Goal: Transaction & Acquisition: Subscribe to service/newsletter

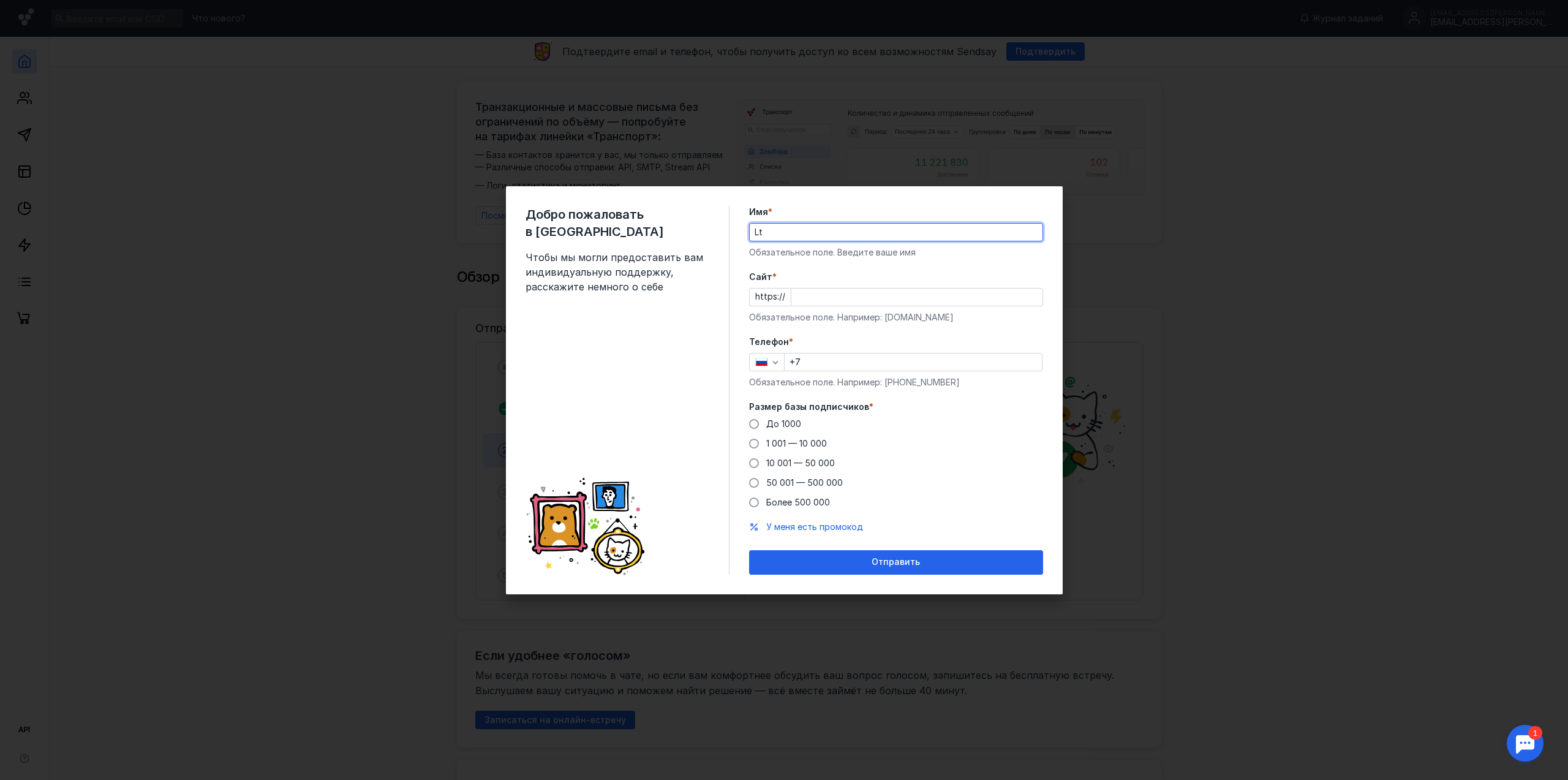
type input "L"
type input "[PERSON_NAME]"
type input "л"
type input "[PERSON_NAME][DOMAIN_NAME]"
click at [875, 359] on input "+7" at bounding box center [913, 362] width 257 height 17
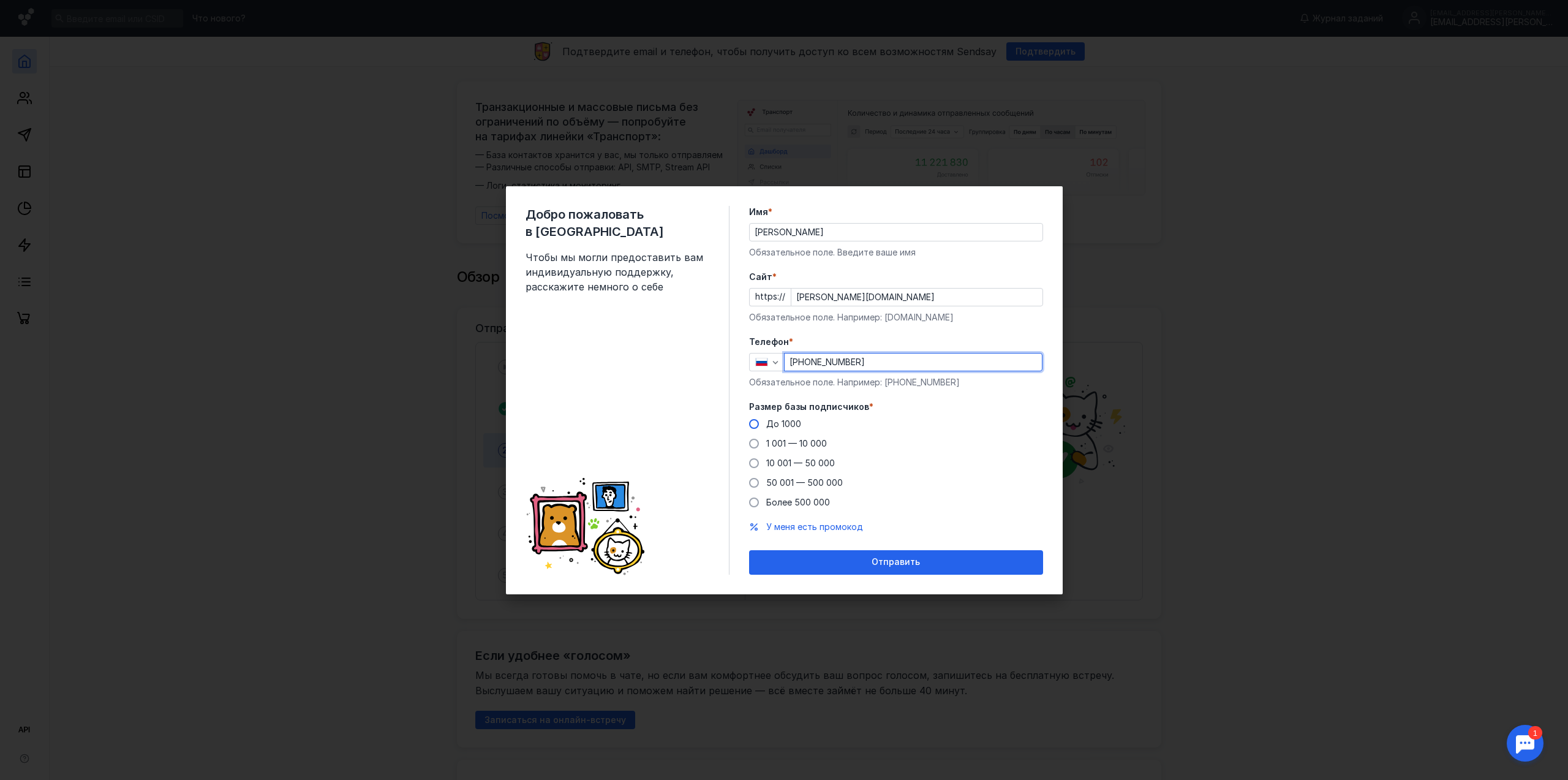
type input "[PHONE_NUMBER]"
click at [785, 426] on span "До 1000" at bounding box center [783, 424] width 35 height 10
click at [0, 0] on input "До 1000" at bounding box center [0, 0] width 0 height 0
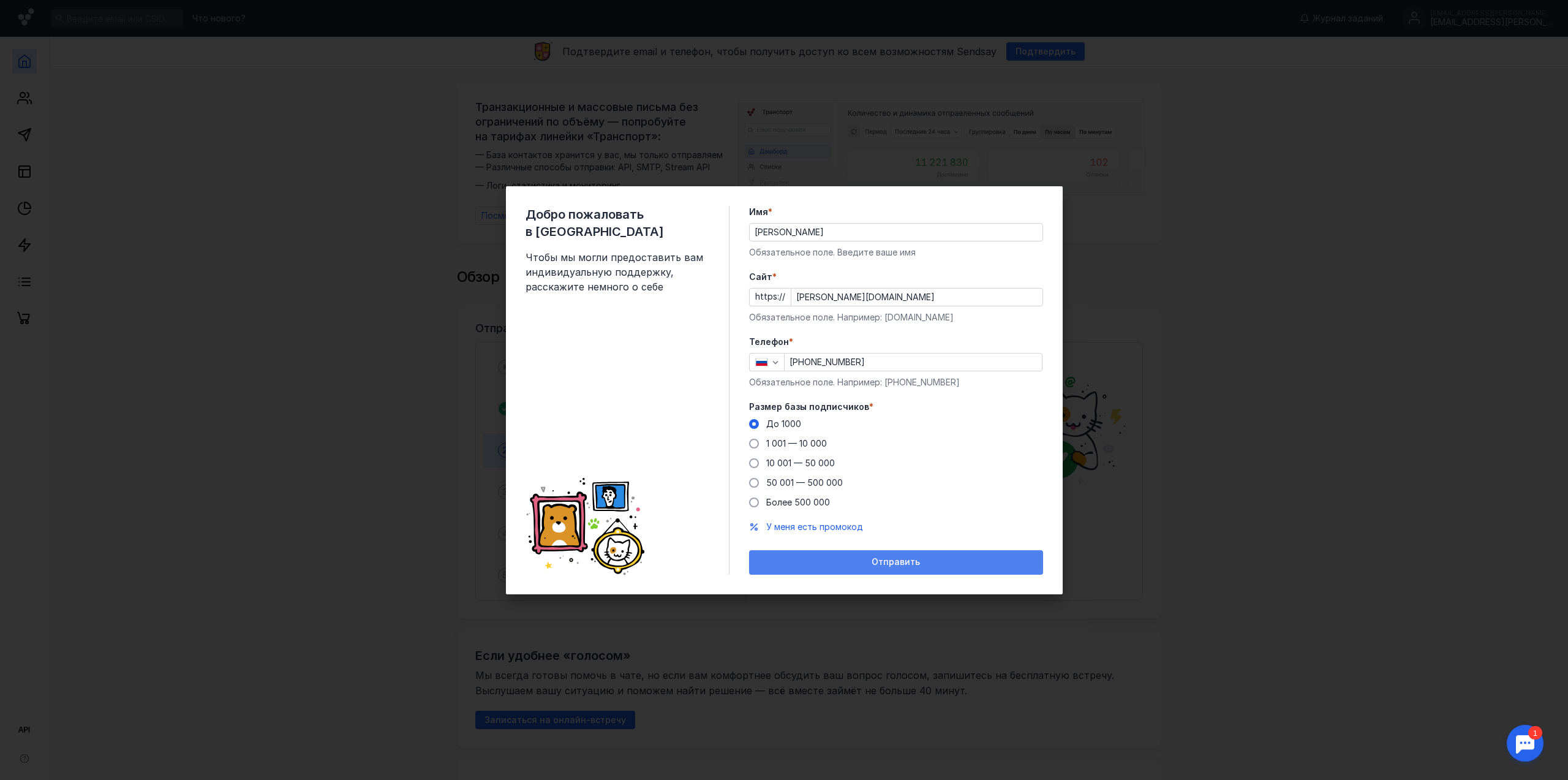
click at [888, 560] on span "Отправить" at bounding box center [895, 562] width 48 height 10
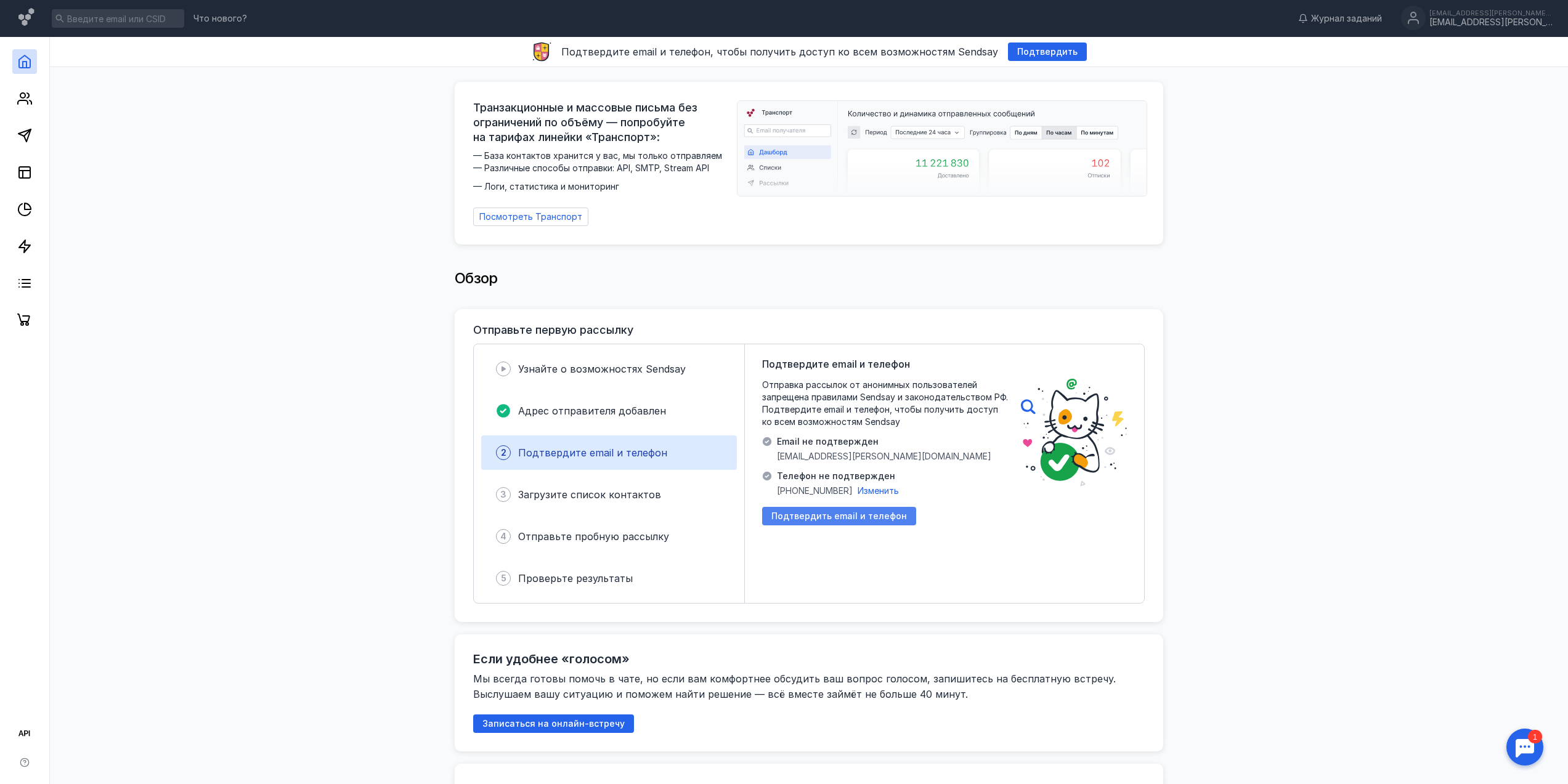
click at [882, 513] on span "Подтвердить email и телефон" at bounding box center [839, 516] width 136 height 10
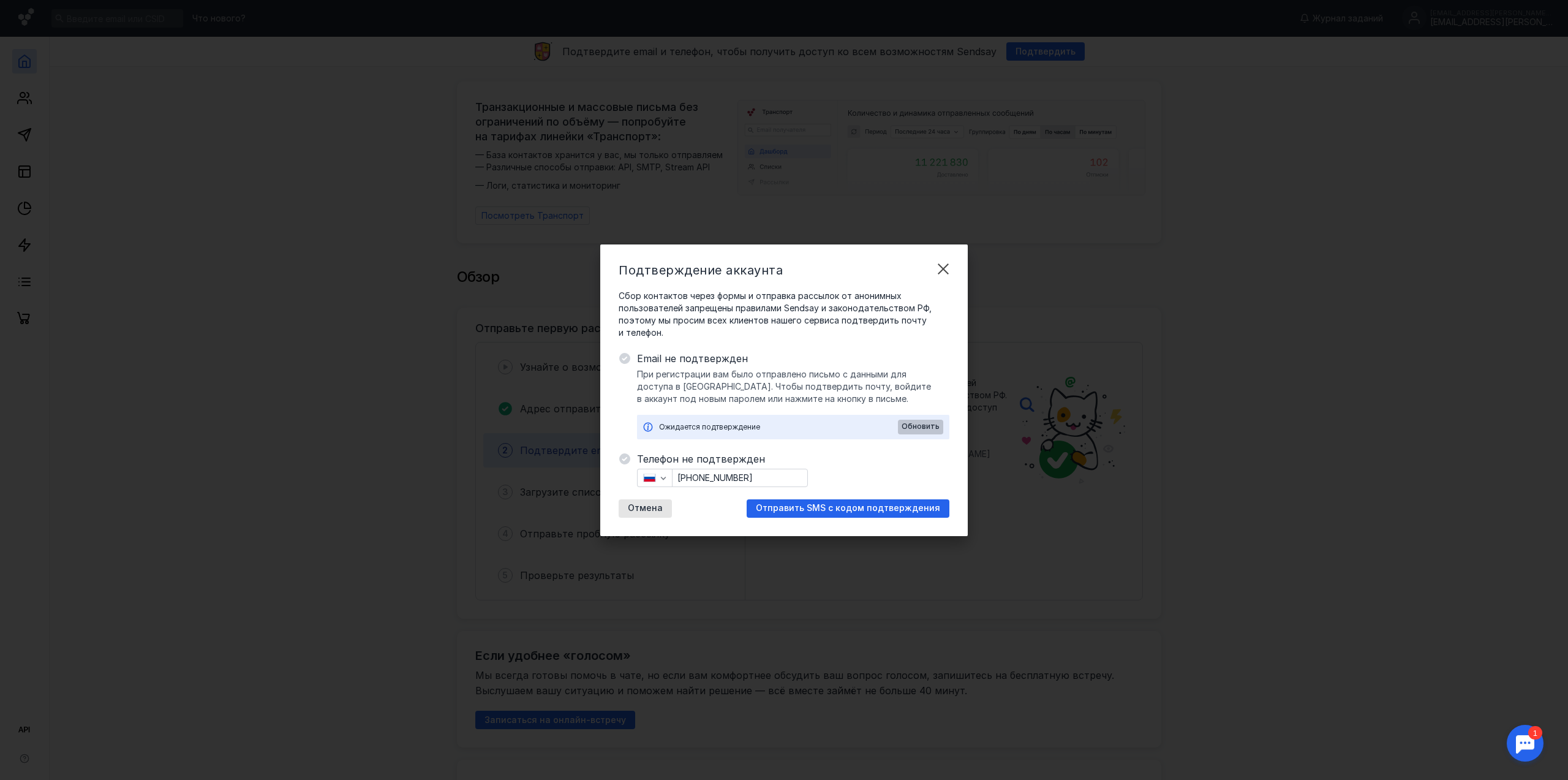
click at [915, 426] on span "Обновить" at bounding box center [921, 427] width 38 height 9
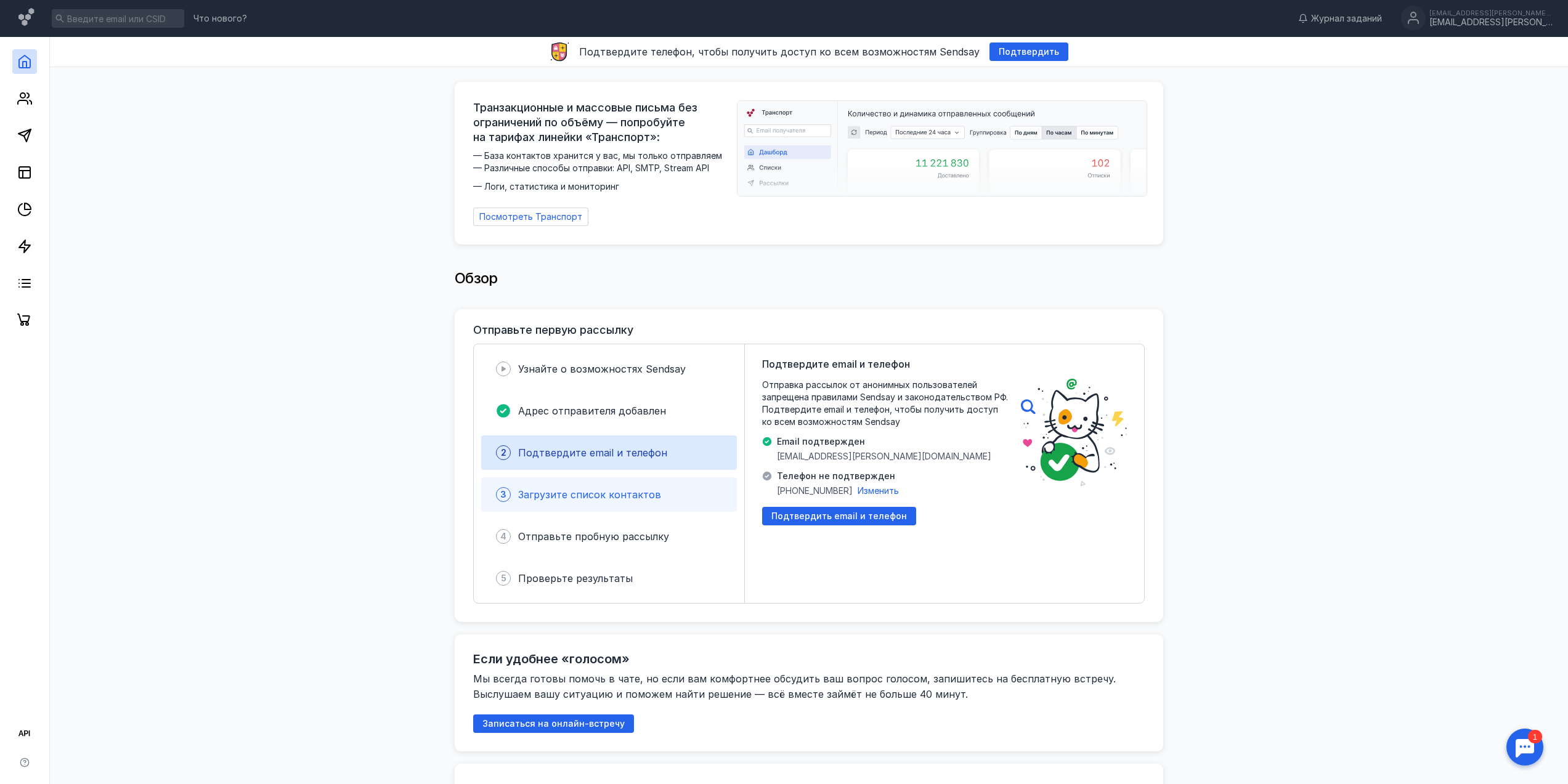
click at [605, 489] on span "Загрузите список контактов" at bounding box center [590, 494] width 143 height 12
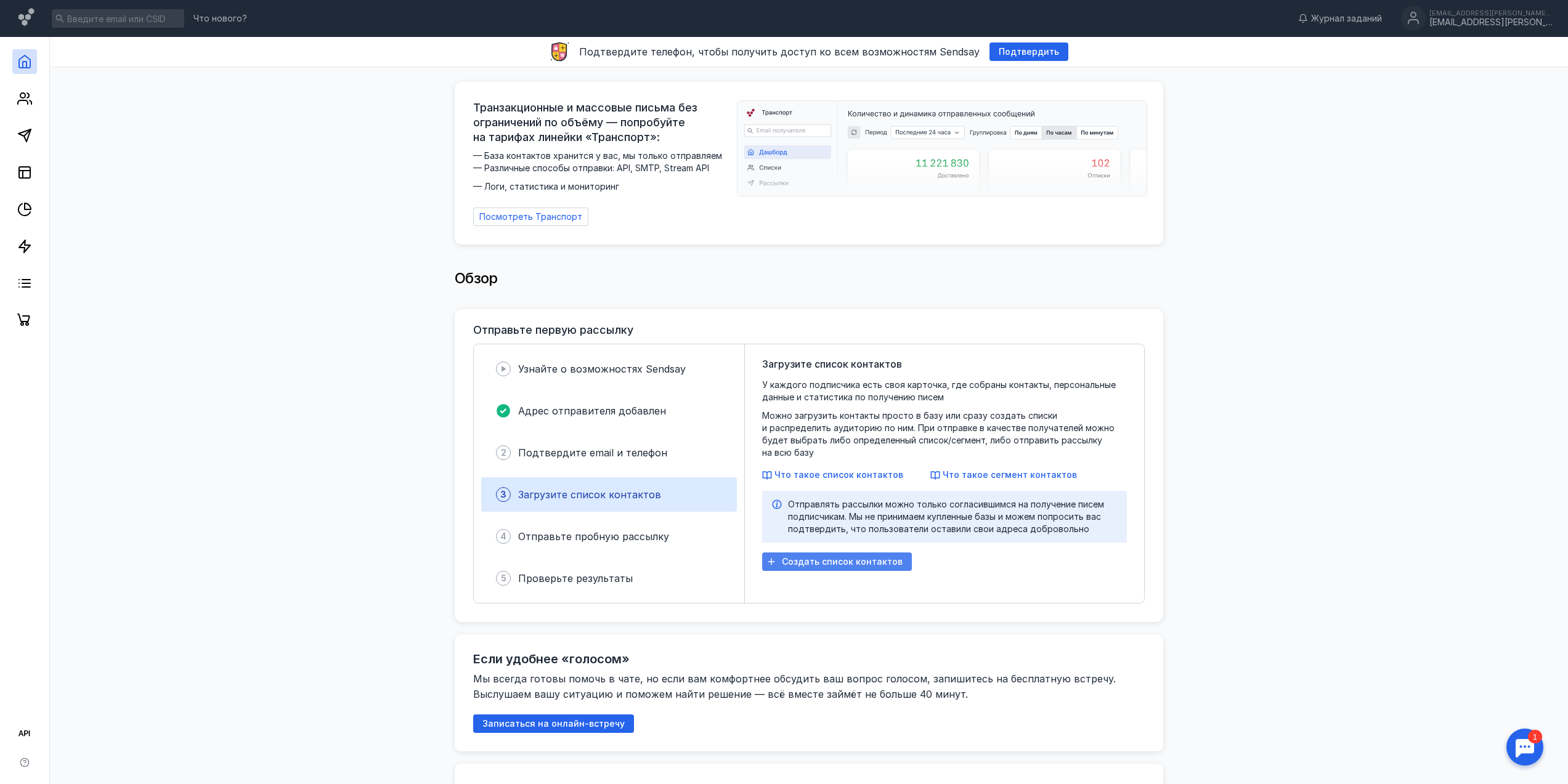
click at [838, 557] on span "Создать список контактов" at bounding box center [842, 562] width 121 height 10
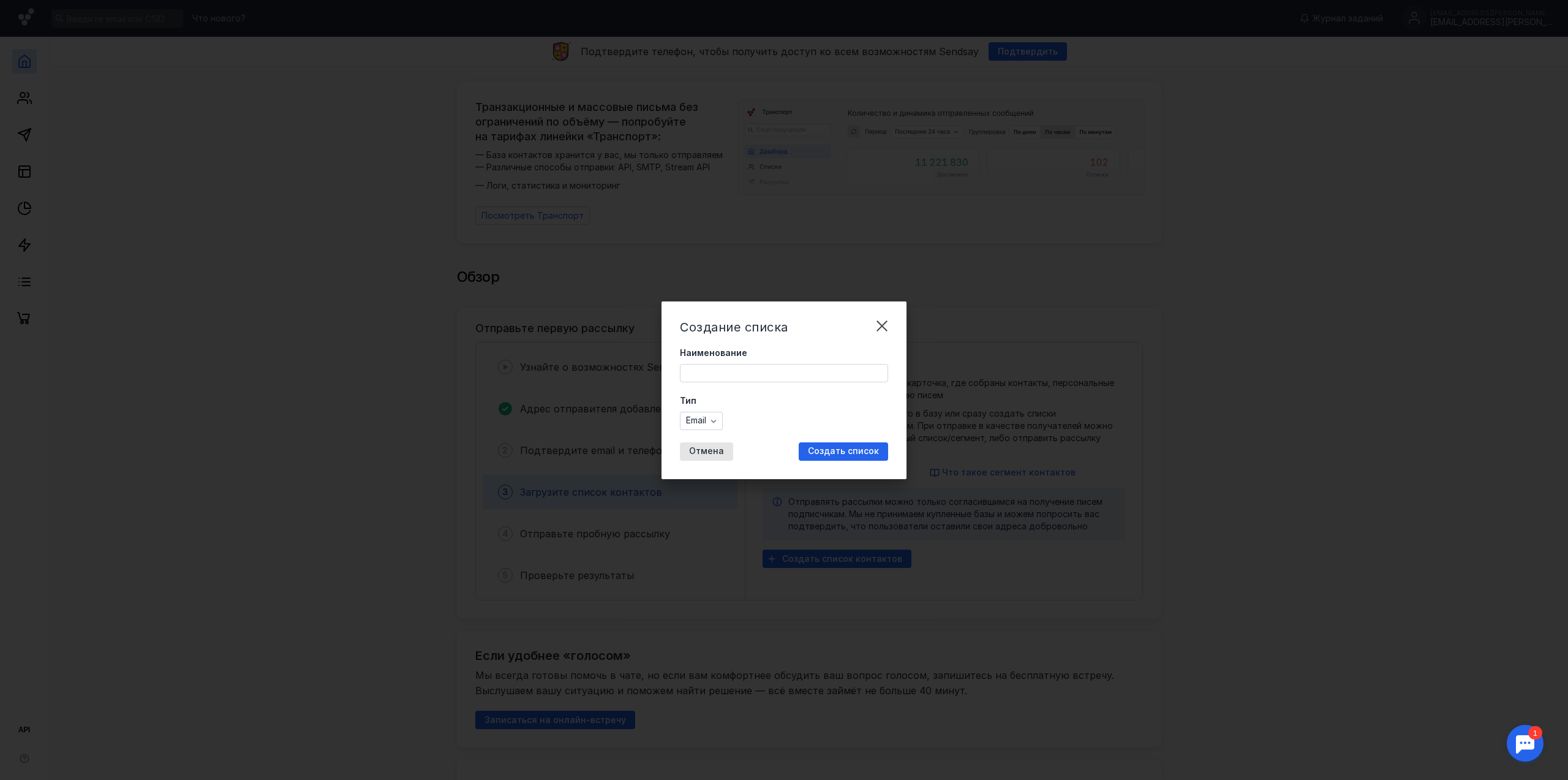
click at [773, 371] on input "Наименование" at bounding box center [783, 373] width 207 height 17
type input "Checko 1 (ДВ - 0-75)"
click at [872, 457] on div "Создать список" at bounding box center [843, 451] width 89 height 18
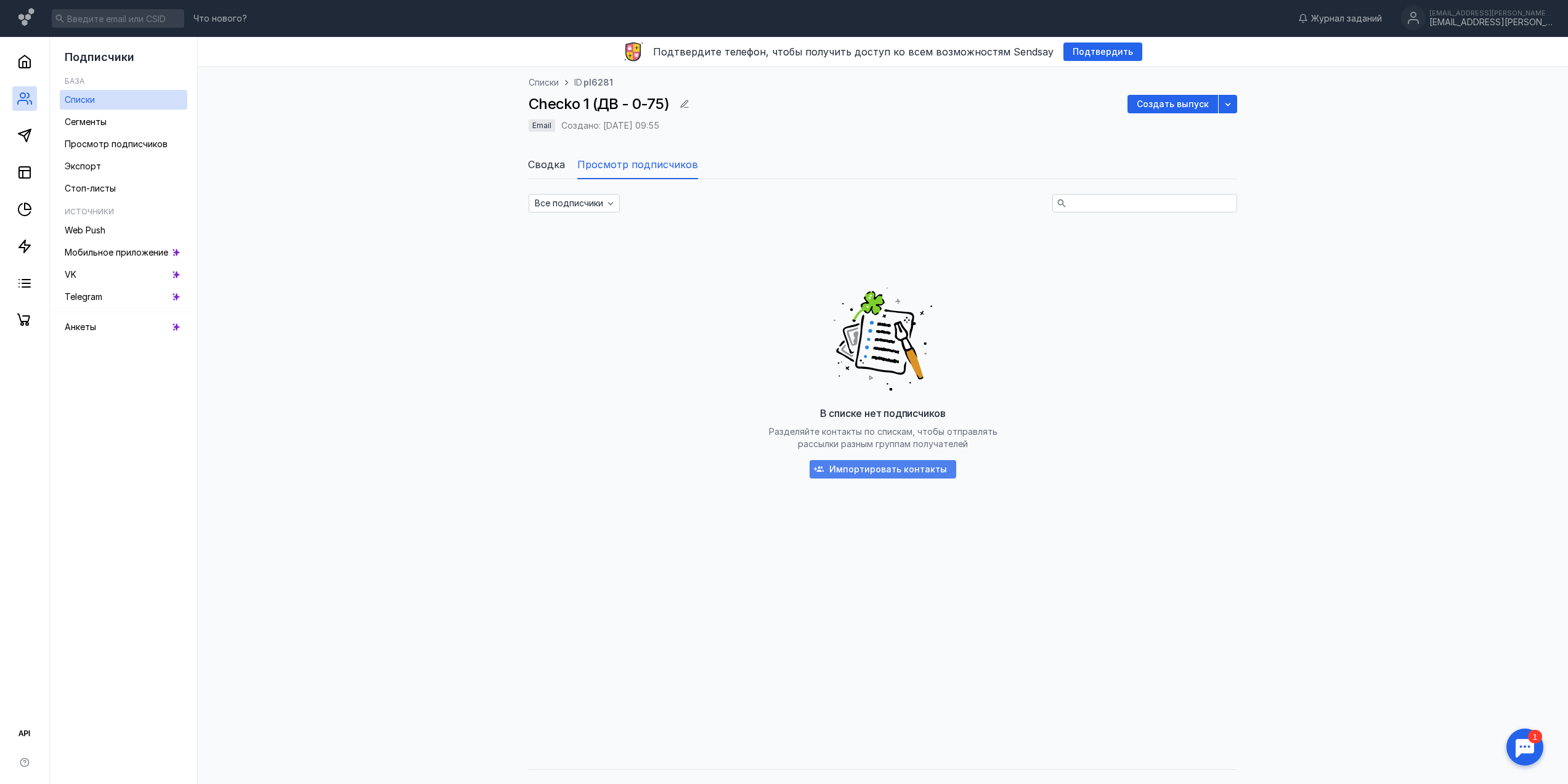
click at [924, 475] on div "Импортировать контакты" at bounding box center [883, 469] width 146 height 18
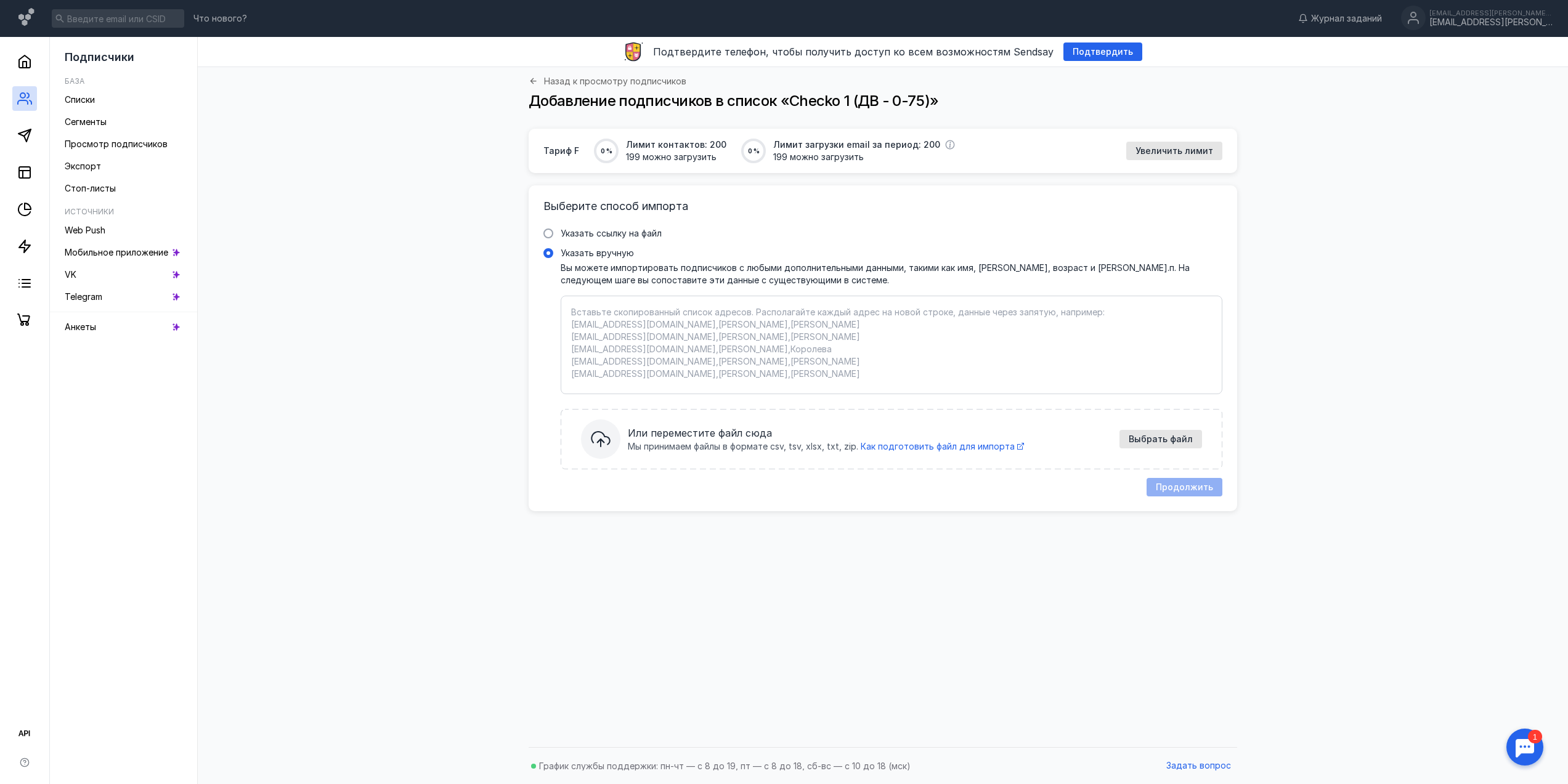
click at [689, 334] on textarea "Указать вручную Вы можете импортировать подписчиков с любыми дополнительными да…" at bounding box center [891, 345] width 640 height 78
paste textarea "[EMAIL_ADDRESS][DOMAIN_NAME] [EMAIL_ADDRESS][DOMAIN_NAME] [EMAIL_ADDRESS][DOMAI…"
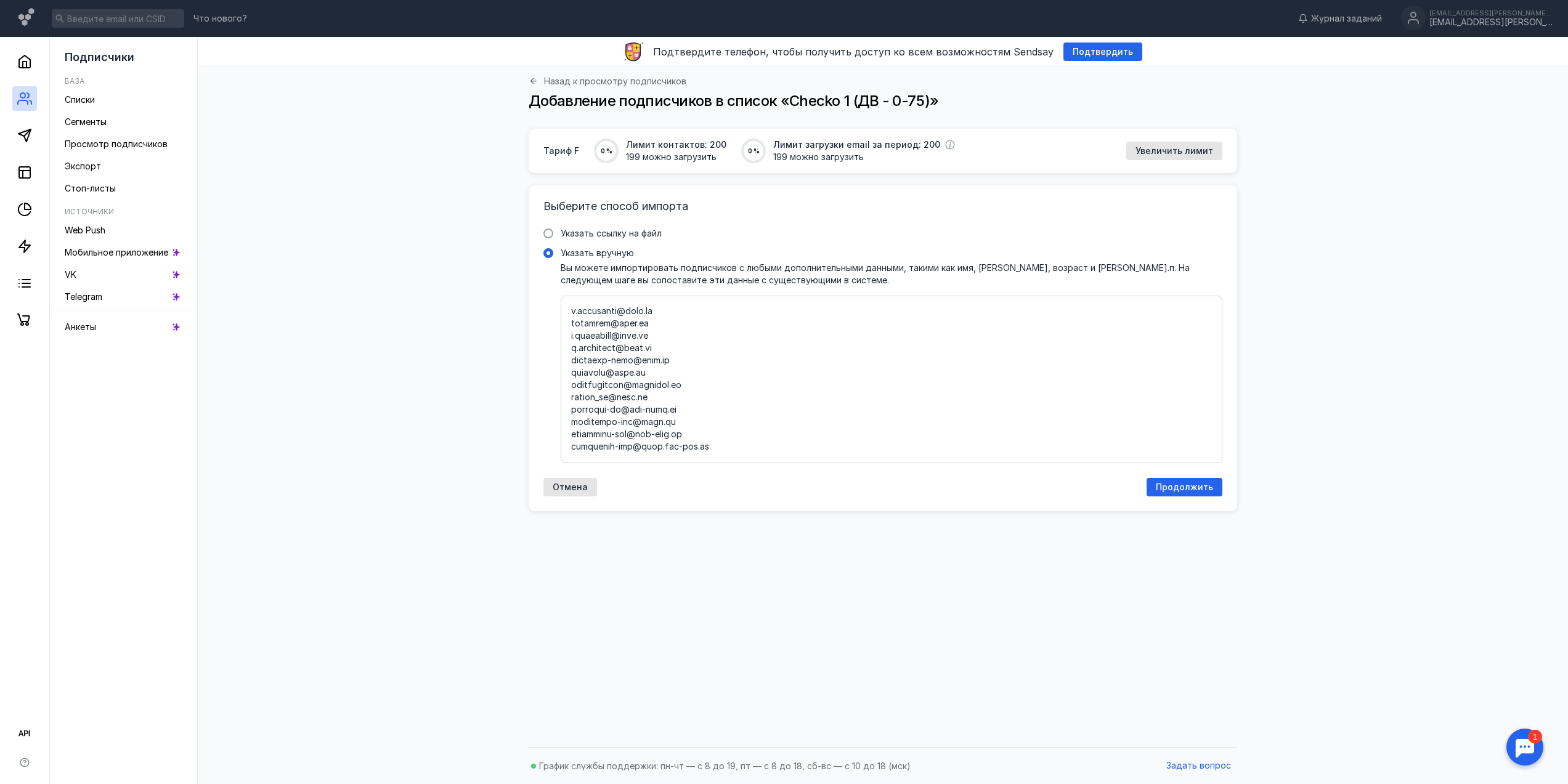
scroll to position [1233, 0]
type textarea "[EMAIL_ADDRESS][DOMAIN_NAME] [EMAIL_ADDRESS][DOMAIN_NAME] [EMAIL_ADDRESS][DOMAI…"
click at [1195, 485] on span "Продолжить" at bounding box center [1185, 487] width 57 height 10
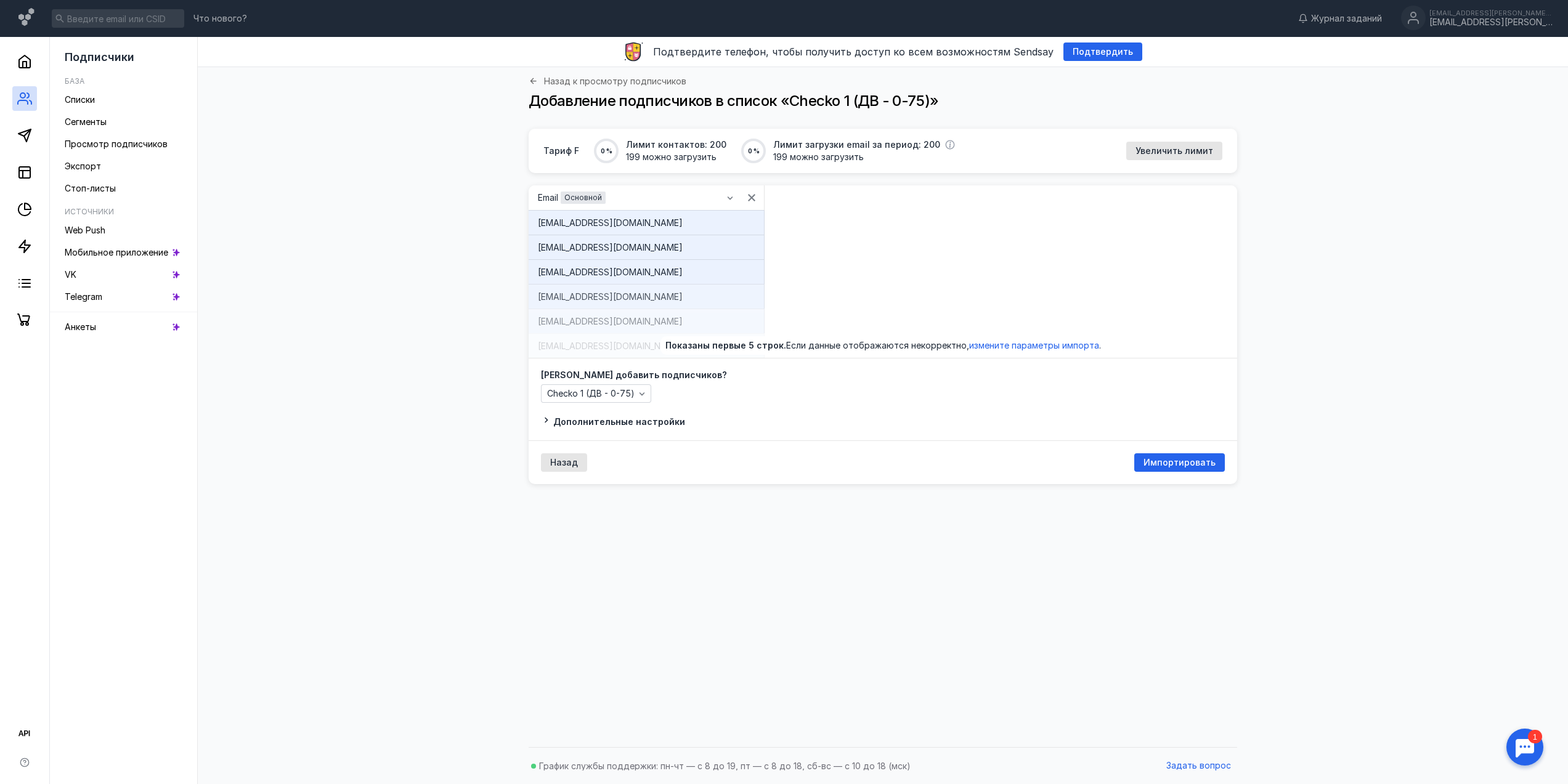
click at [644, 413] on div "[PERSON_NAME] добавить подписчиков? Checko 1 (ДВ - 0-75) Дополнительные настрой…" at bounding box center [883, 400] width 684 height 57
click at [642, 419] on span "Дополнительные настройки" at bounding box center [619, 421] width 132 height 10
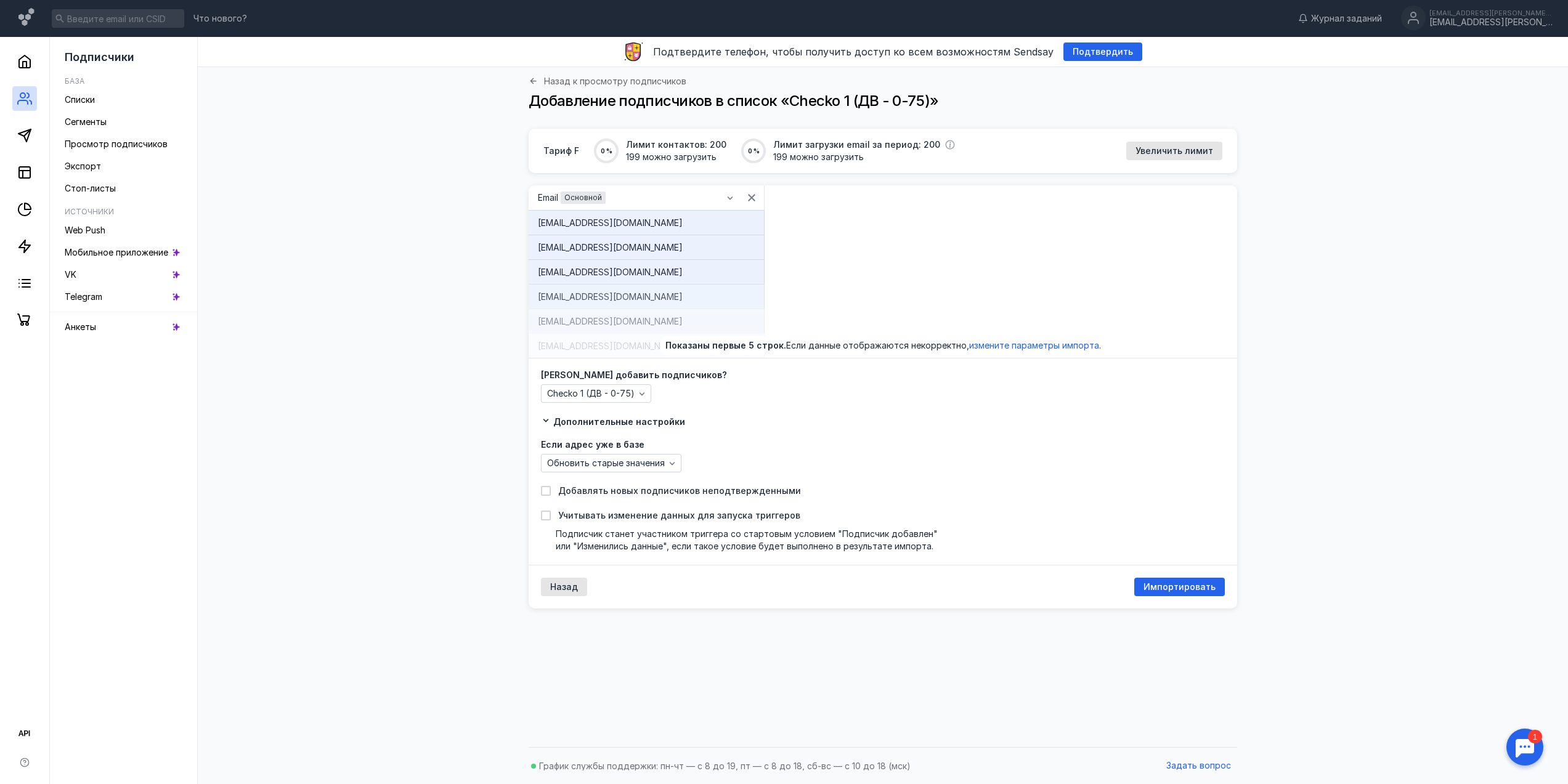
click at [1192, 597] on div "Назад Импортировать" at bounding box center [882, 586] width 709 height 44
click at [1195, 592] on div "Импортировать" at bounding box center [1180, 587] width 90 height 18
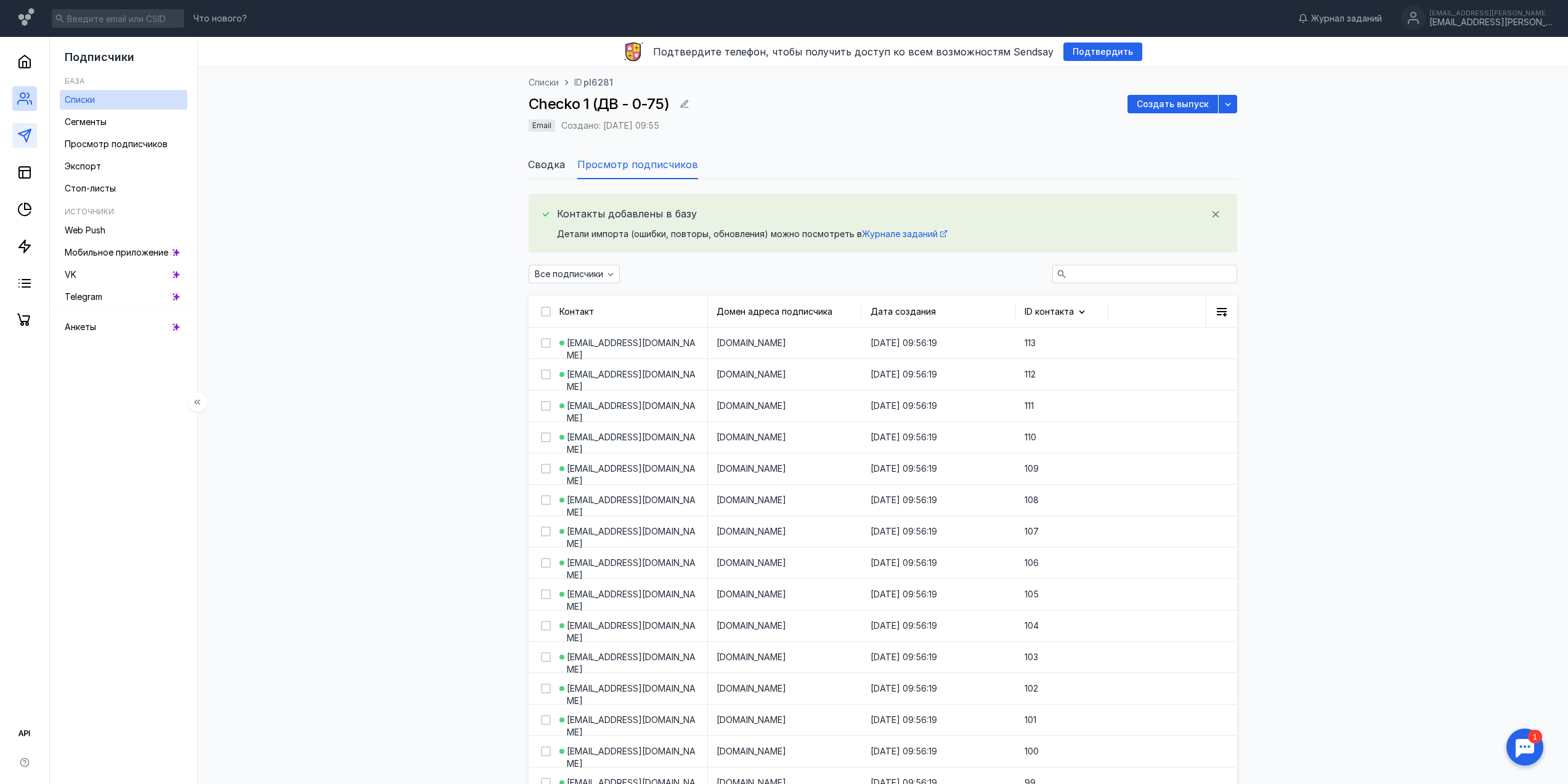
click at [29, 145] on link at bounding box center [24, 136] width 25 height 25
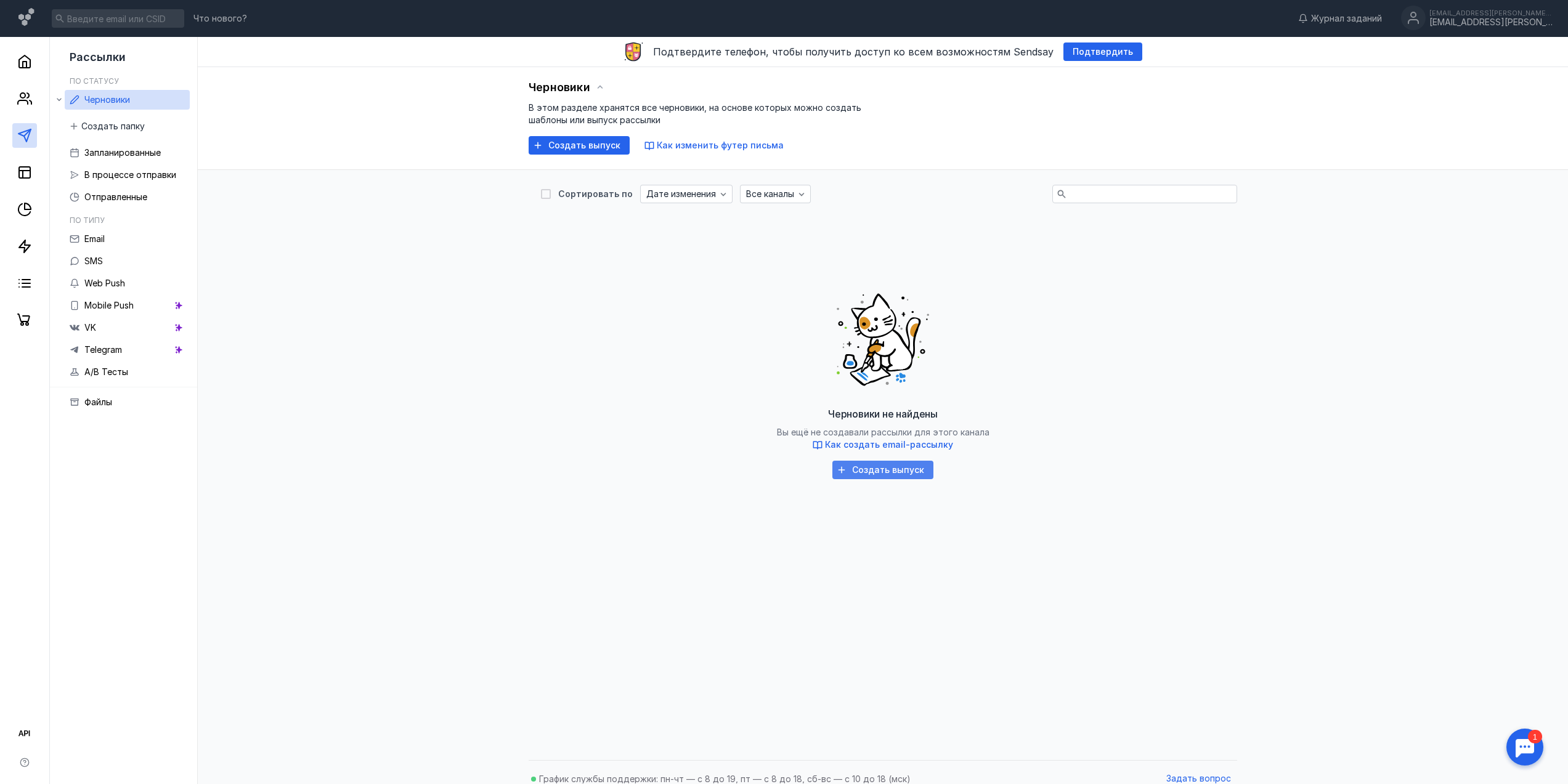
click at [899, 465] on div "Создать выпуск" at bounding box center [882, 470] width 101 height 18
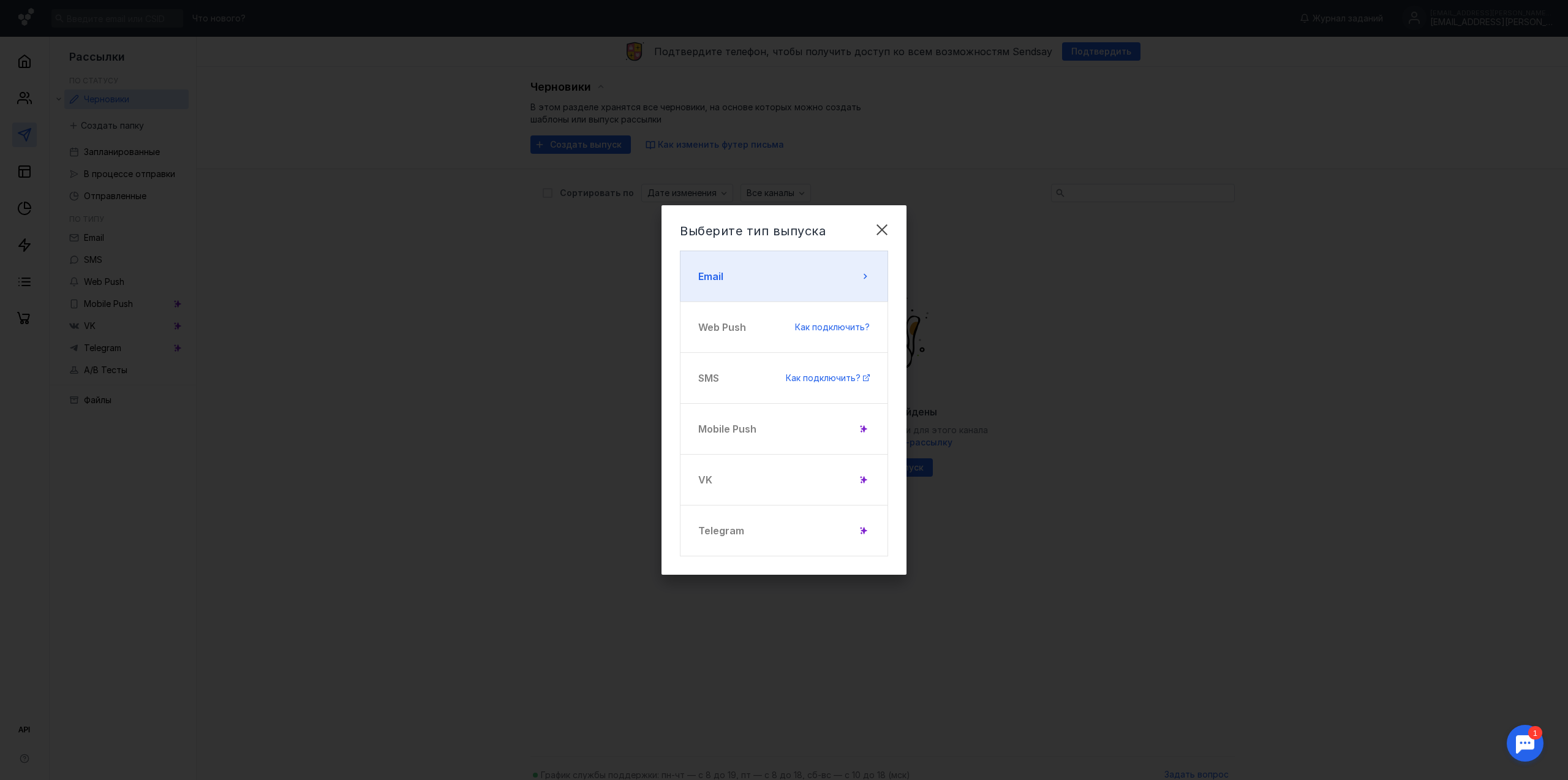
click at [800, 283] on button "Email" at bounding box center [783, 276] width 208 height 51
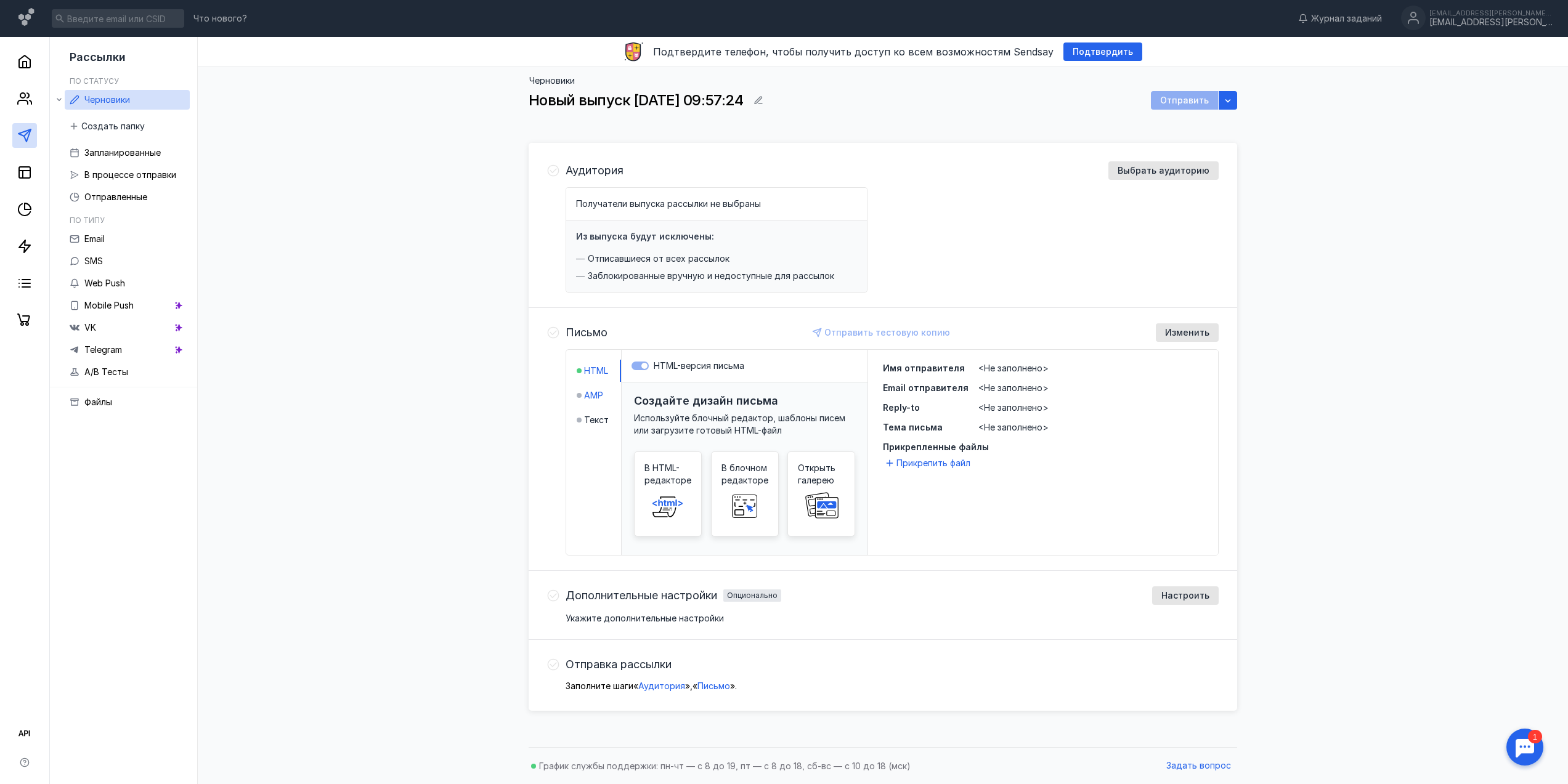
click at [591, 396] on span "AMP" at bounding box center [593, 395] width 19 height 12
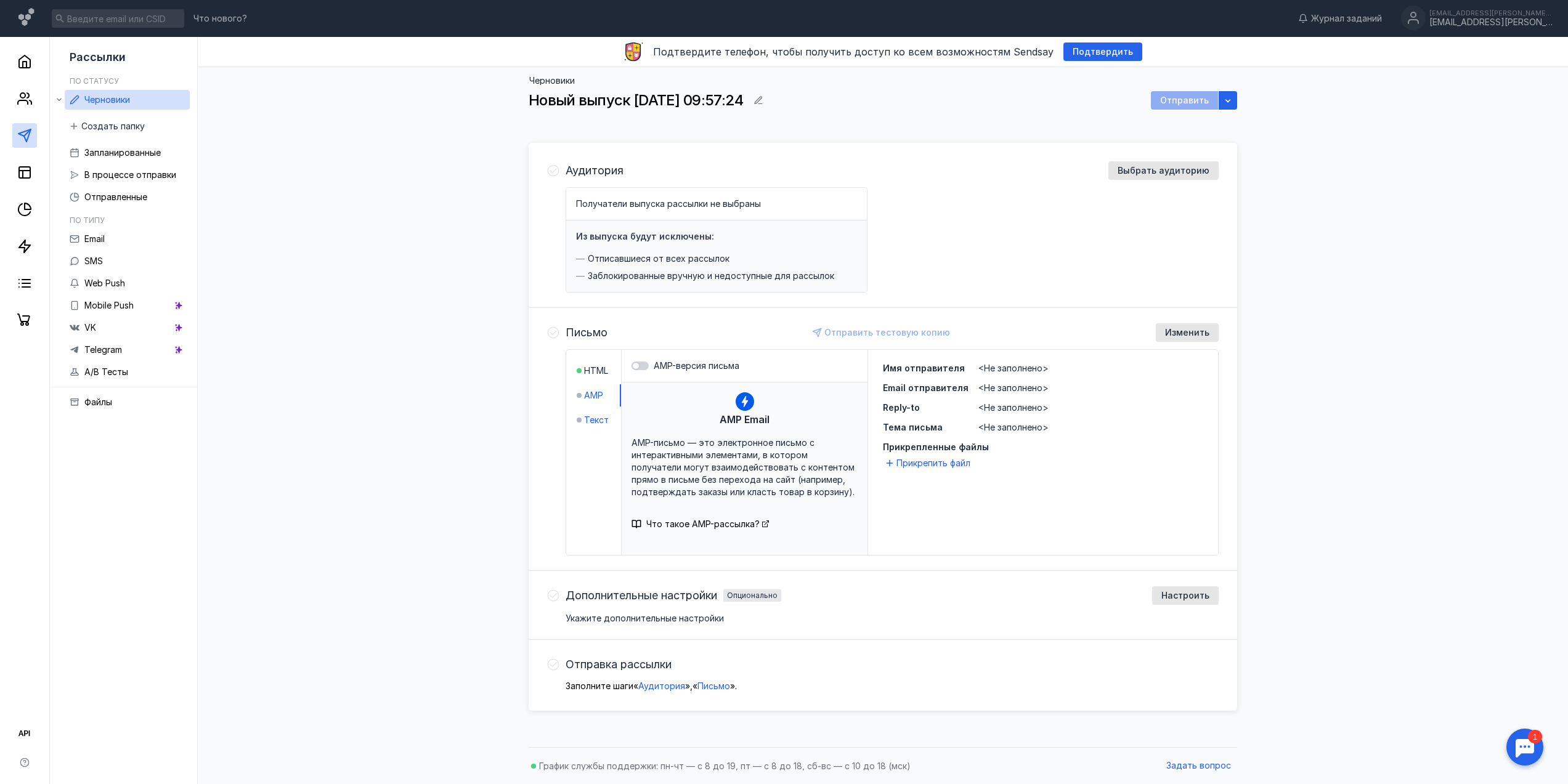
click at [597, 424] on span "Текст" at bounding box center [596, 419] width 25 height 12
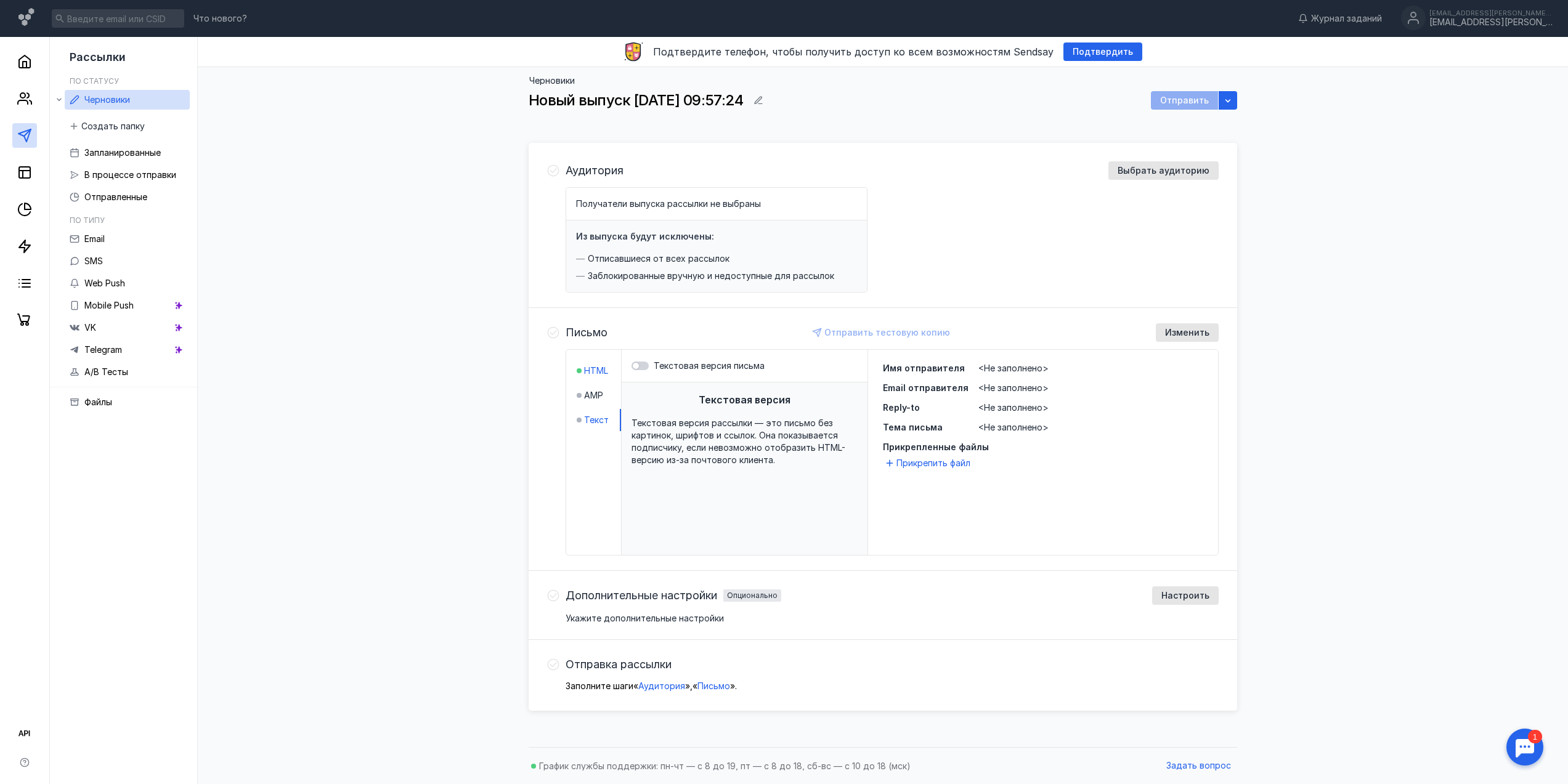
click at [596, 373] on span "HTML" at bounding box center [596, 370] width 24 height 12
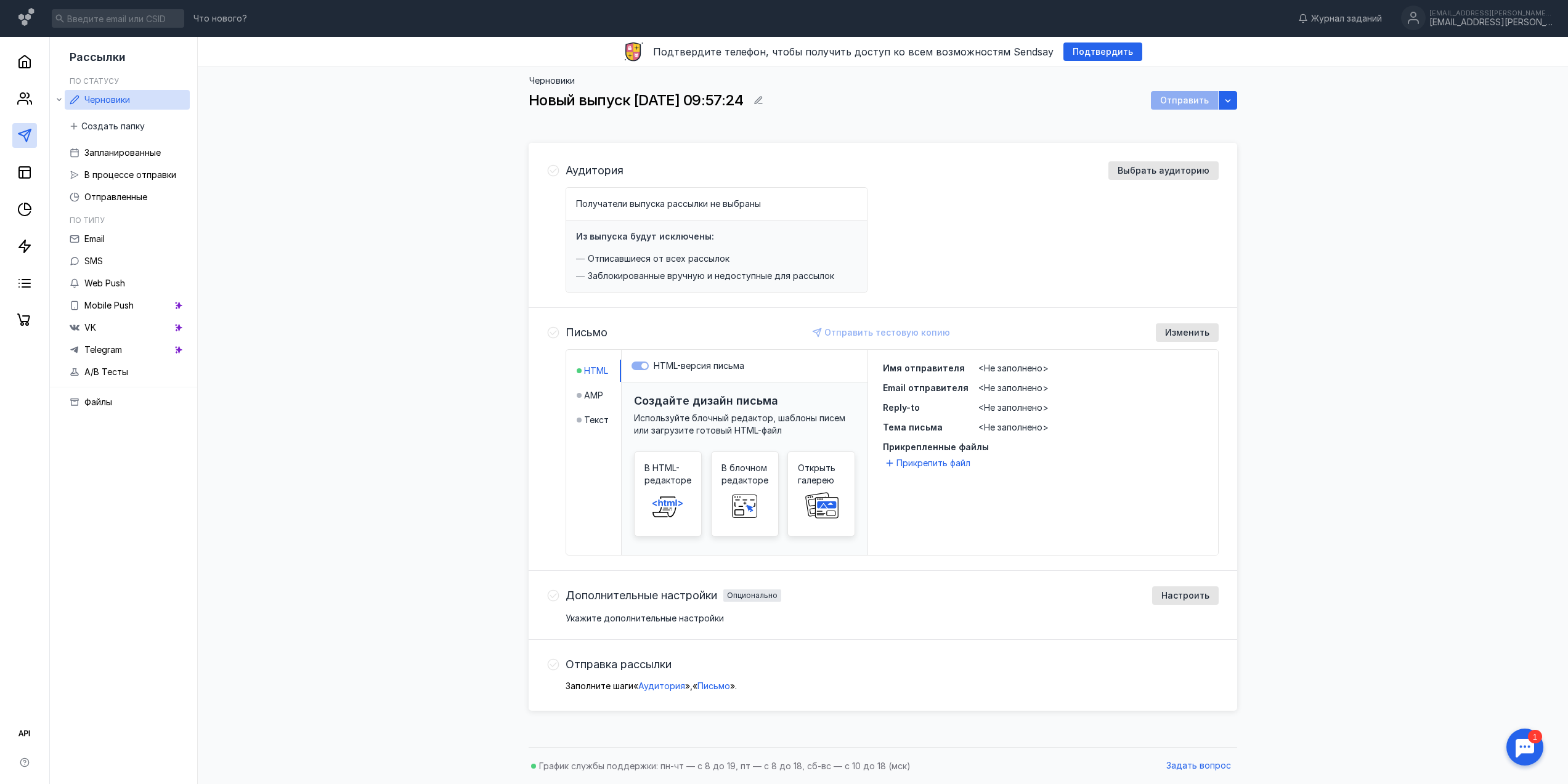
click at [709, 403] on h3 "Создайте дизайн письма" at bounding box center [706, 400] width 144 height 13
click at [677, 484] on span "В HTML-редакторе" at bounding box center [668, 474] width 47 height 25
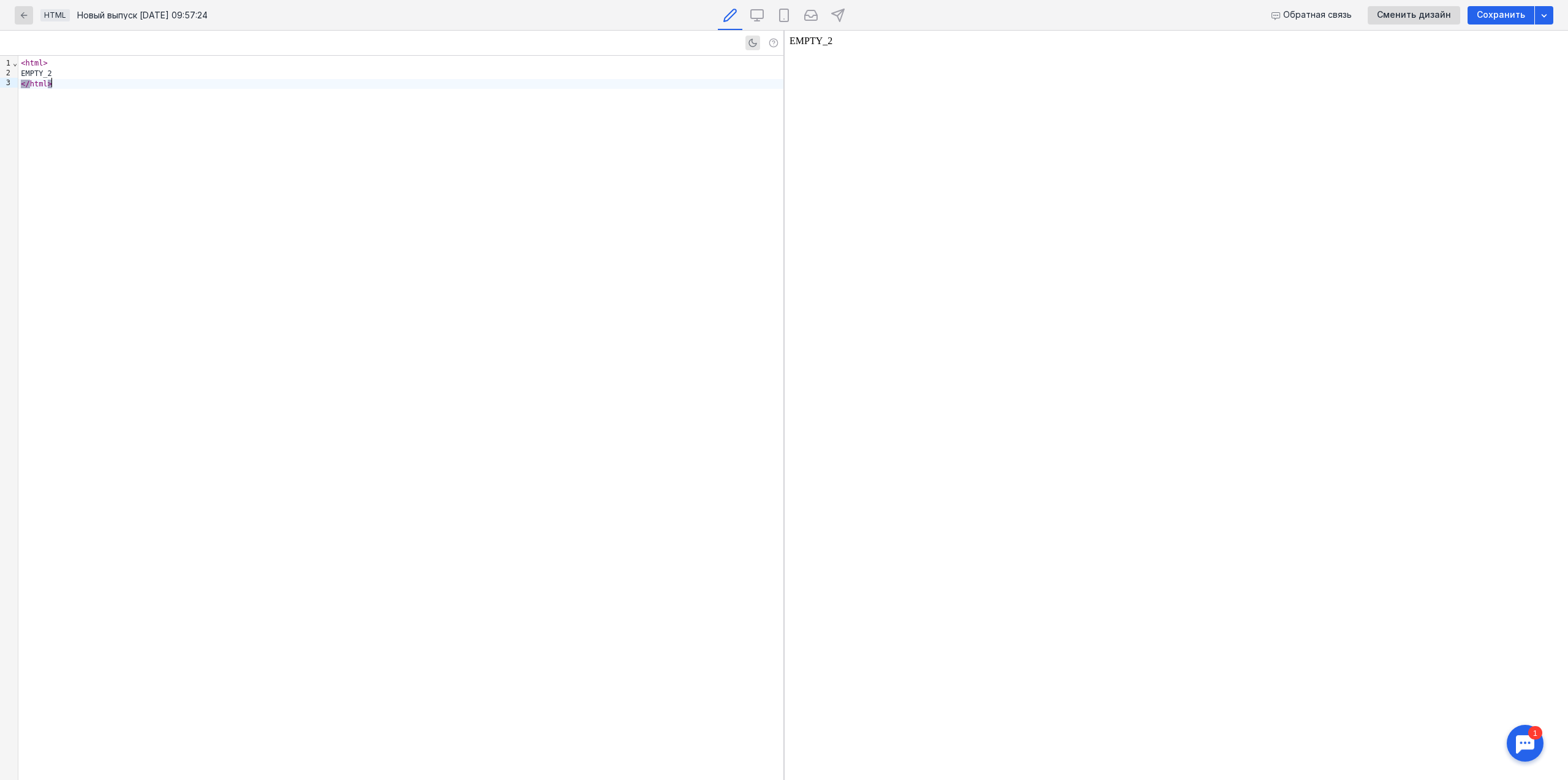
click at [620, 282] on div "< html > EMPTY_2 </ html >" at bounding box center [401, 418] width 765 height 724
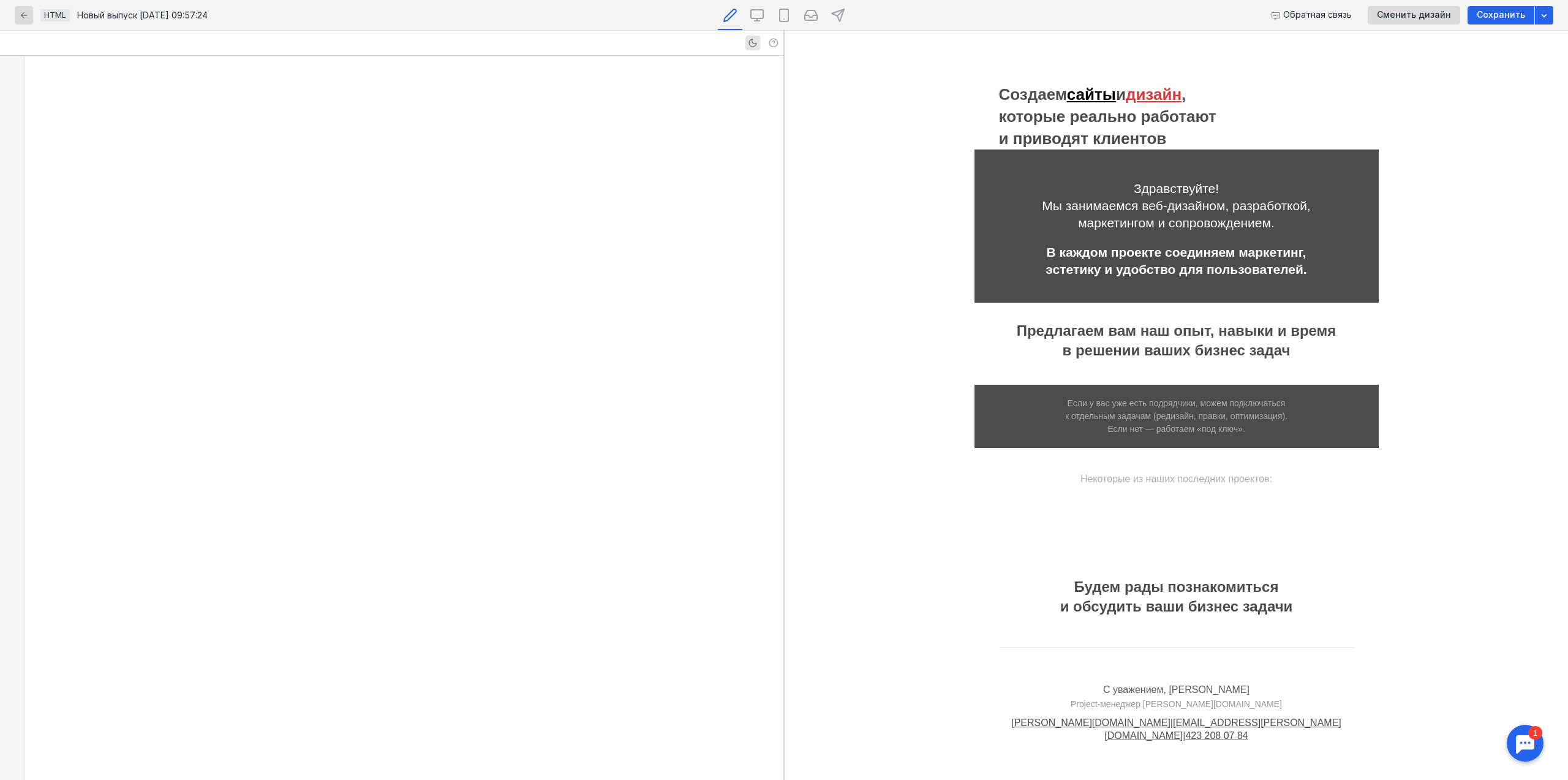
scroll to position [1644, 0]
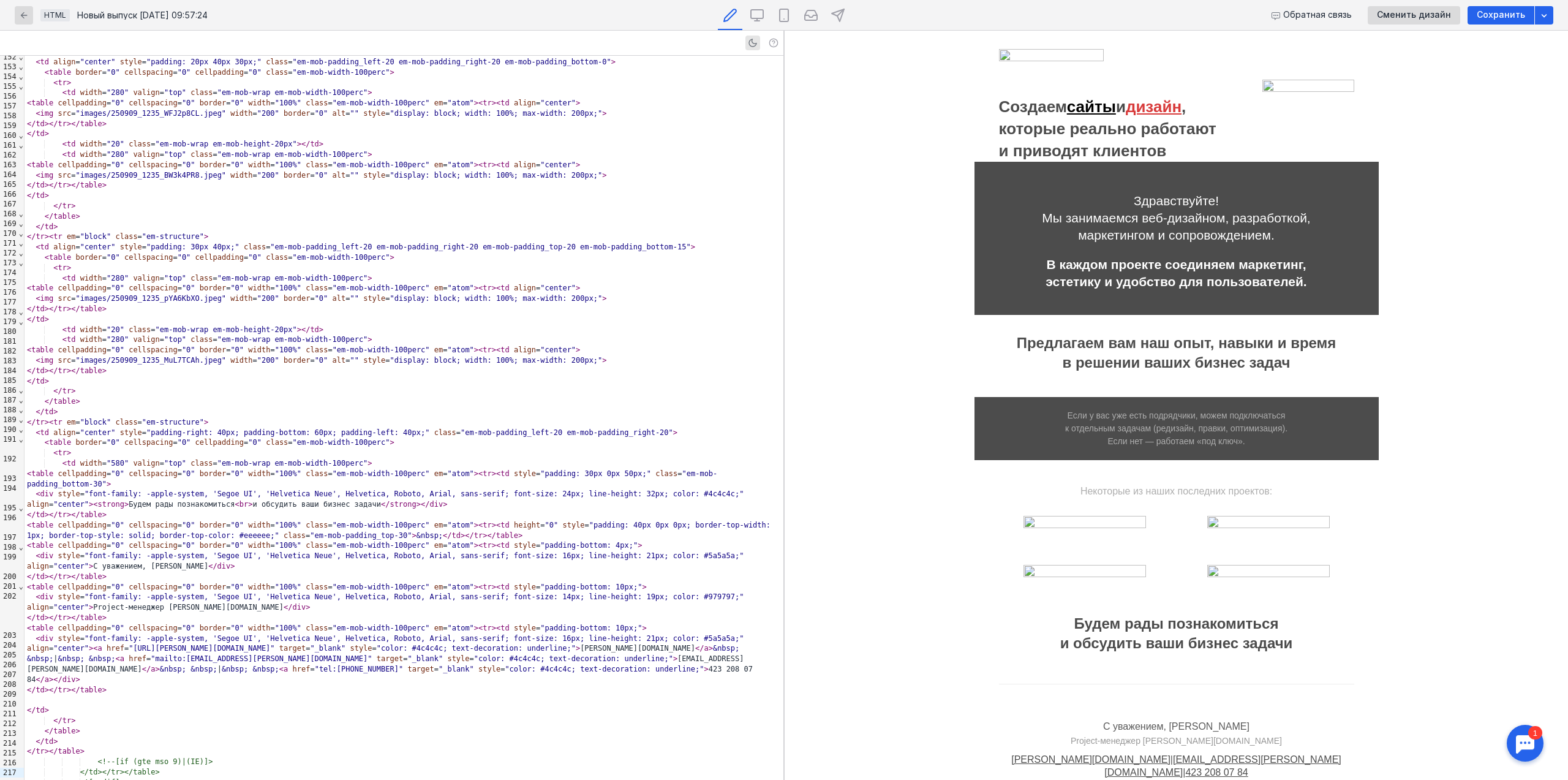
click at [1052, 61] on img at bounding box center [1050, 54] width 104 height 12
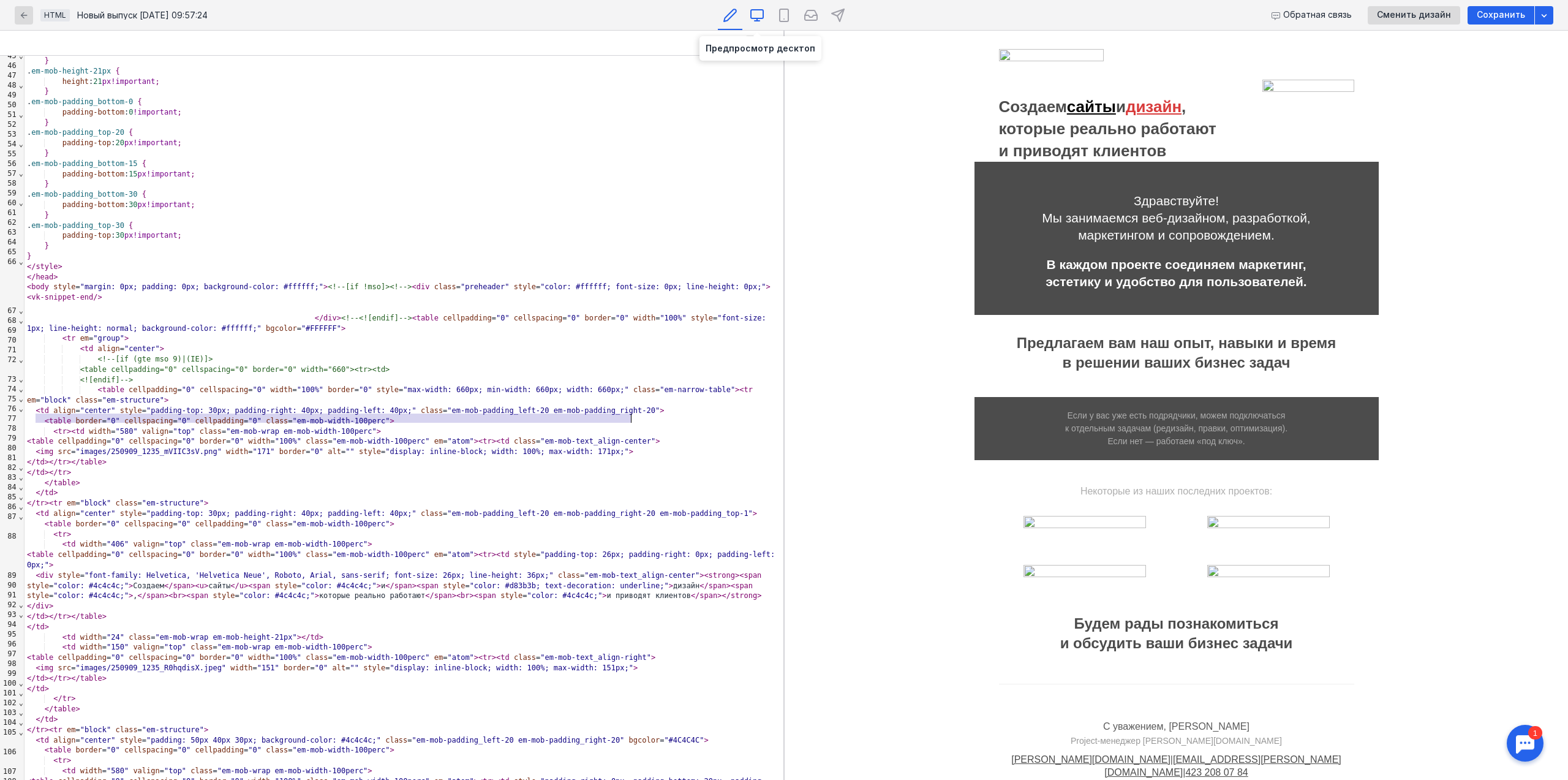
click at [753, 16] on icon at bounding box center [757, 15] width 15 height 15
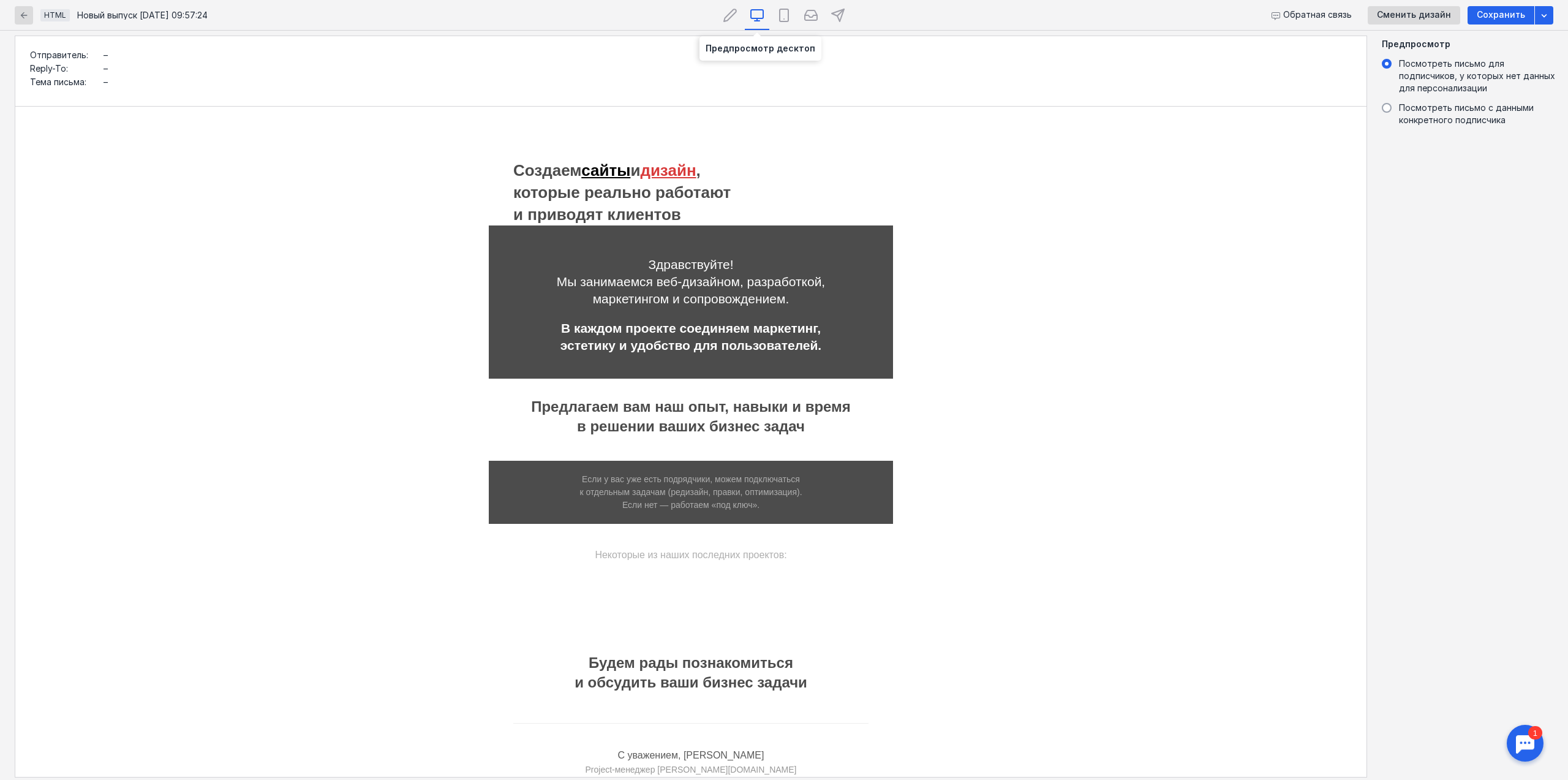
scroll to position [0, 0]
click at [736, 19] on icon at bounding box center [730, 15] width 15 height 15
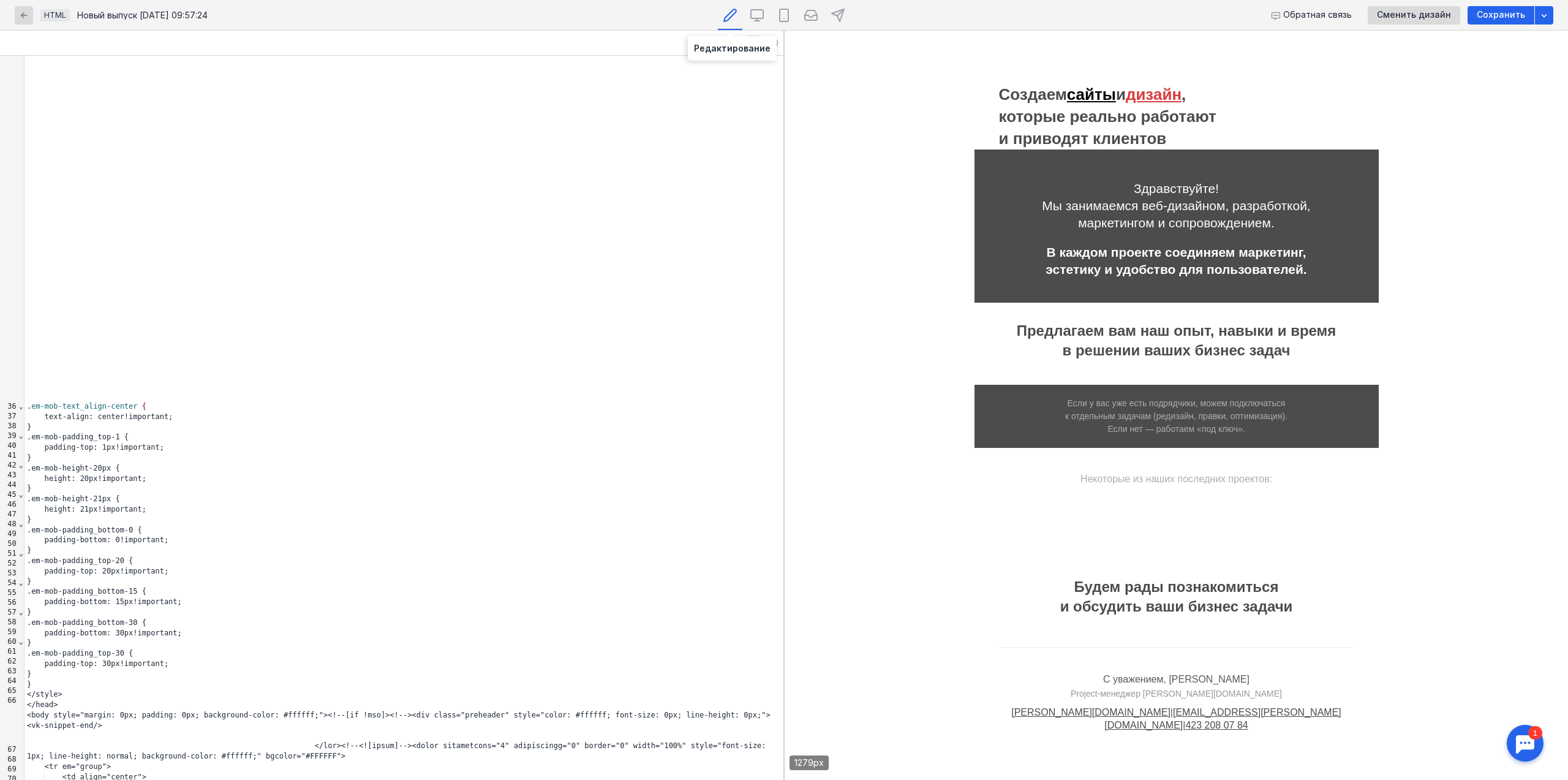
scroll to position [439, 0]
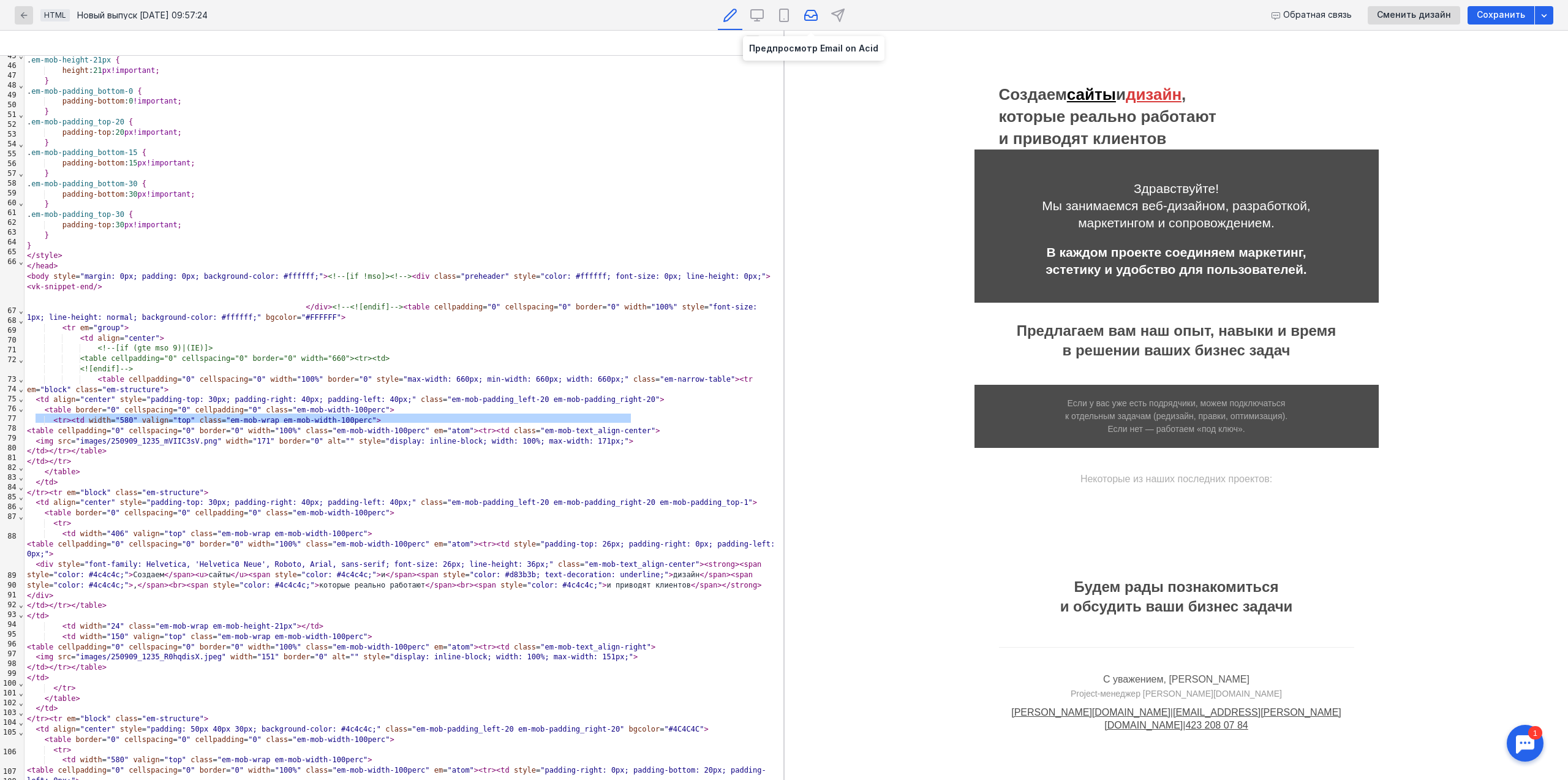
click at [806, 19] on icon at bounding box center [811, 15] width 15 height 15
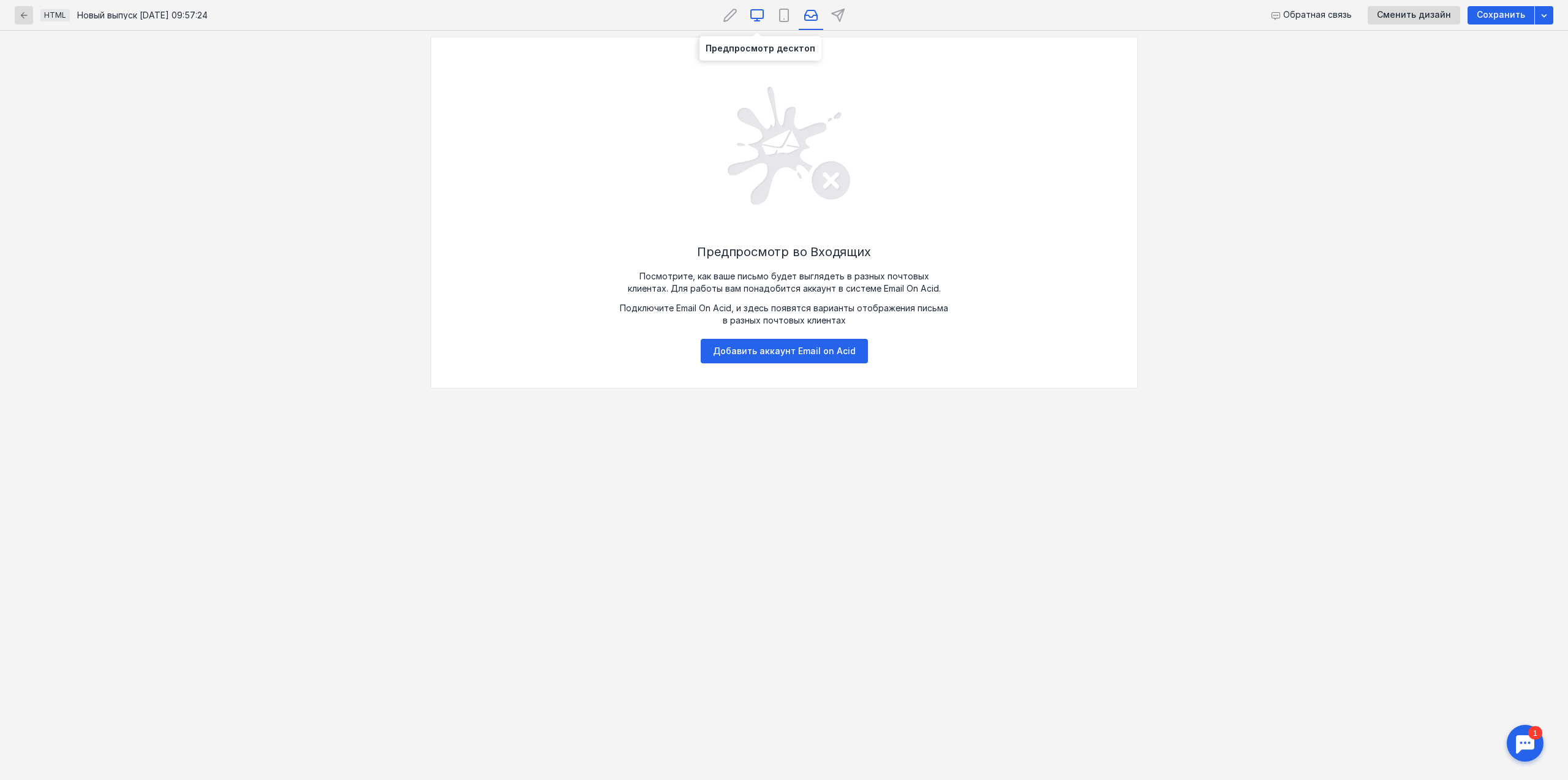
click at [764, 17] on icon at bounding box center [757, 15] width 15 height 15
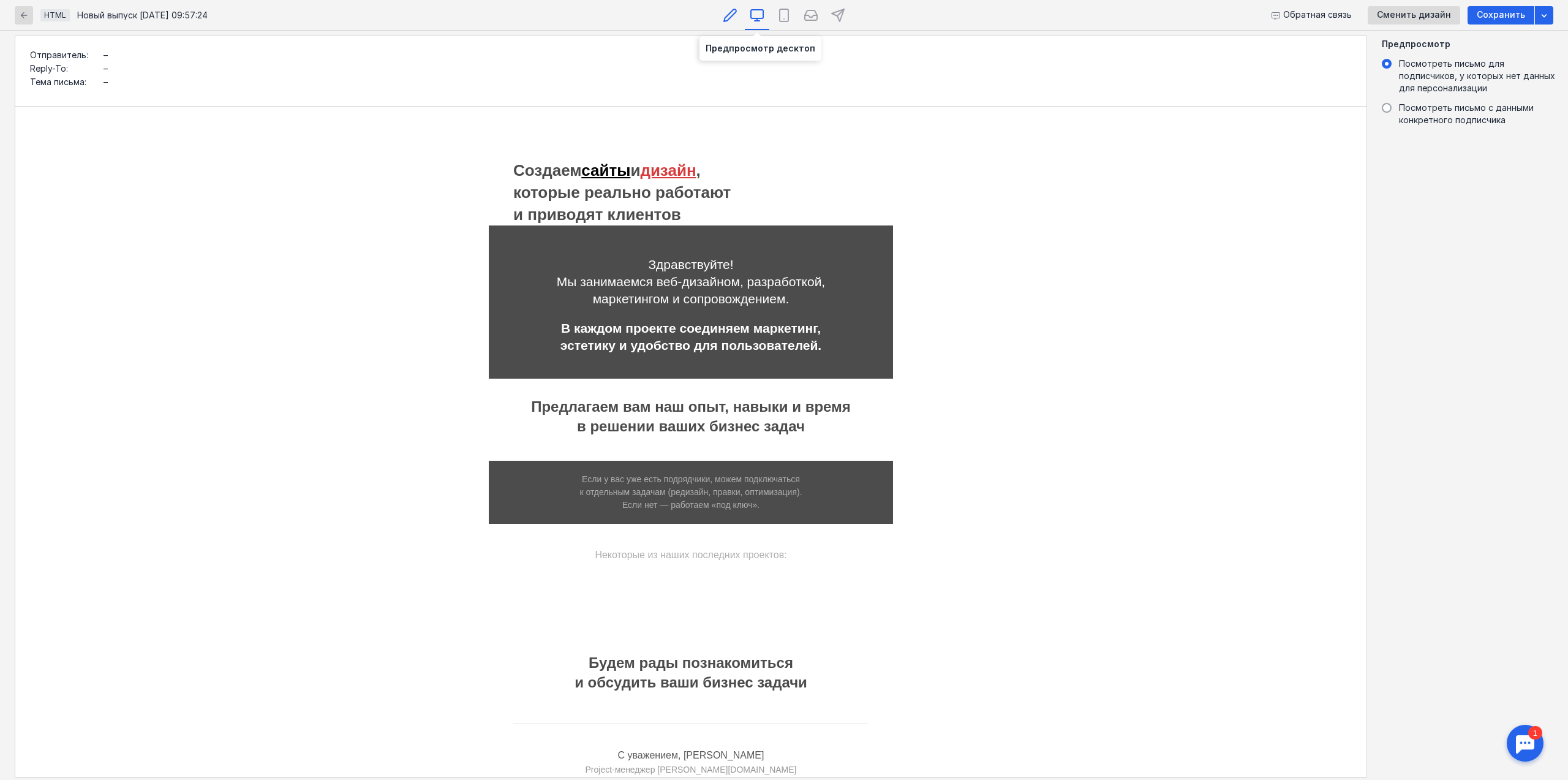
scroll to position [0, 0]
click at [720, 11] on div at bounding box center [730, 15] width 25 height 30
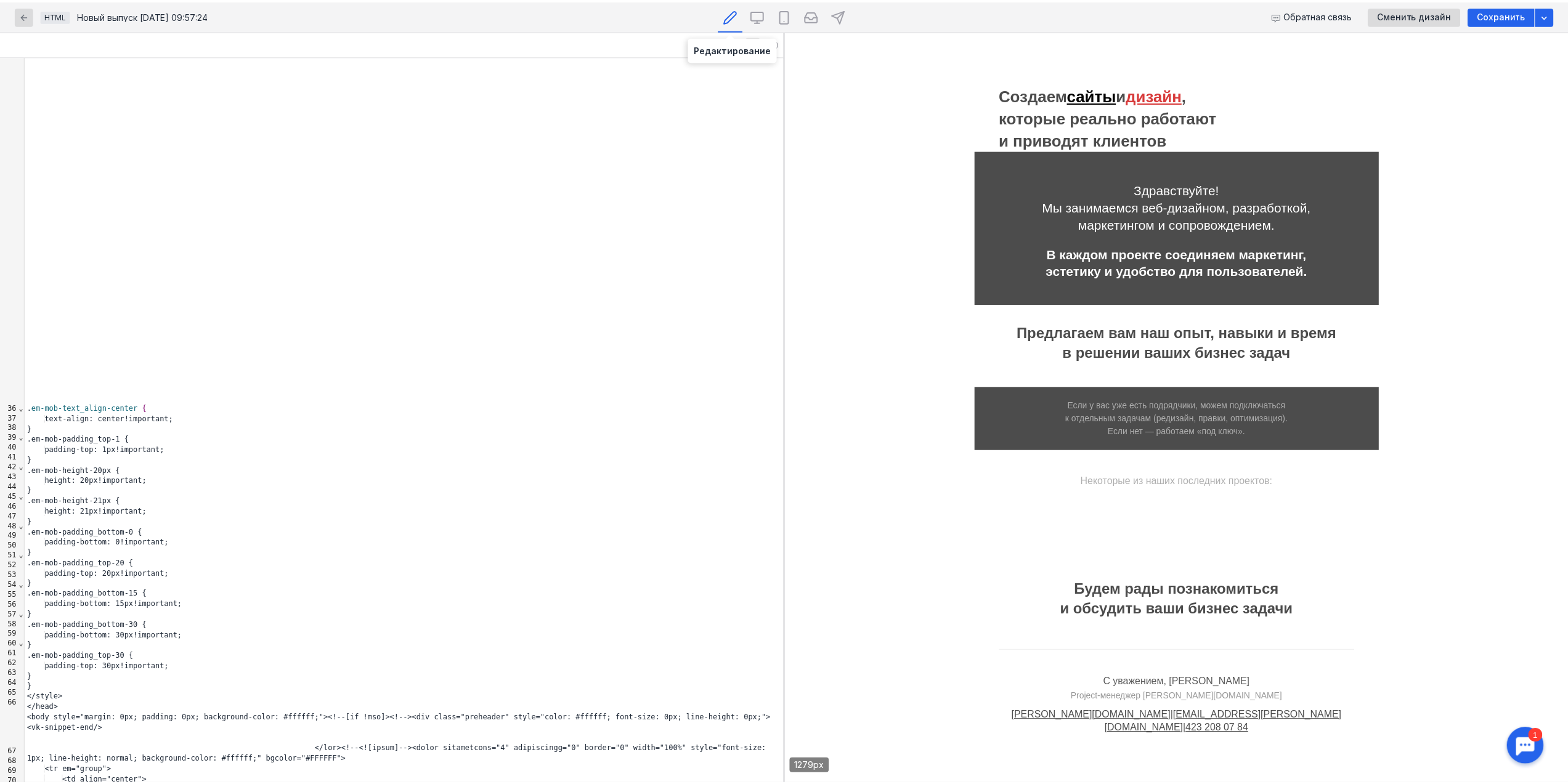
scroll to position [441, 0]
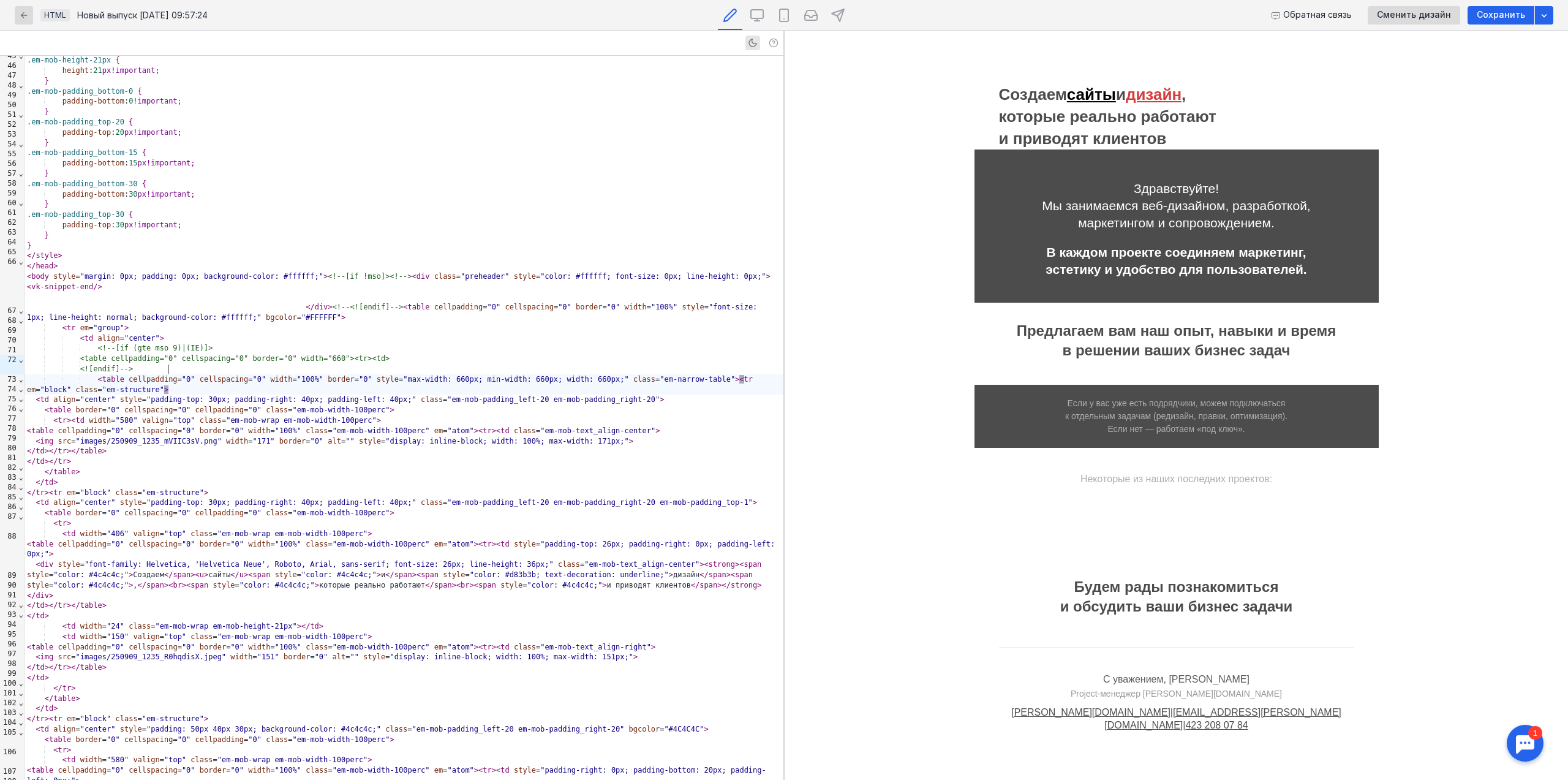
click at [323, 374] on div "< table cellpadding = "0" cellspacing = "0" width = "100%" border = "0" style =…" at bounding box center [404, 384] width 759 height 21
click at [1063, 49] on img at bounding box center [1050, 49] width 104 height 0
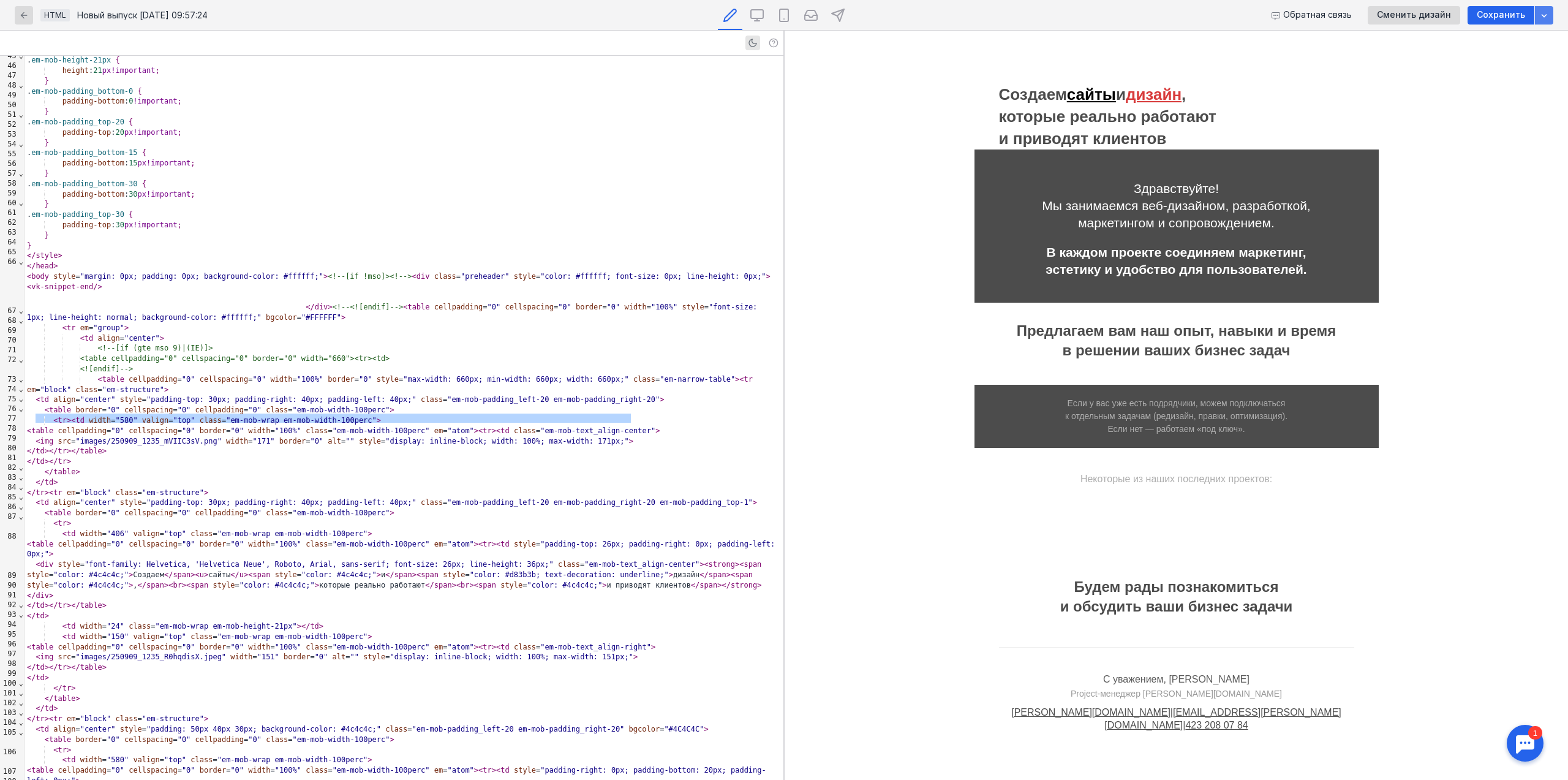
click at [1543, 16] on icon "button" at bounding box center [1544, 15] width 6 height 3
click at [1495, 81] on div "Сохранить как шаблон" at bounding box center [1472, 81] width 142 height 12
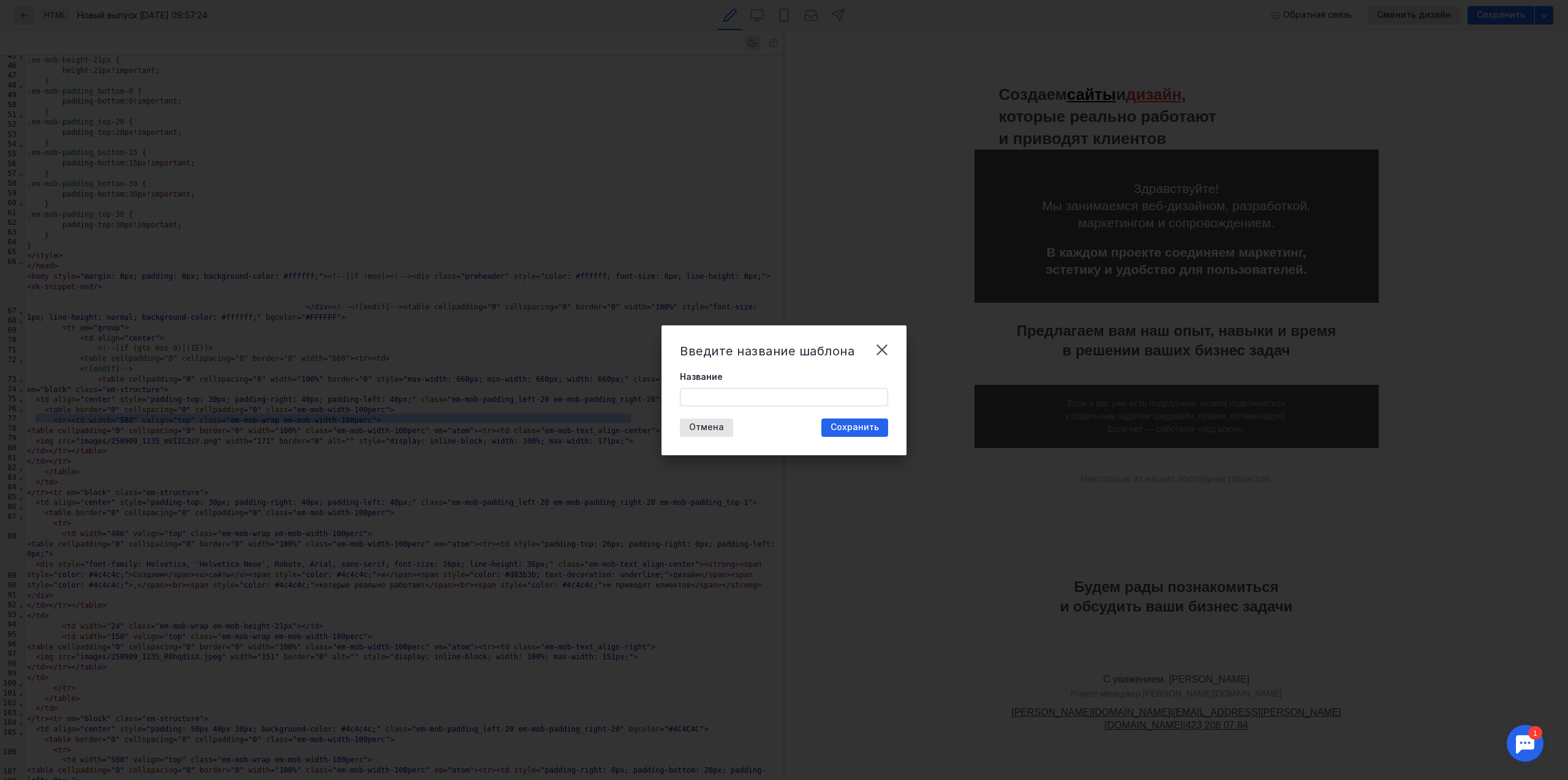
click at [792, 392] on input "Название" at bounding box center [783, 397] width 207 height 17
type input "Универсальное КП 1"
click at [868, 426] on span "Сохранить" at bounding box center [854, 427] width 48 height 10
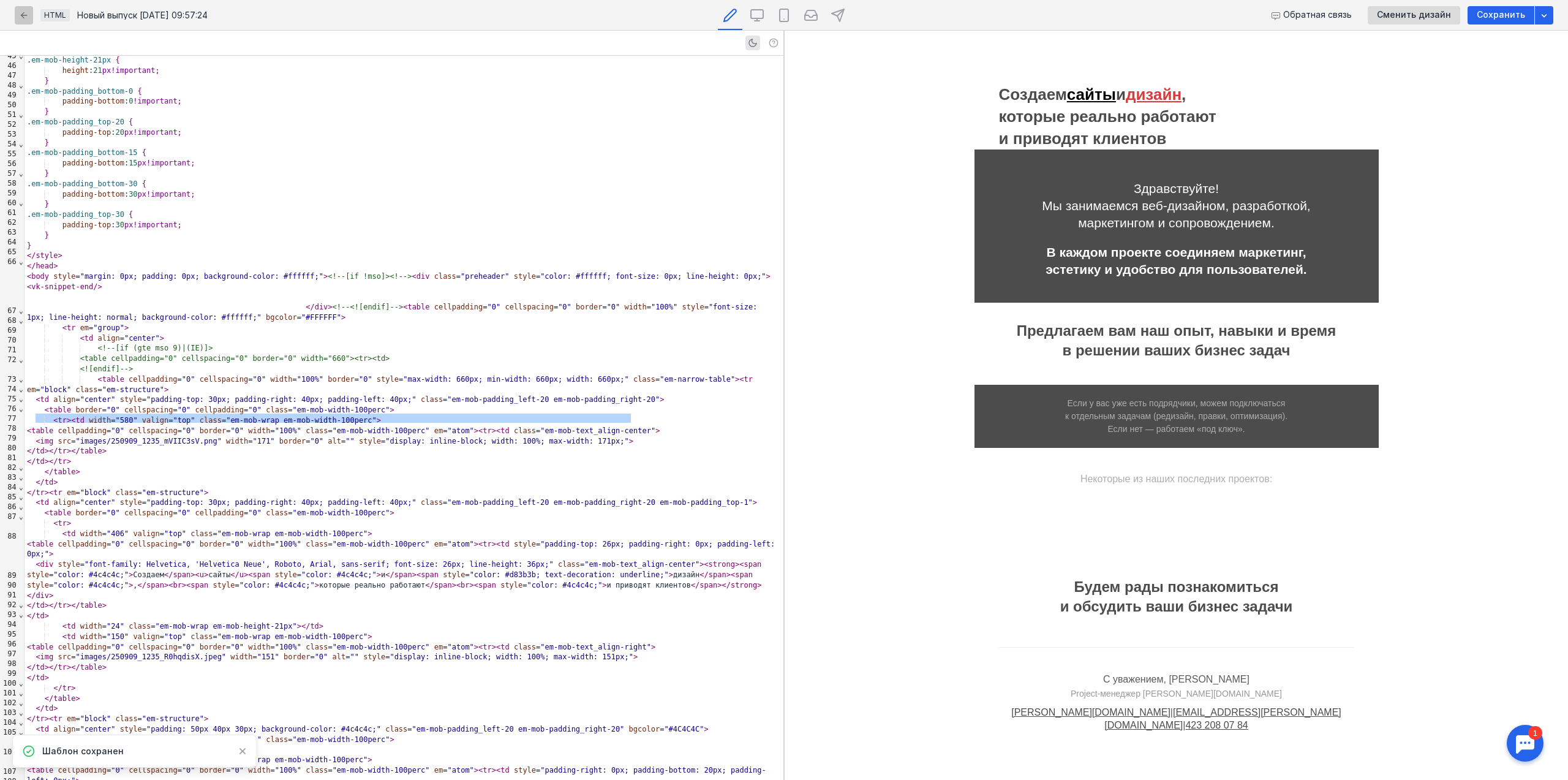
click at [28, 13] on div "button" at bounding box center [23, 15] width 12 height 12
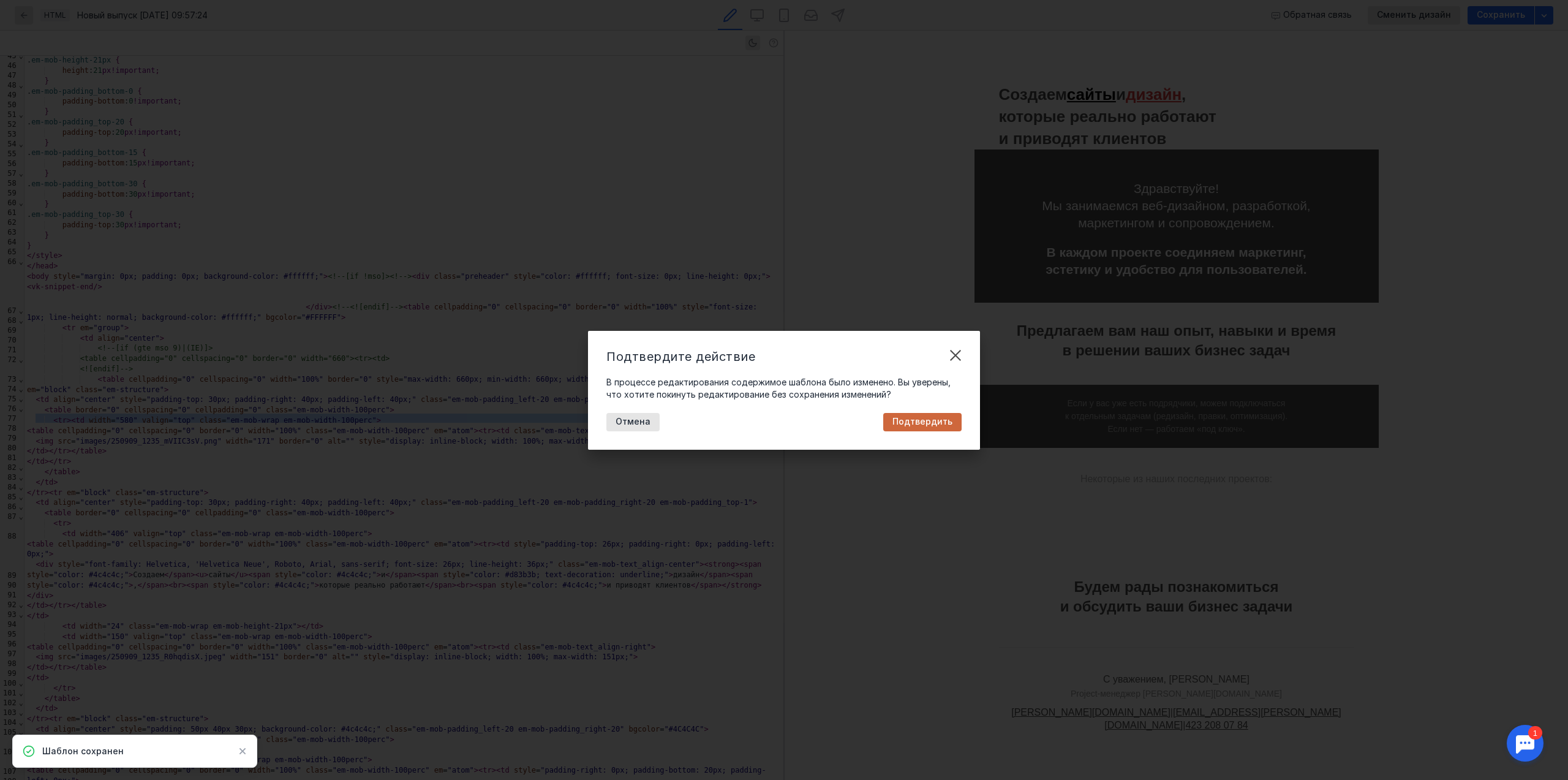
click at [922, 424] on span "Подтвердить" at bounding box center [922, 422] width 60 height 10
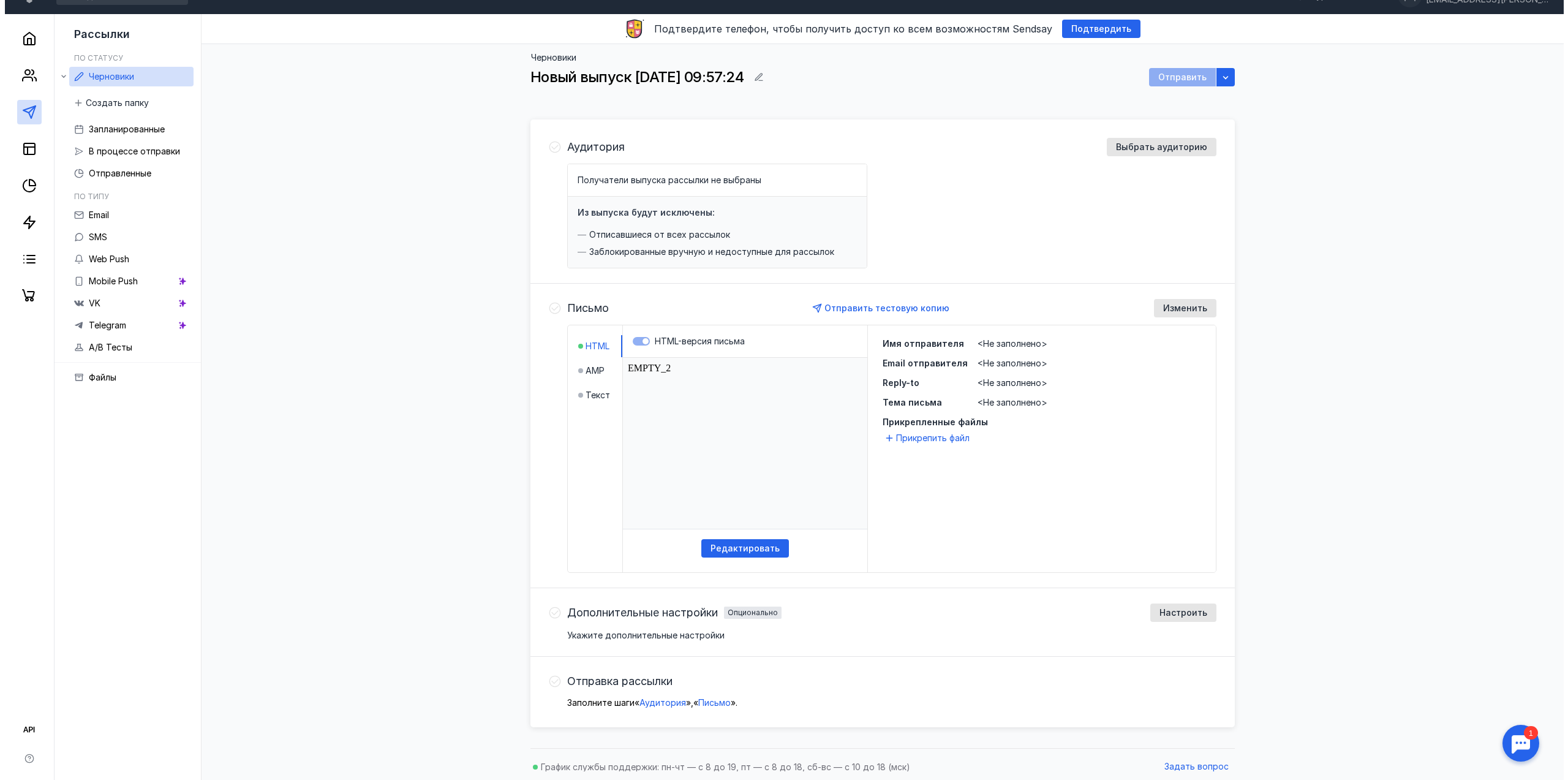
scroll to position [17, 0]
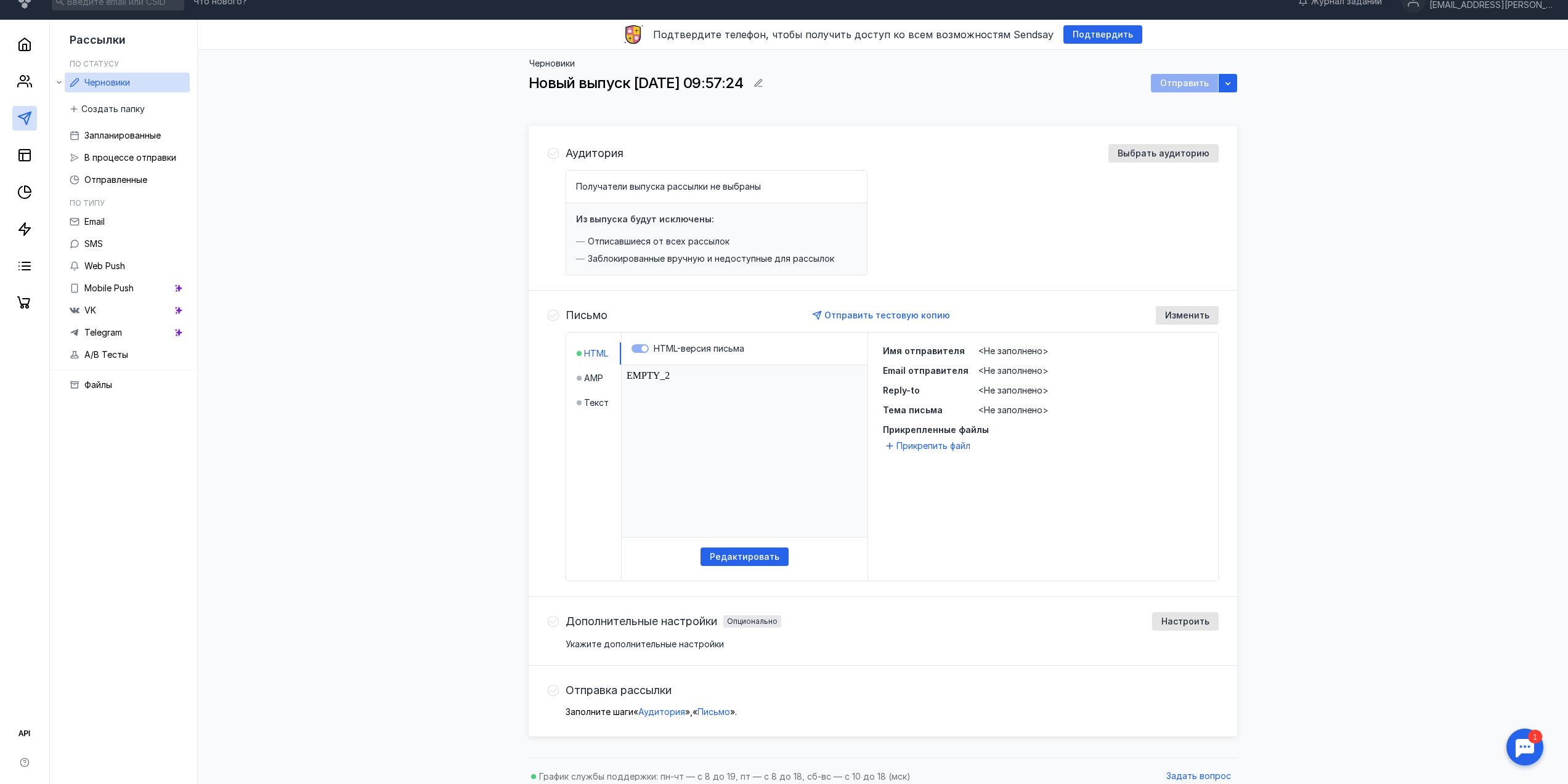
click at [651, 374] on html "EMPTY_2" at bounding box center [744, 451] width 246 height 172
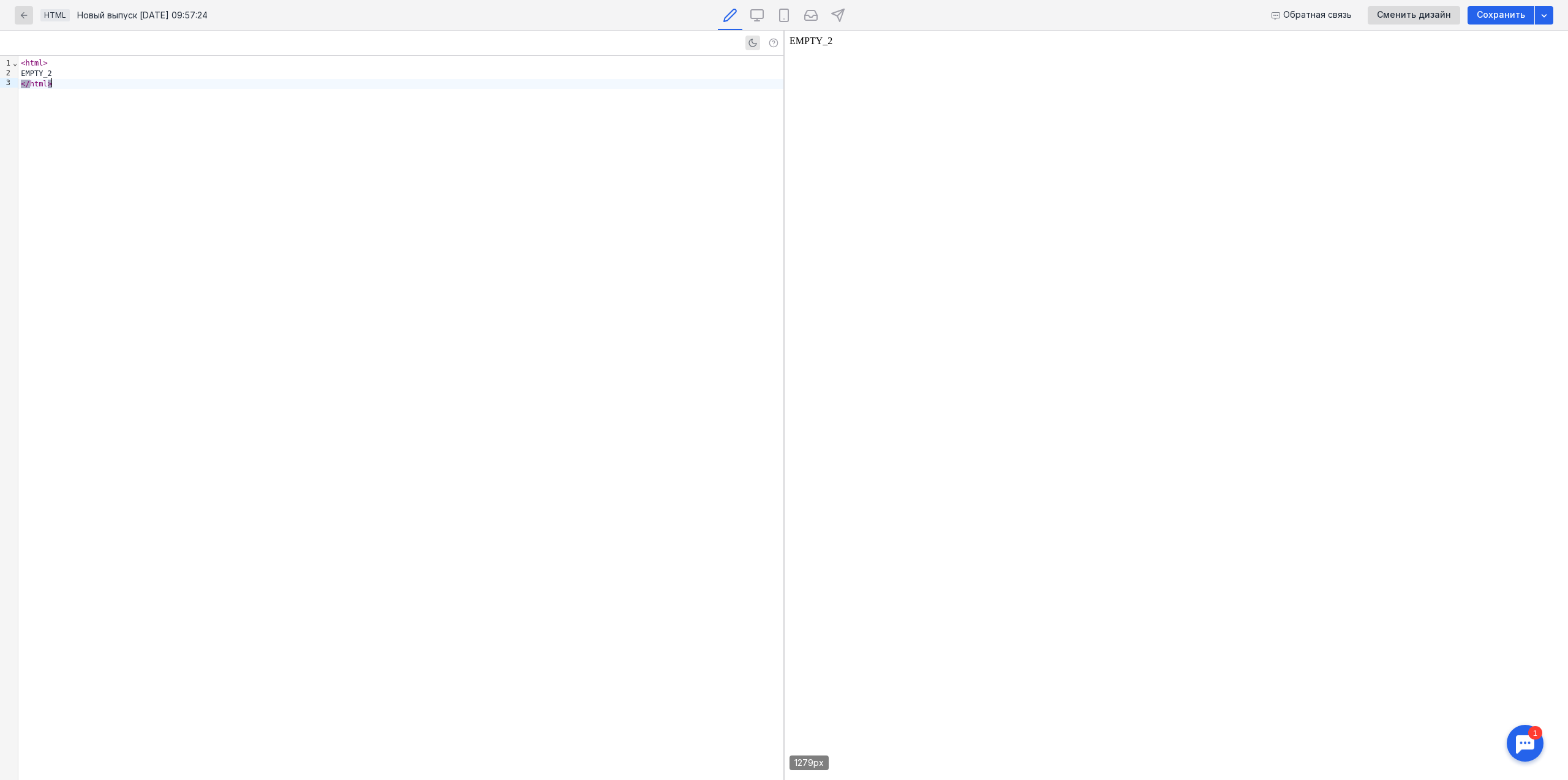
click at [533, 317] on div "< html > EMPTY_2 </ html >" at bounding box center [401, 418] width 765 height 724
click at [28, 22] on div "button" at bounding box center [23, 15] width 18 height 18
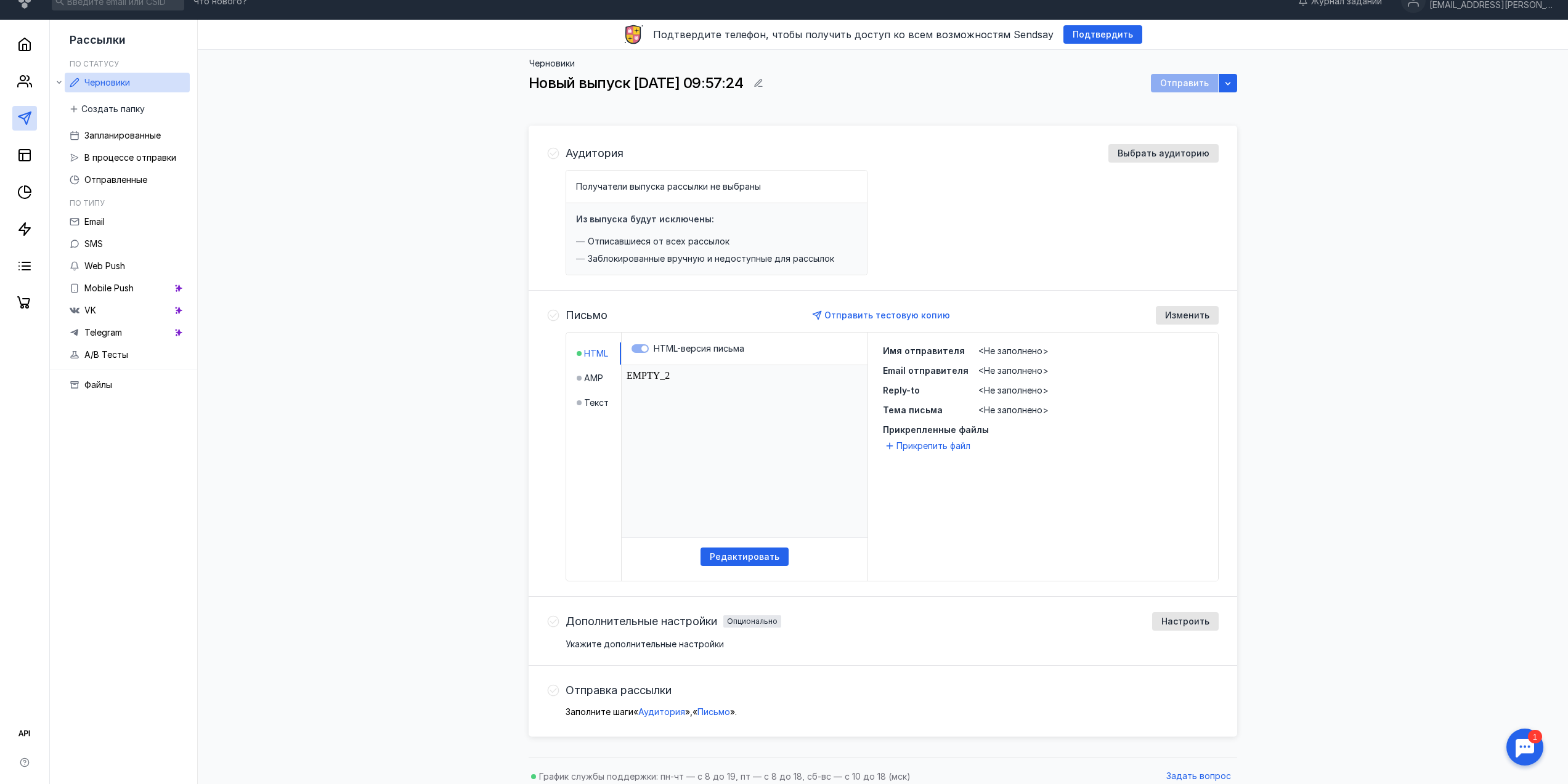
click at [632, 347] on label "HTML-версия письма" at bounding box center [744, 348] width 226 height 12
click at [640, 349] on label "HTML-версия письма" at bounding box center [744, 348] width 226 height 12
click at [609, 377] on li "AMP" at bounding box center [599, 378] width 45 height 22
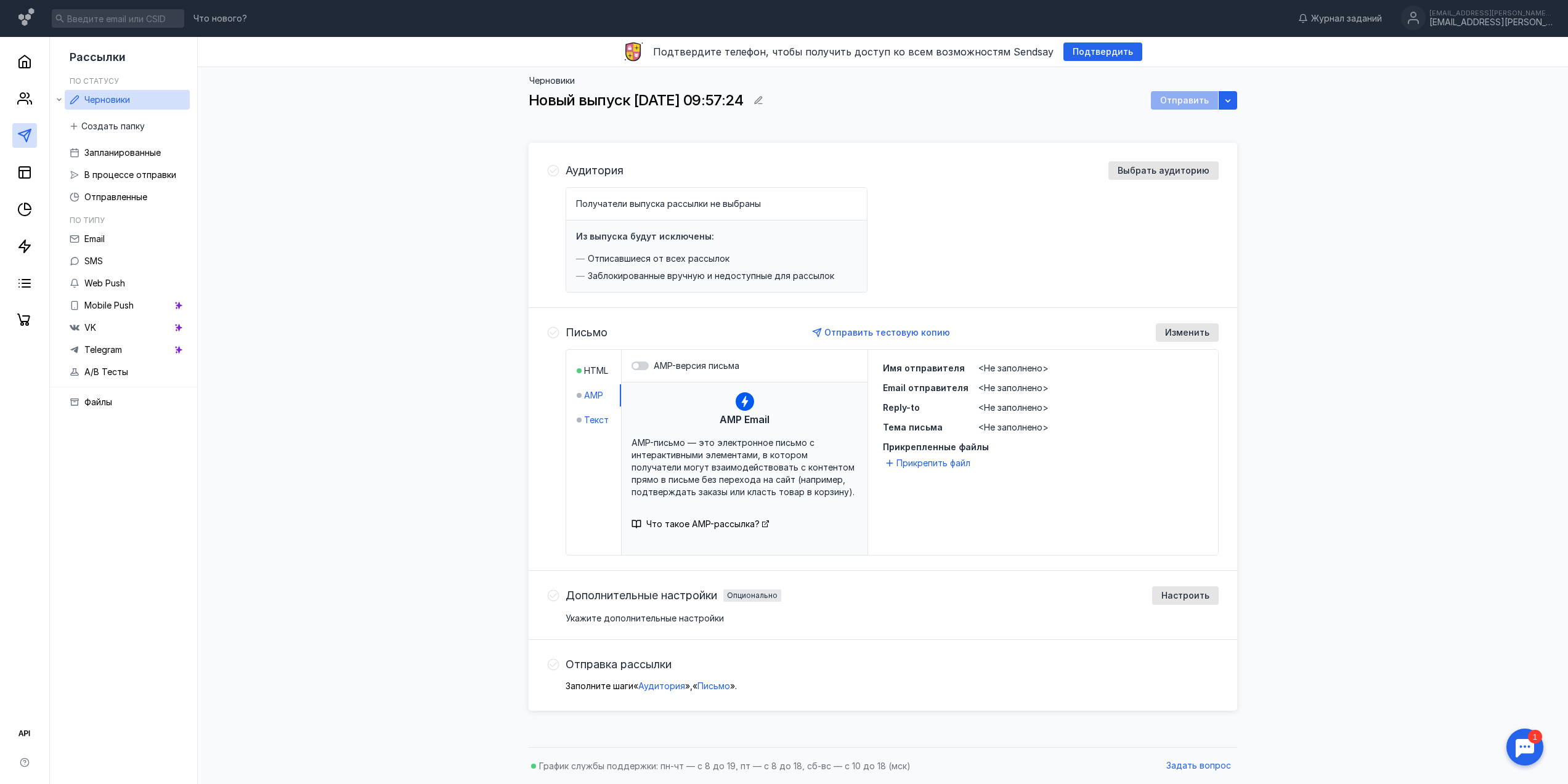
click at [591, 423] on span "Текст" at bounding box center [596, 419] width 25 height 12
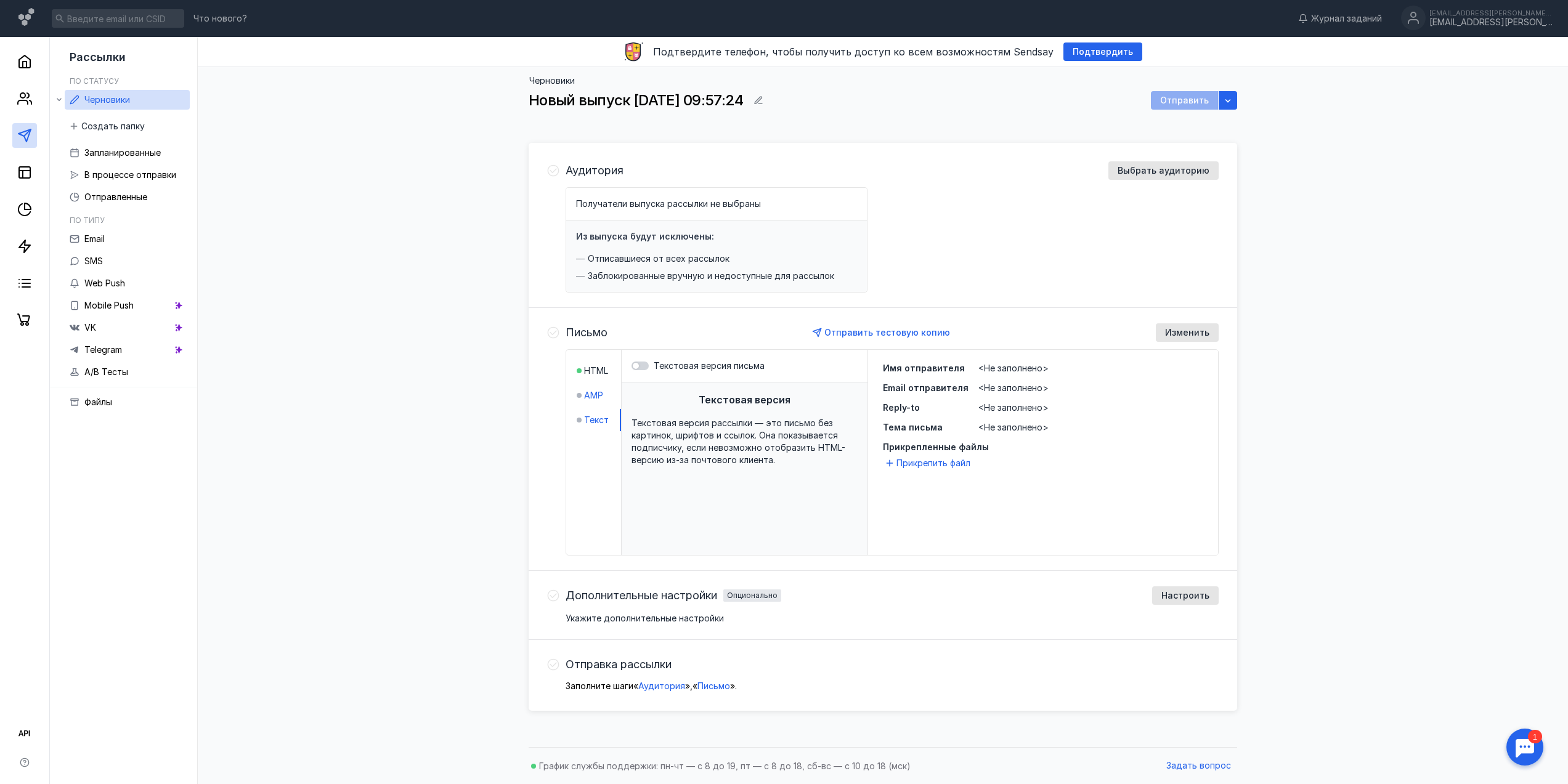
click at [597, 393] on span "AMP" at bounding box center [593, 395] width 19 height 12
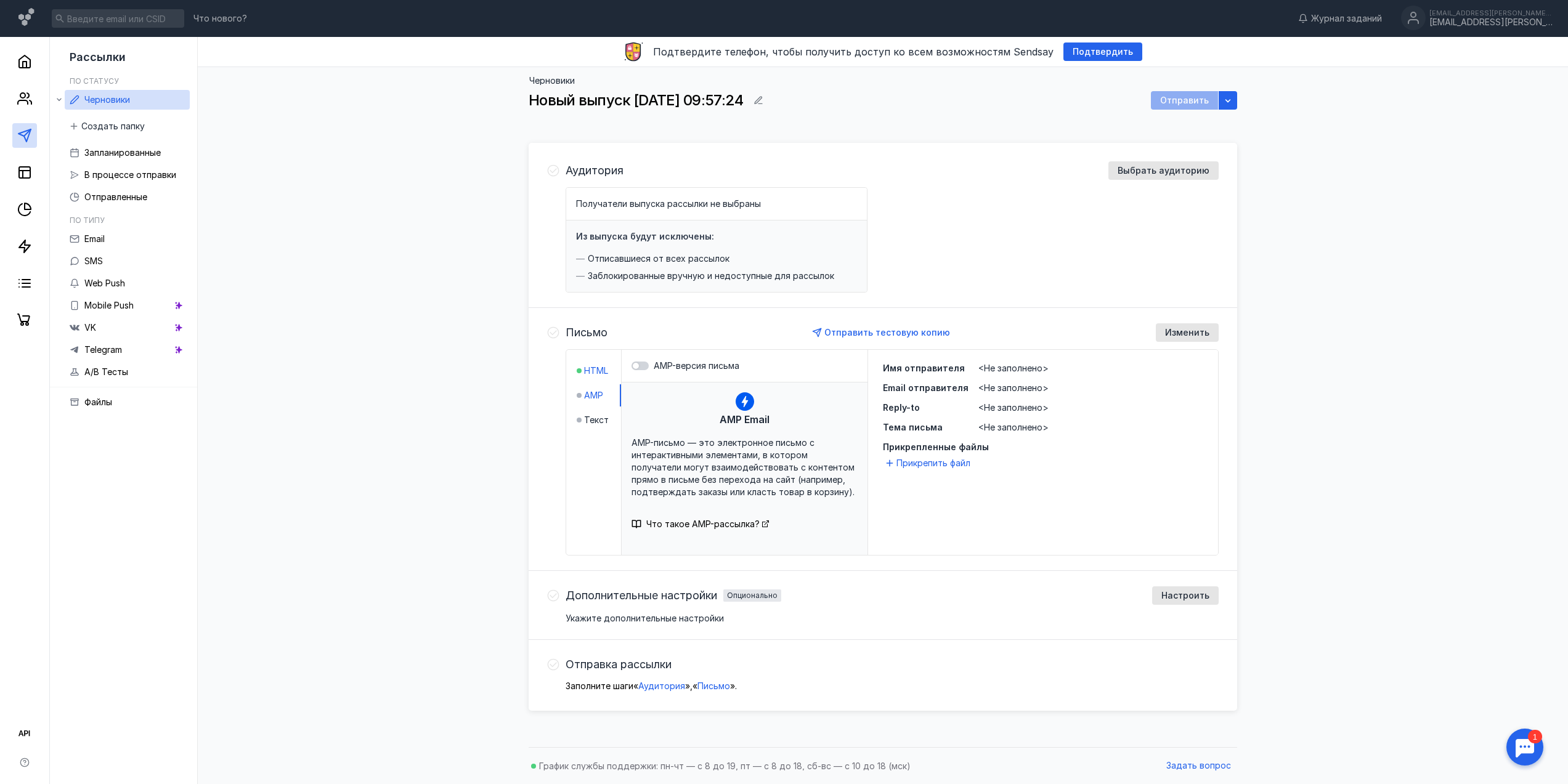
click at [598, 374] on span "HTML" at bounding box center [596, 370] width 24 height 12
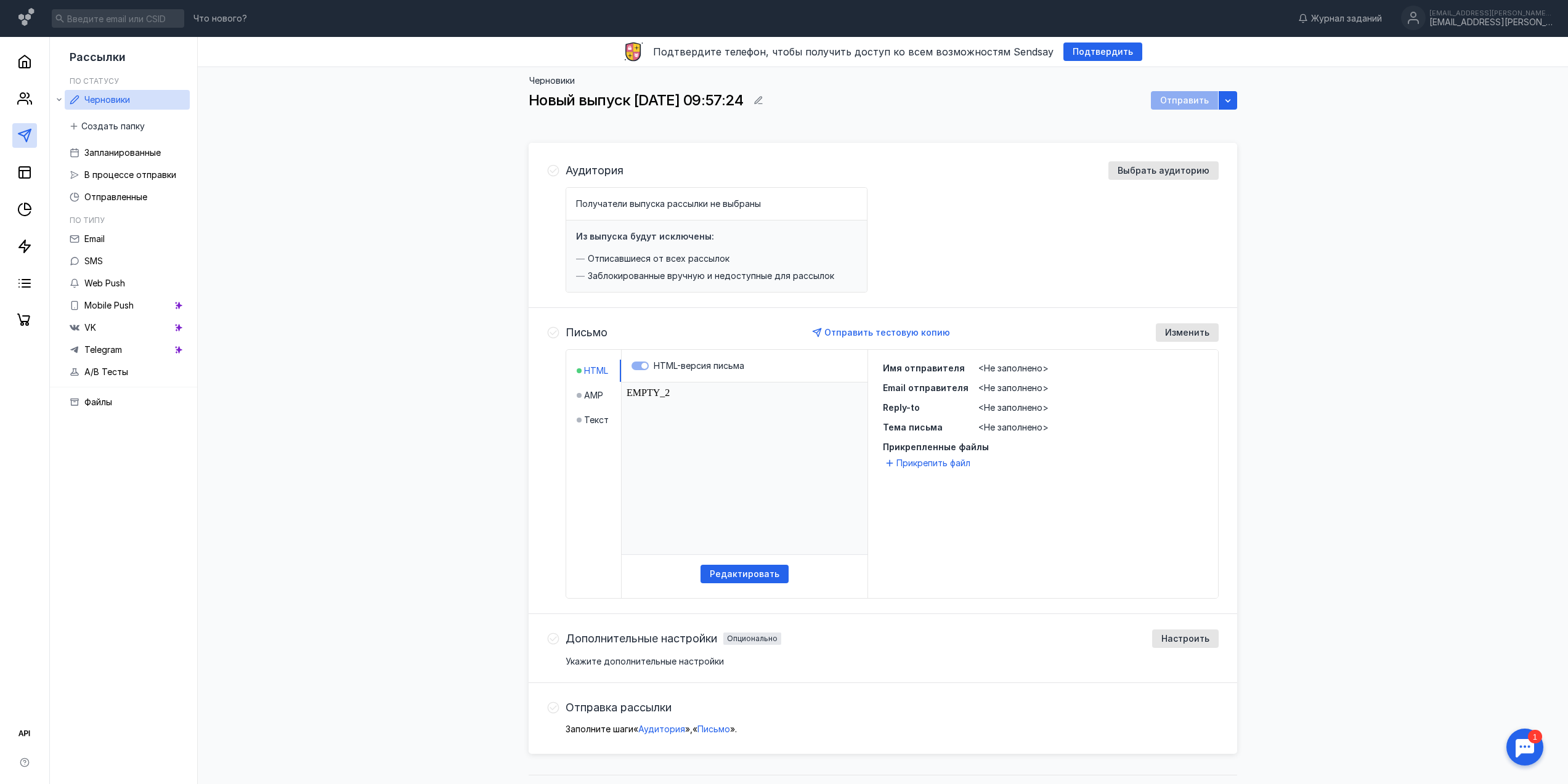
click at [674, 394] on html "EMPTY_2" at bounding box center [744, 468] width 246 height 172
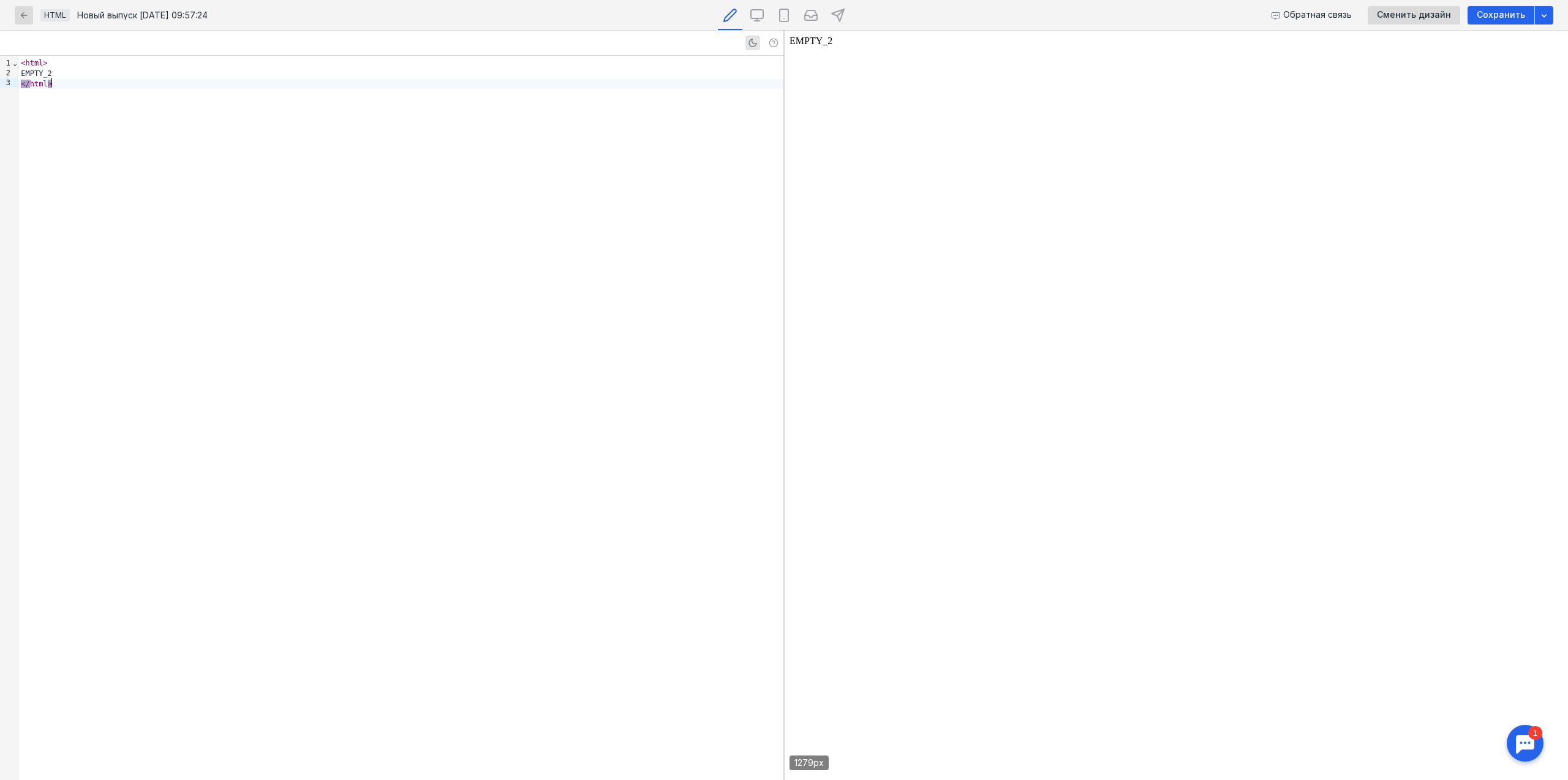
click at [600, 208] on div "< html > EMPTY_2 </ html >" at bounding box center [401, 418] width 765 height 724
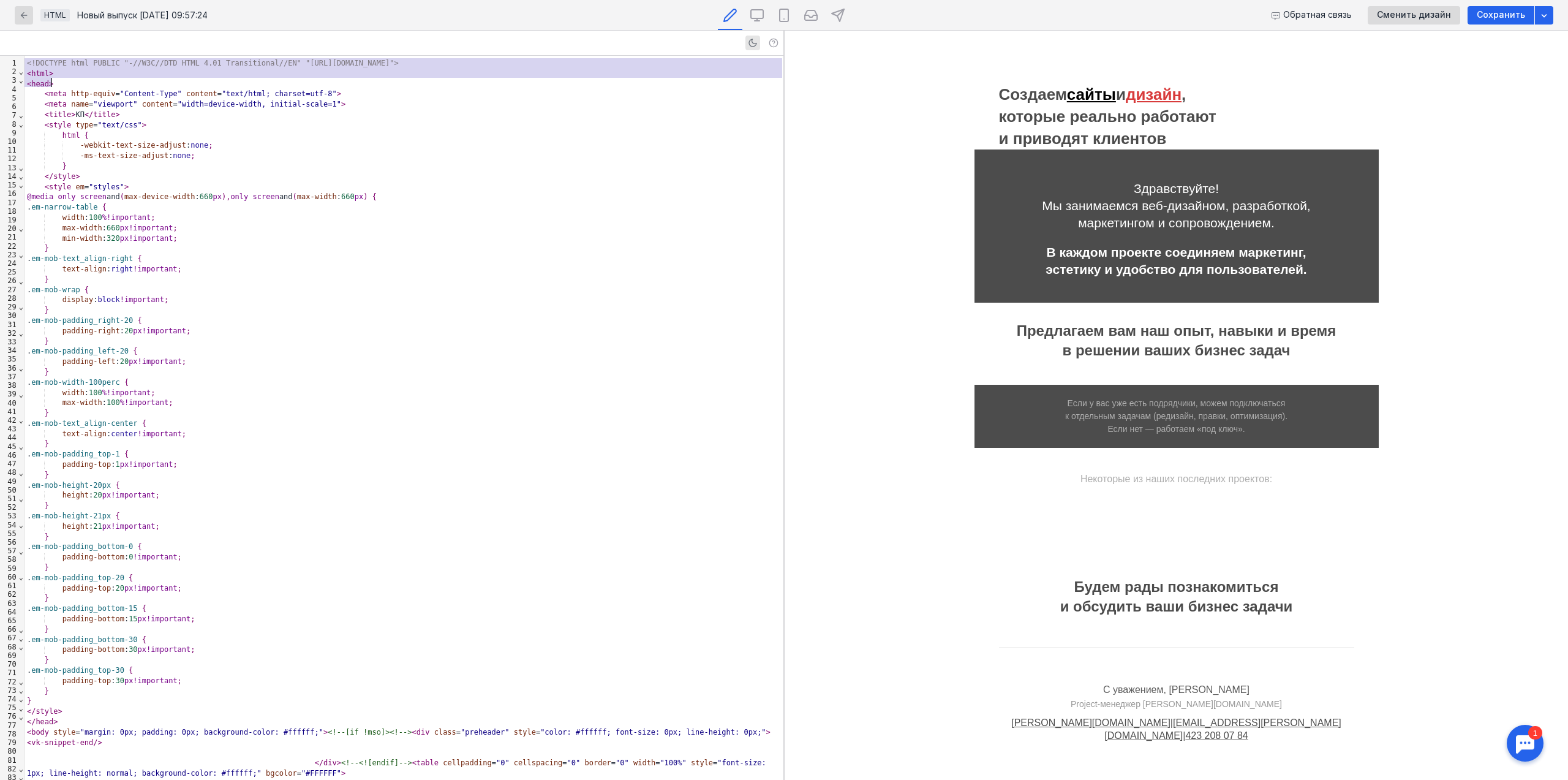
scroll to position [1644, 0]
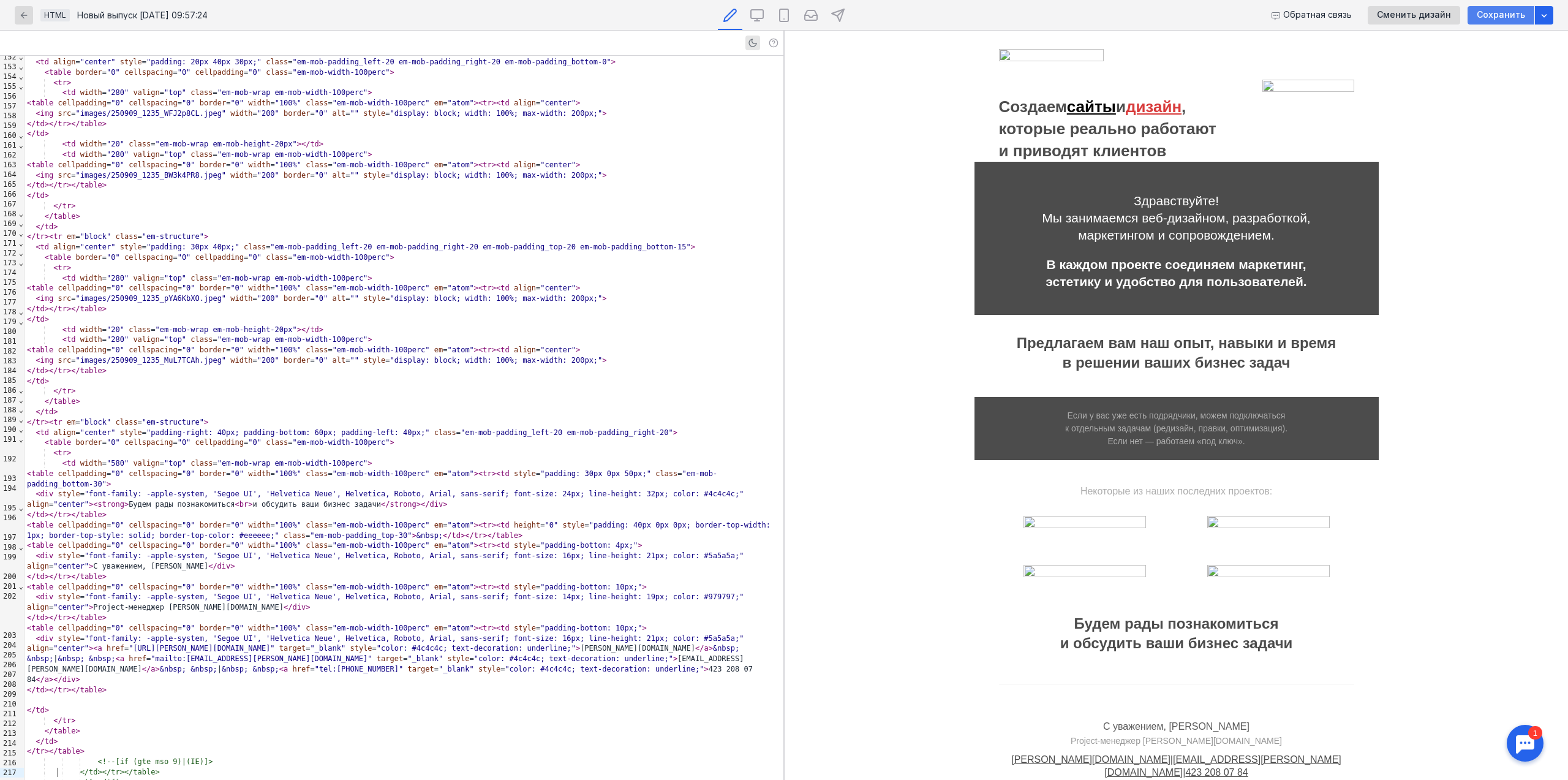
click at [1521, 13] on span "Сохранить" at bounding box center [1500, 15] width 48 height 10
click at [1540, 14] on icon "button" at bounding box center [1543, 15] width 9 height 9
click at [1483, 73] on div "Сохранить как шаблон" at bounding box center [1472, 81] width 142 height 22
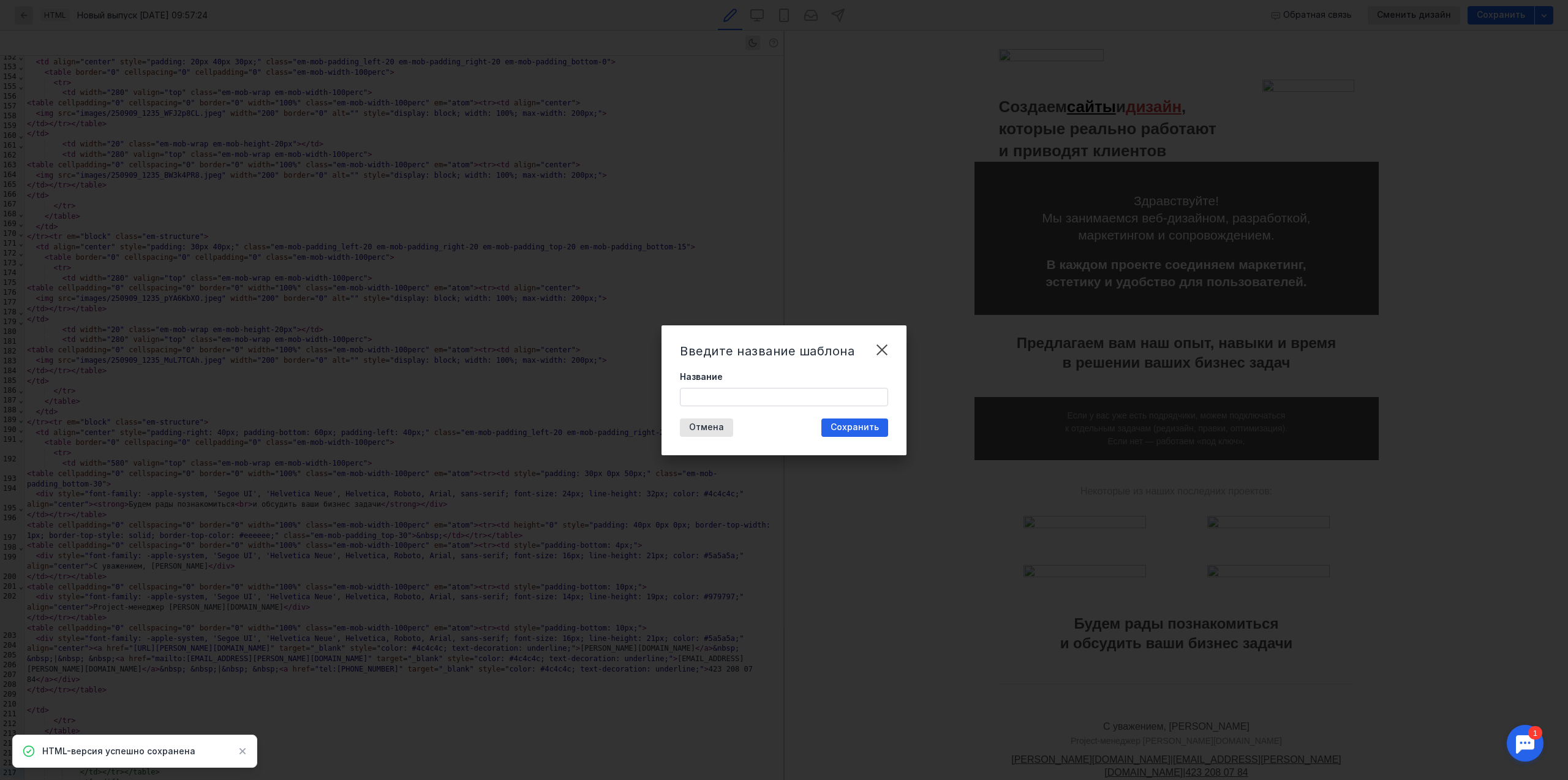
click at [735, 402] on input "Название" at bounding box center [783, 397] width 207 height 17
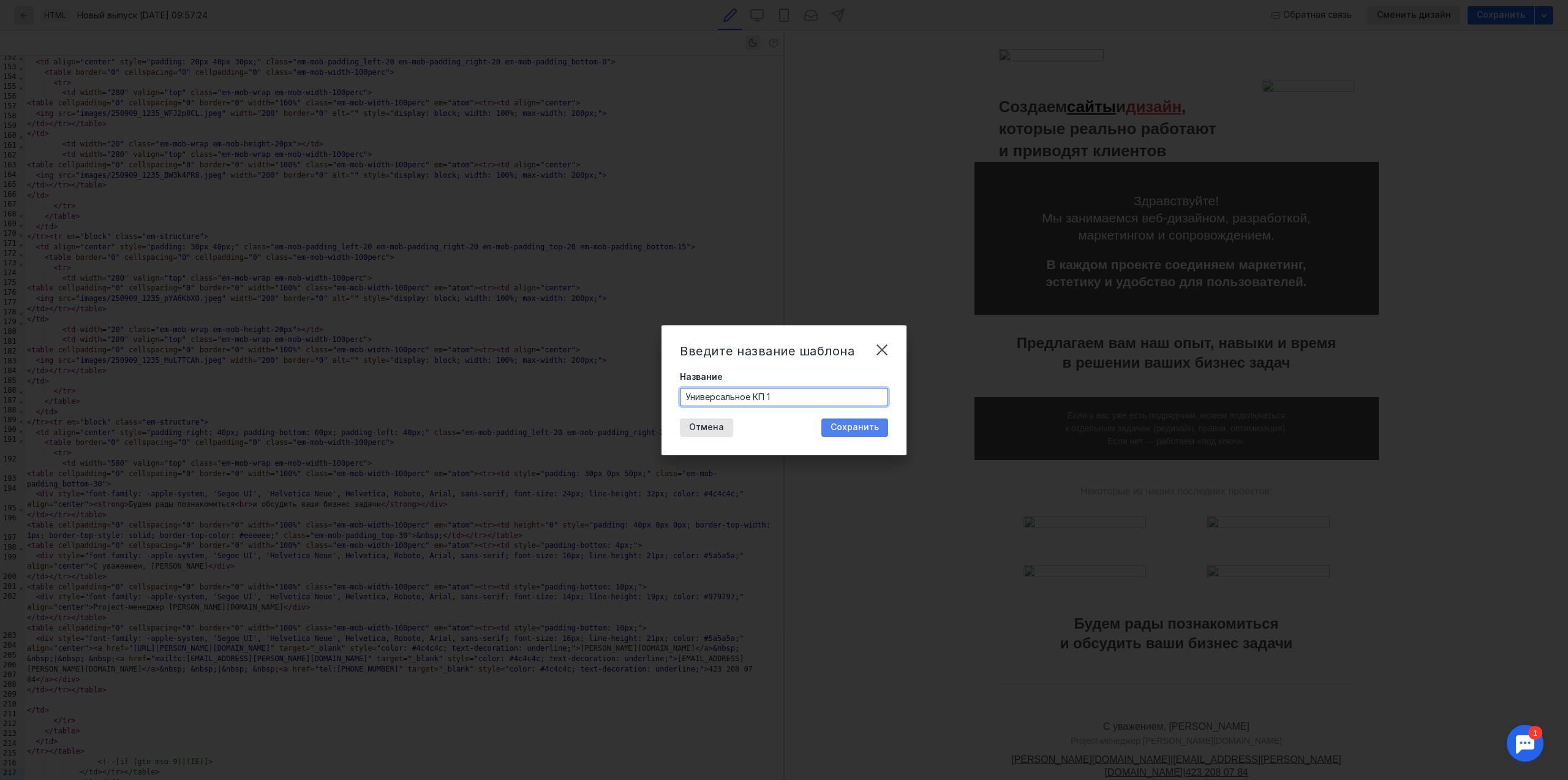
type input "Универсальное КП 1"
click at [854, 425] on span "Сохранить" at bounding box center [854, 427] width 48 height 10
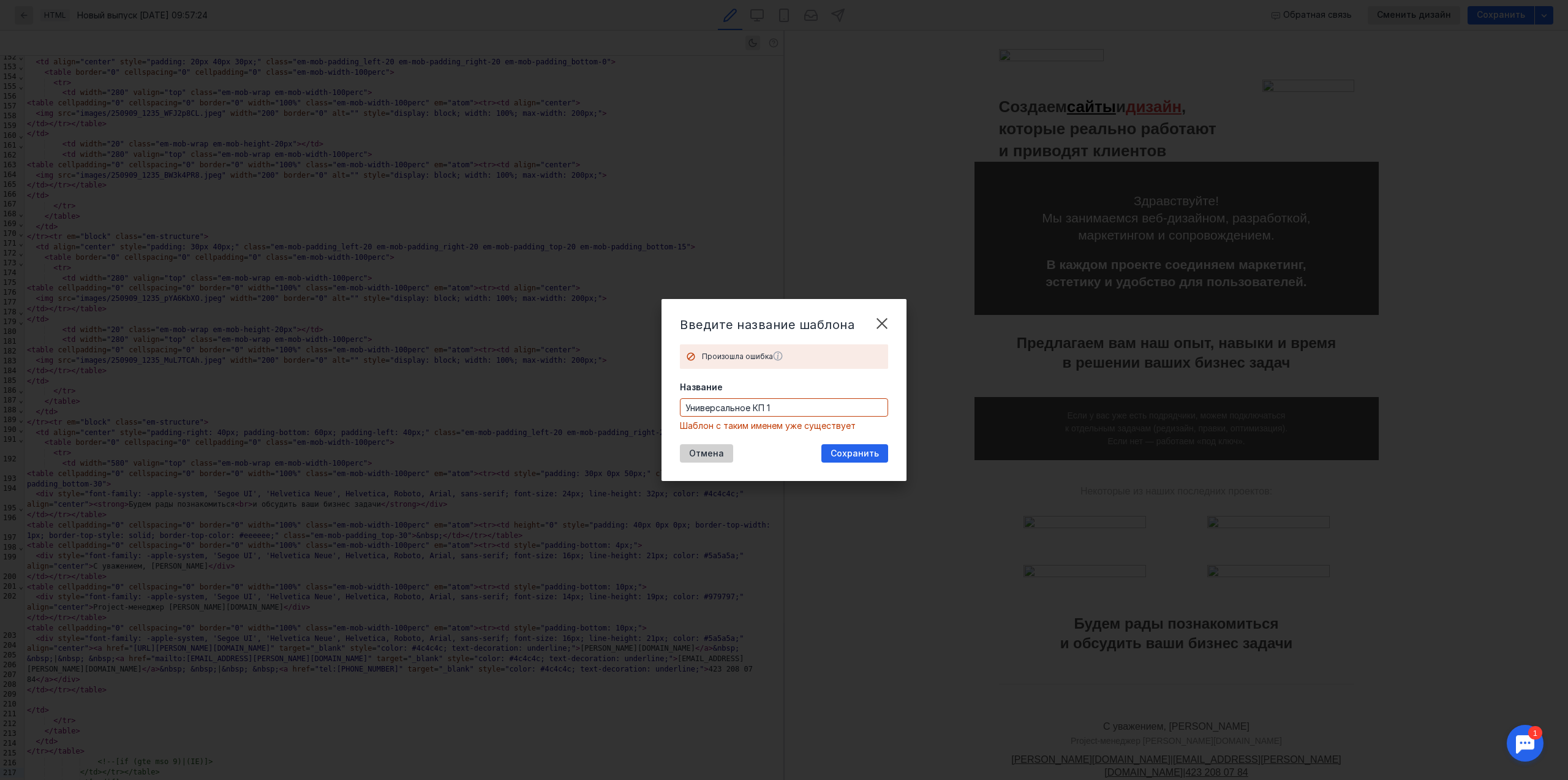
click at [709, 448] on div "Отмена" at bounding box center [706, 453] width 53 height 18
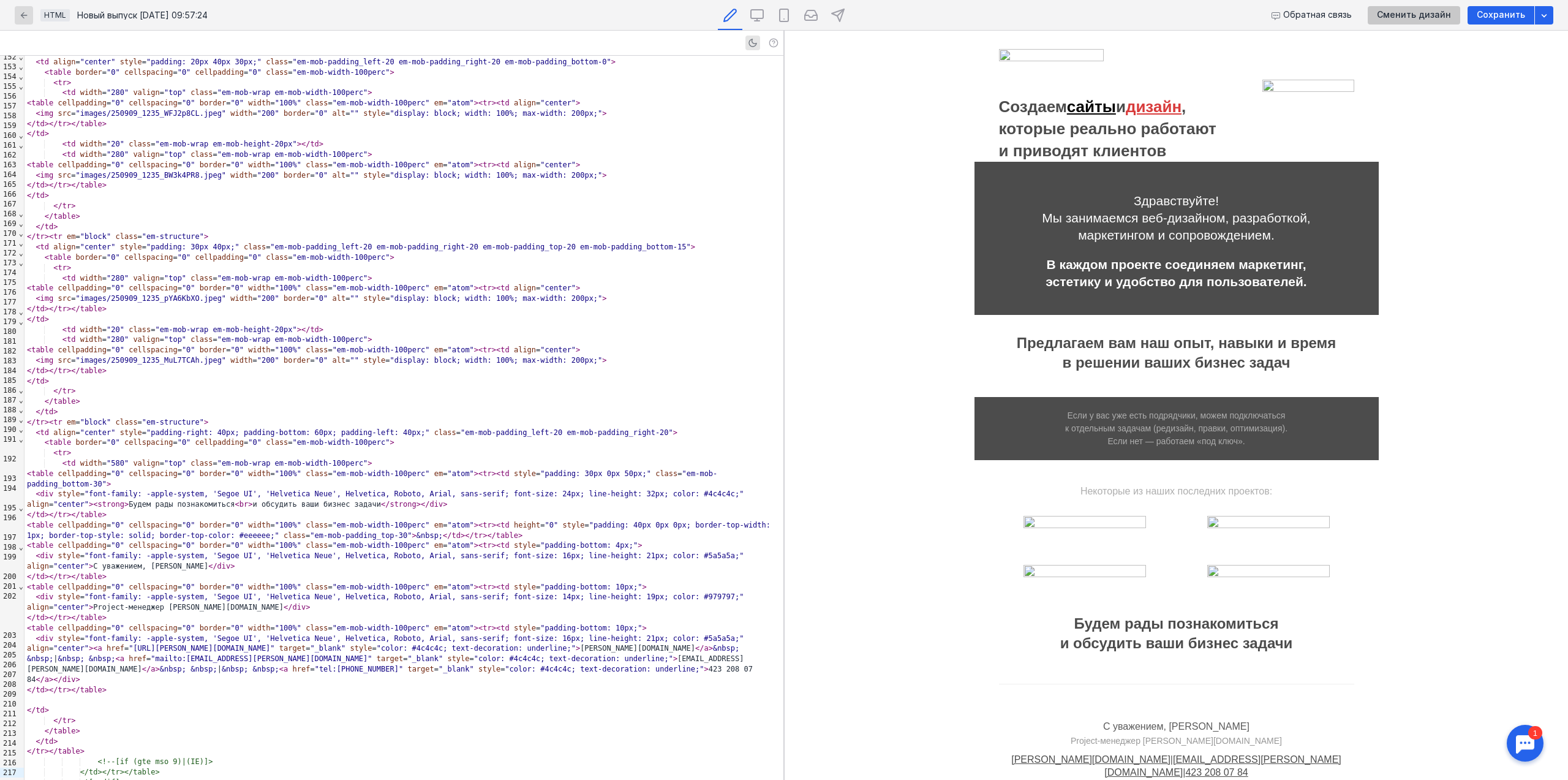
click at [1414, 21] on div "Сменить дизайн" at bounding box center [1414, 15] width 92 height 18
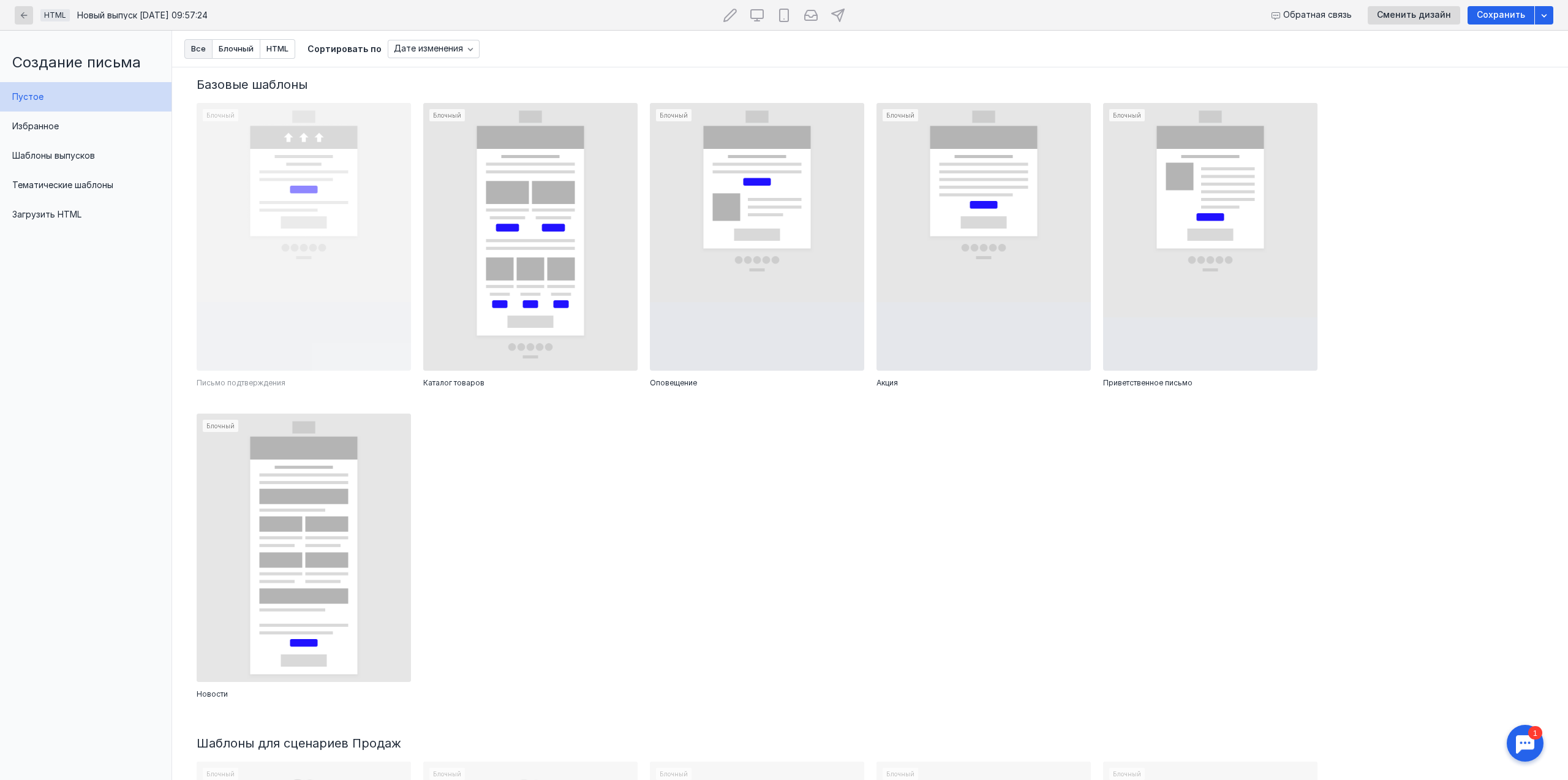
scroll to position [0, 0]
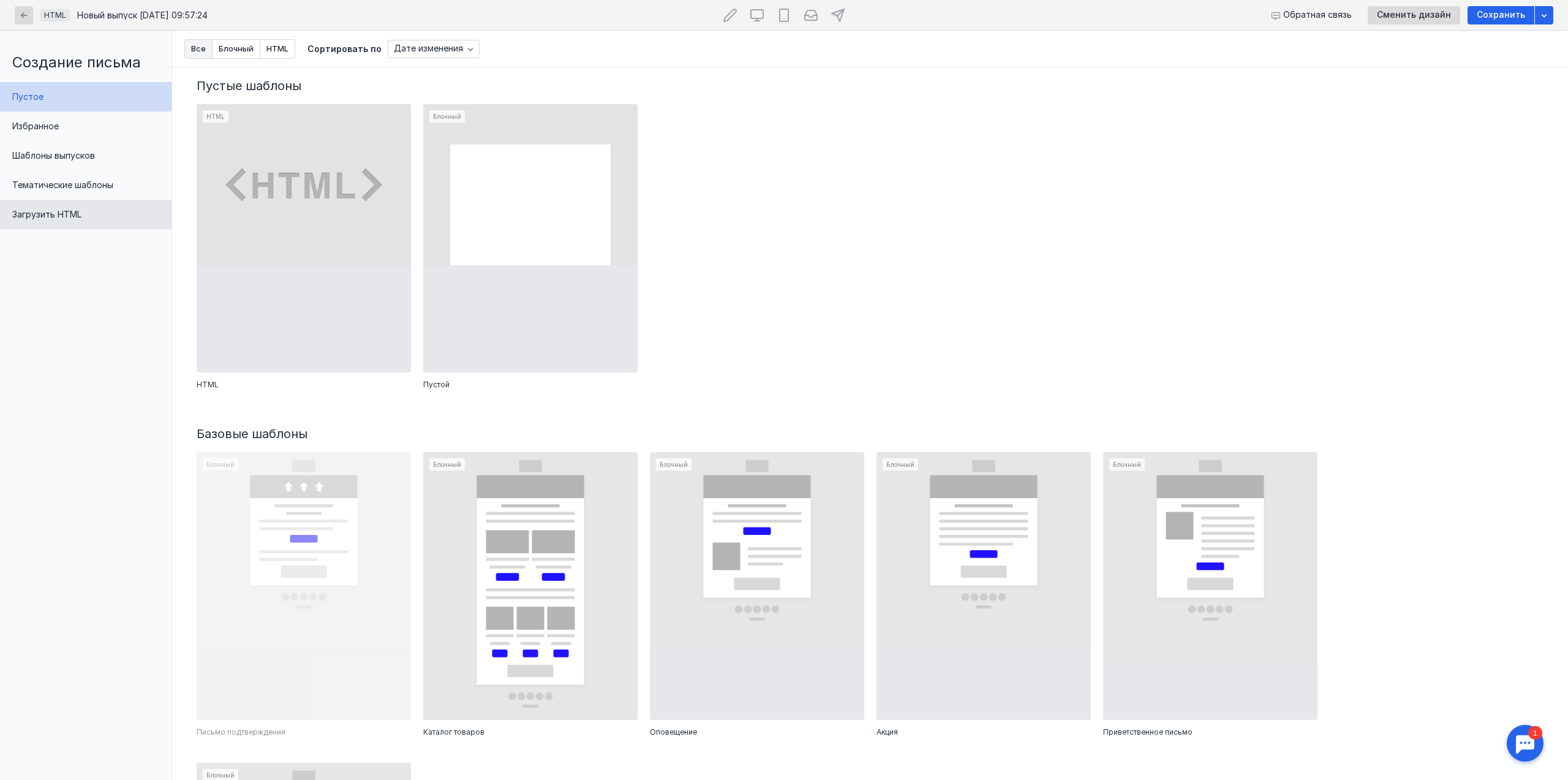
click at [57, 223] on div "Загрузить HTML" at bounding box center [85, 214] width 171 height 29
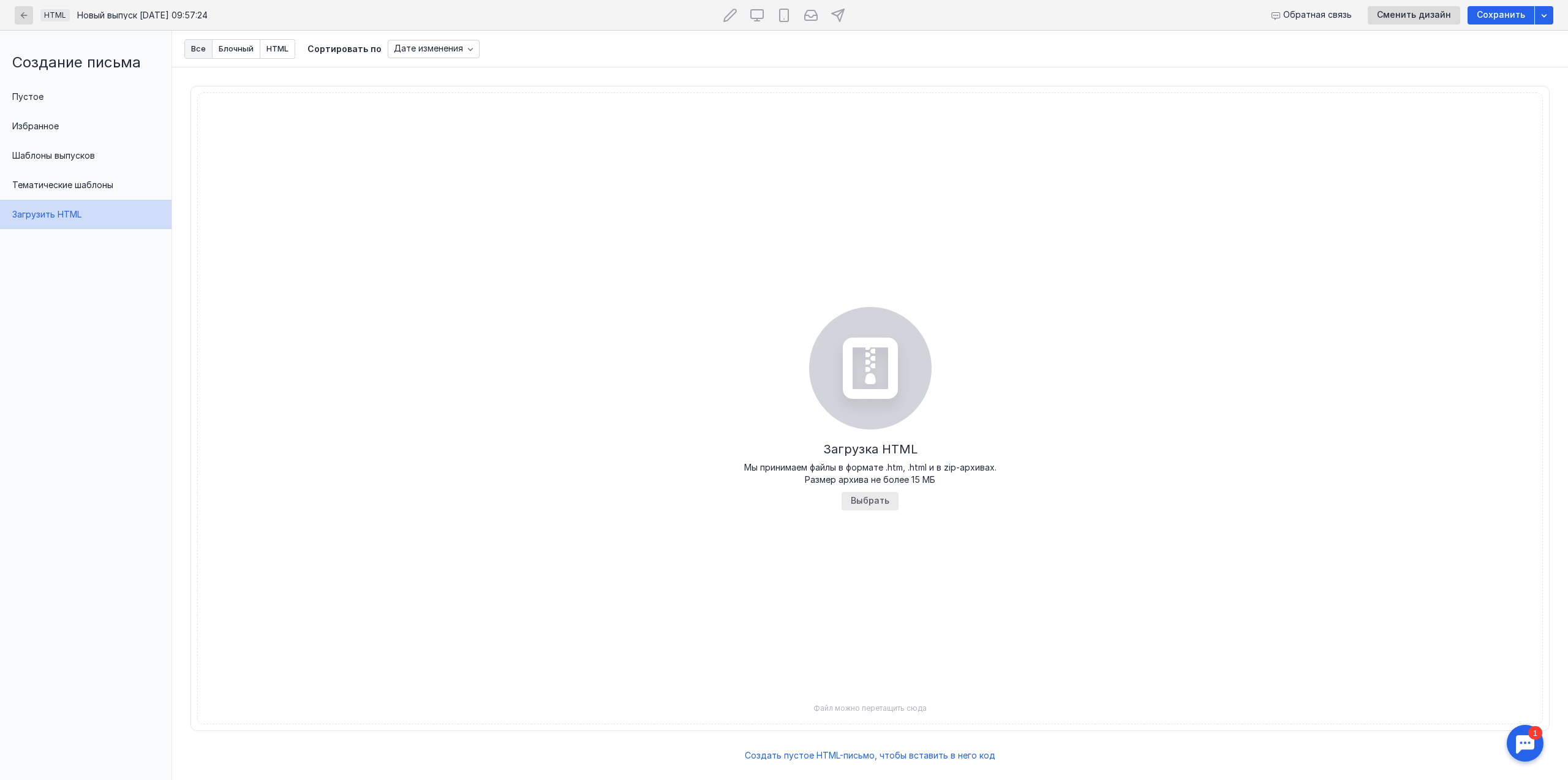
click at [850, 496] on label at bounding box center [870, 501] width 57 height 18
click at [0, 0] on input "file" at bounding box center [0, 0] width 0 height 0
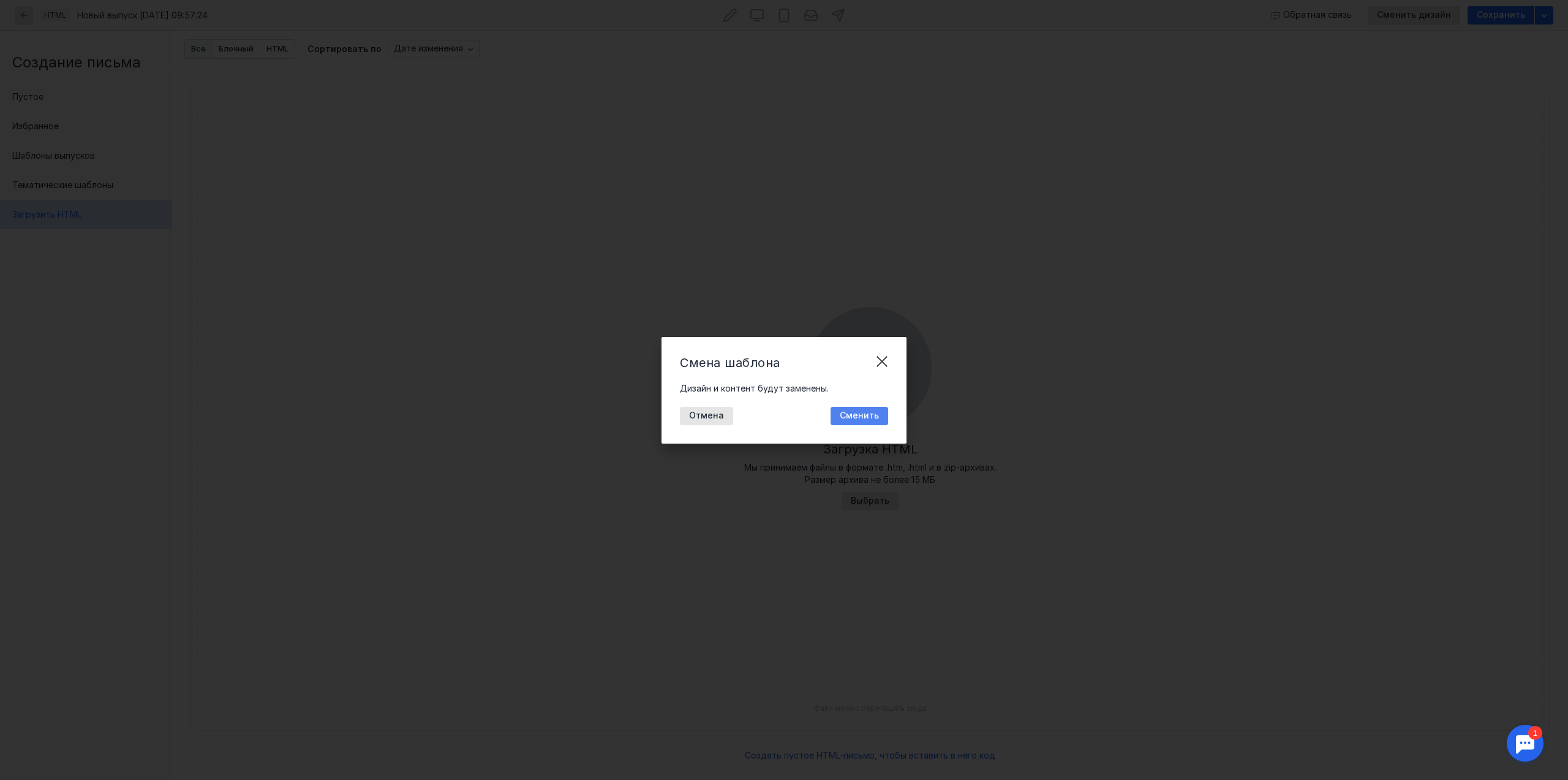
click at [874, 417] on span "Сменить" at bounding box center [859, 415] width 39 height 10
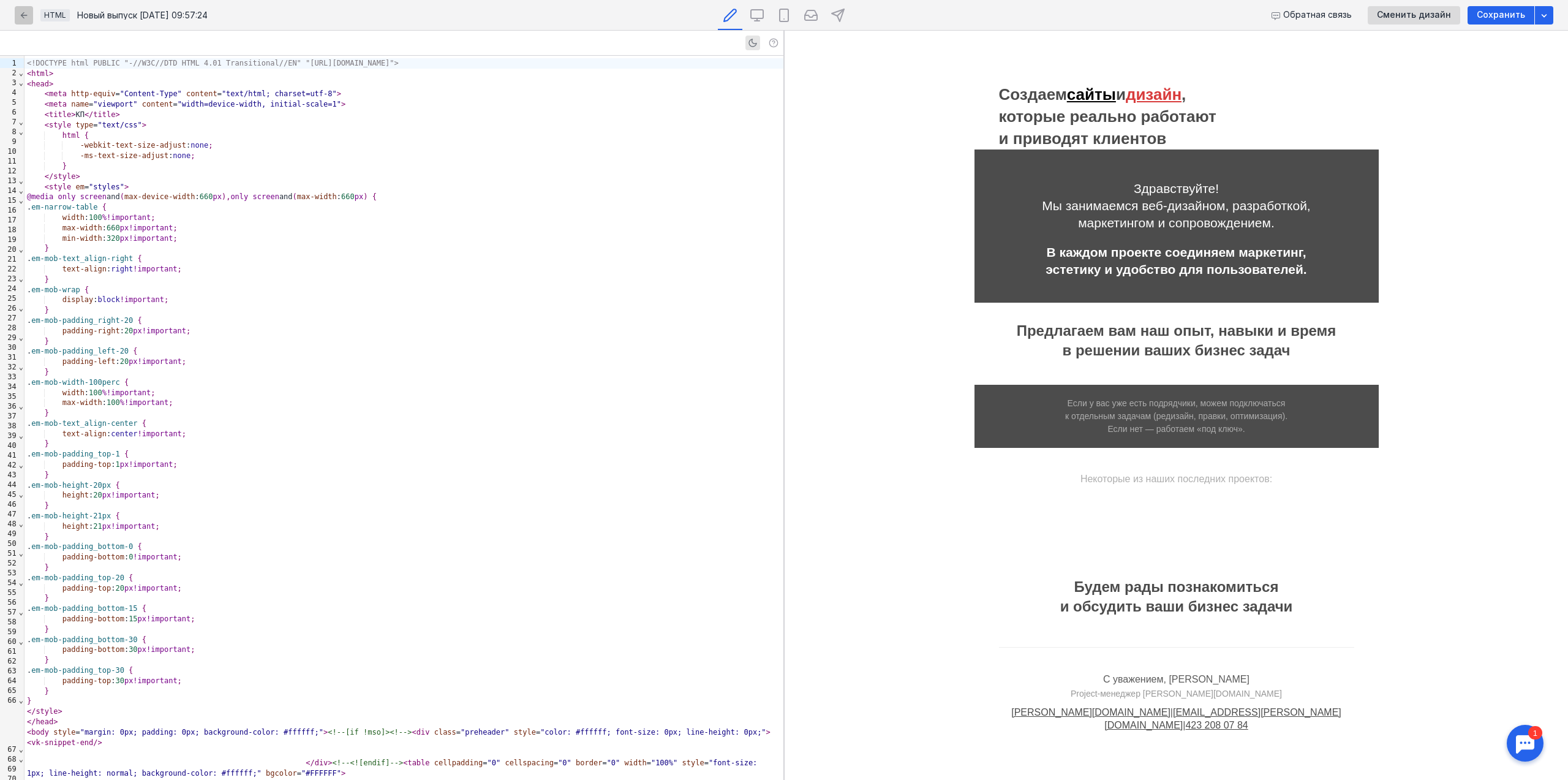
click at [31, 15] on div "button" at bounding box center [23, 15] width 18 height 18
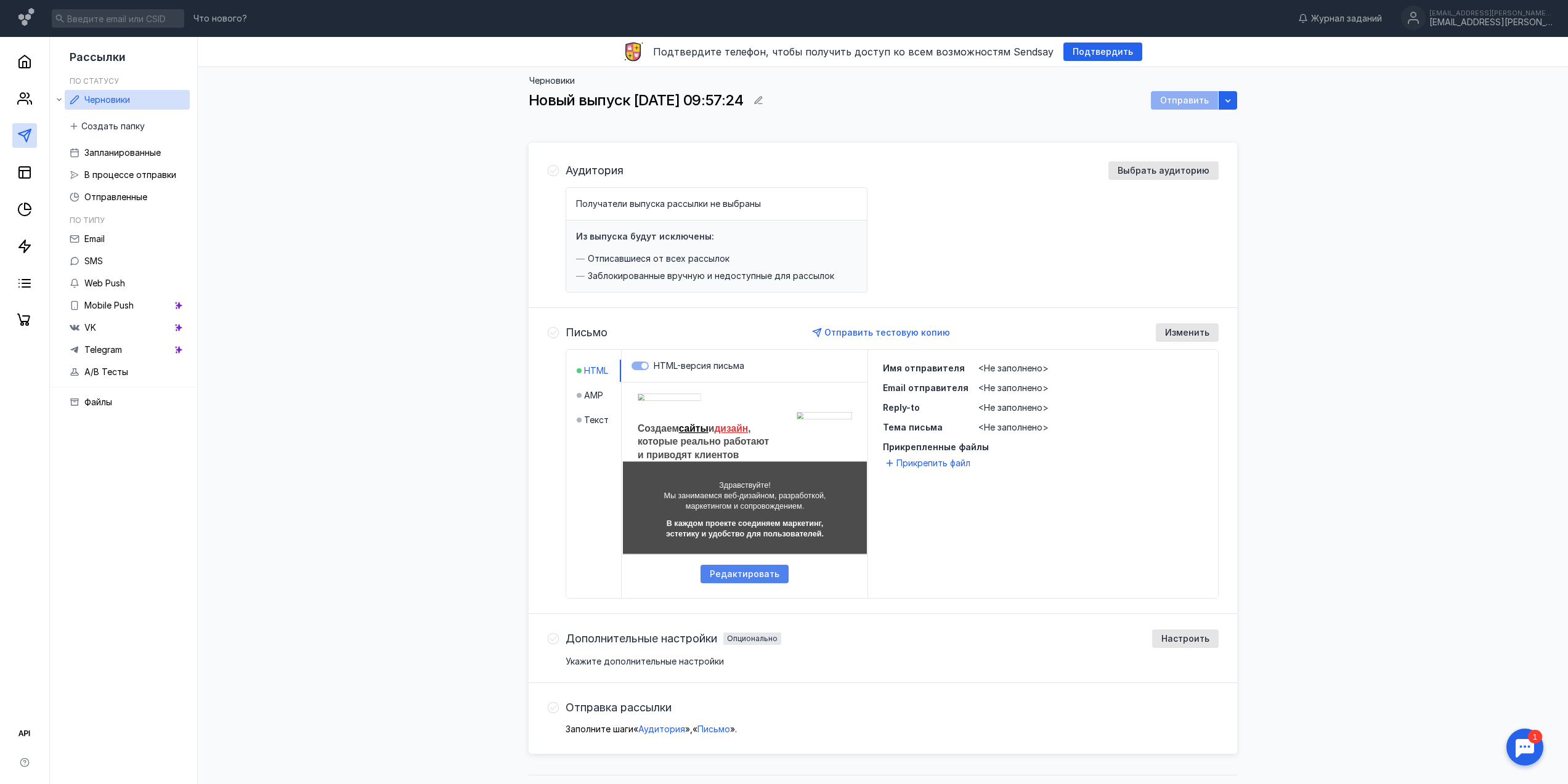
click at [761, 573] on span "Редактировать" at bounding box center [744, 574] width 69 height 10
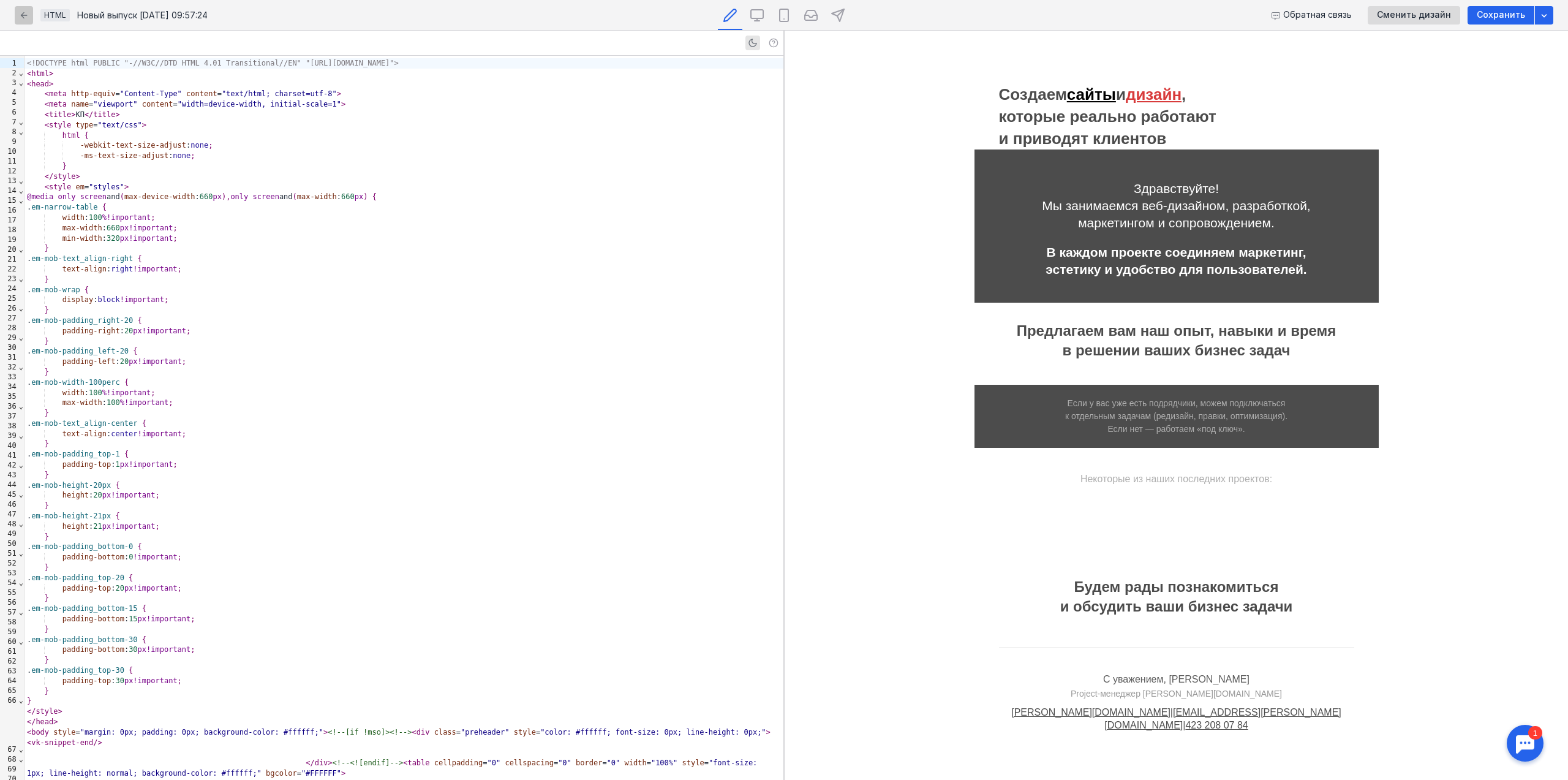
click at [30, 21] on div "button" at bounding box center [23, 15] width 18 height 18
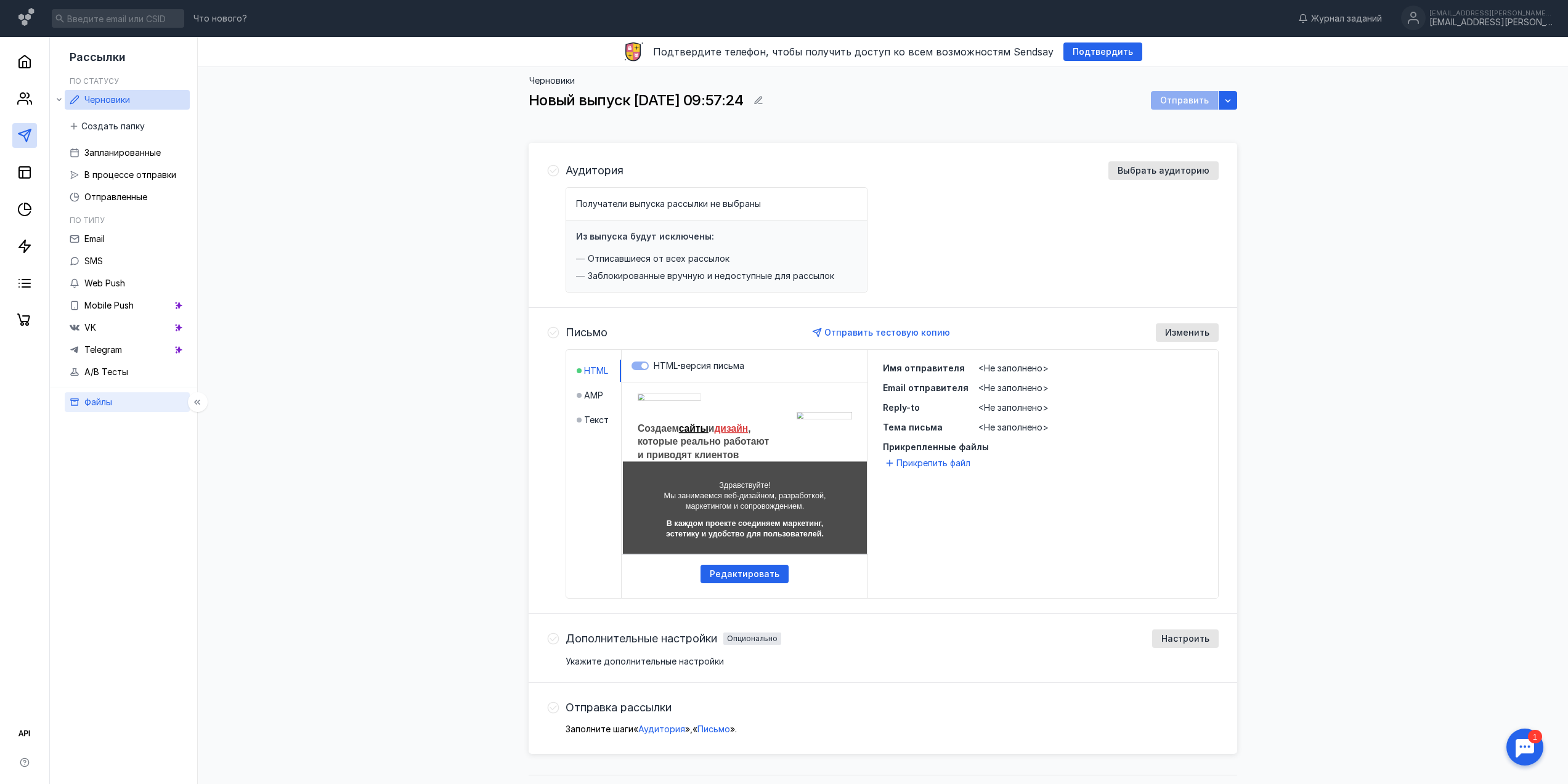
click at [122, 407] on link "Файлы" at bounding box center [127, 402] width 125 height 20
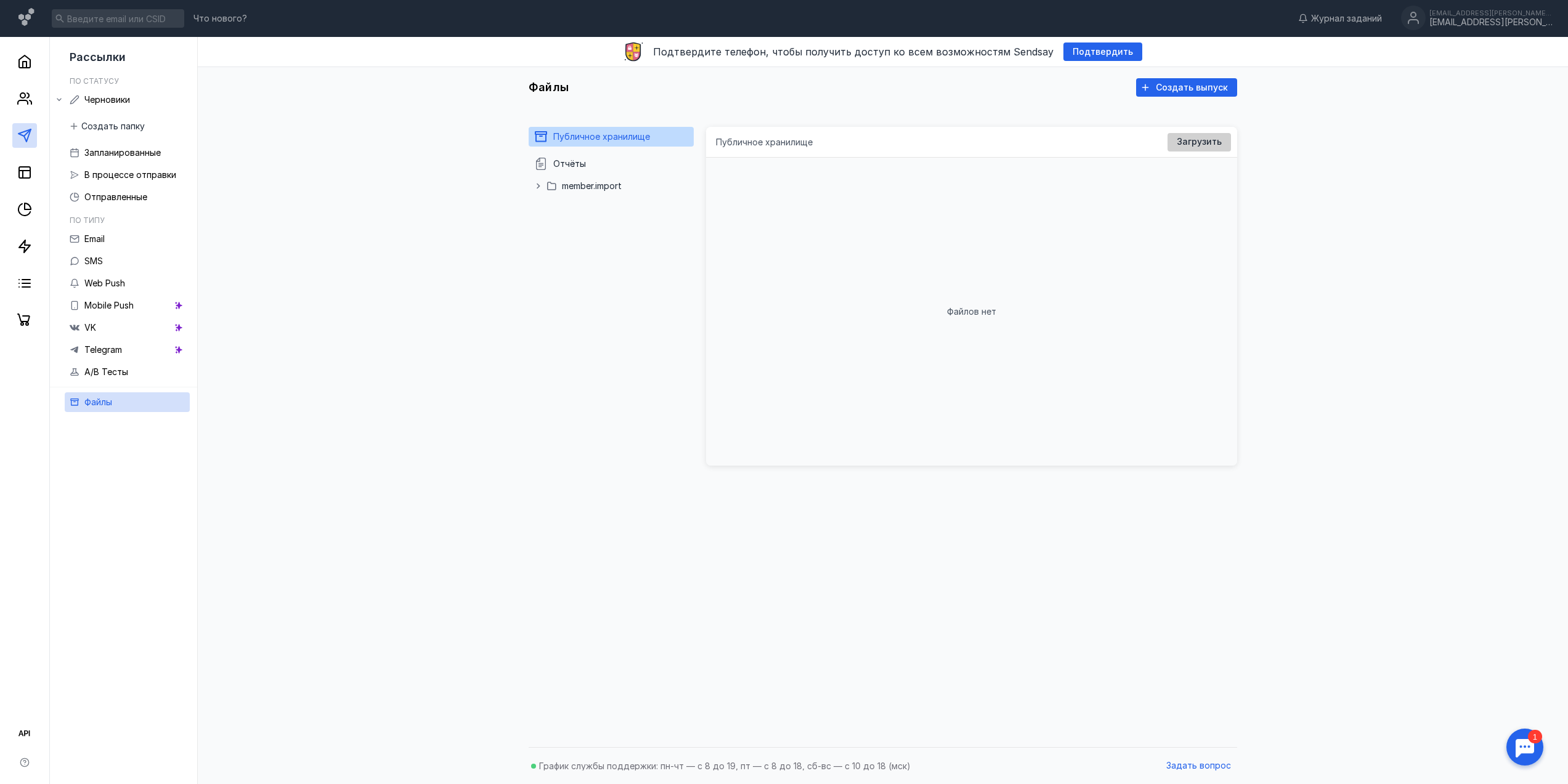
click at [1211, 139] on span "Загрузить" at bounding box center [1199, 142] width 45 height 10
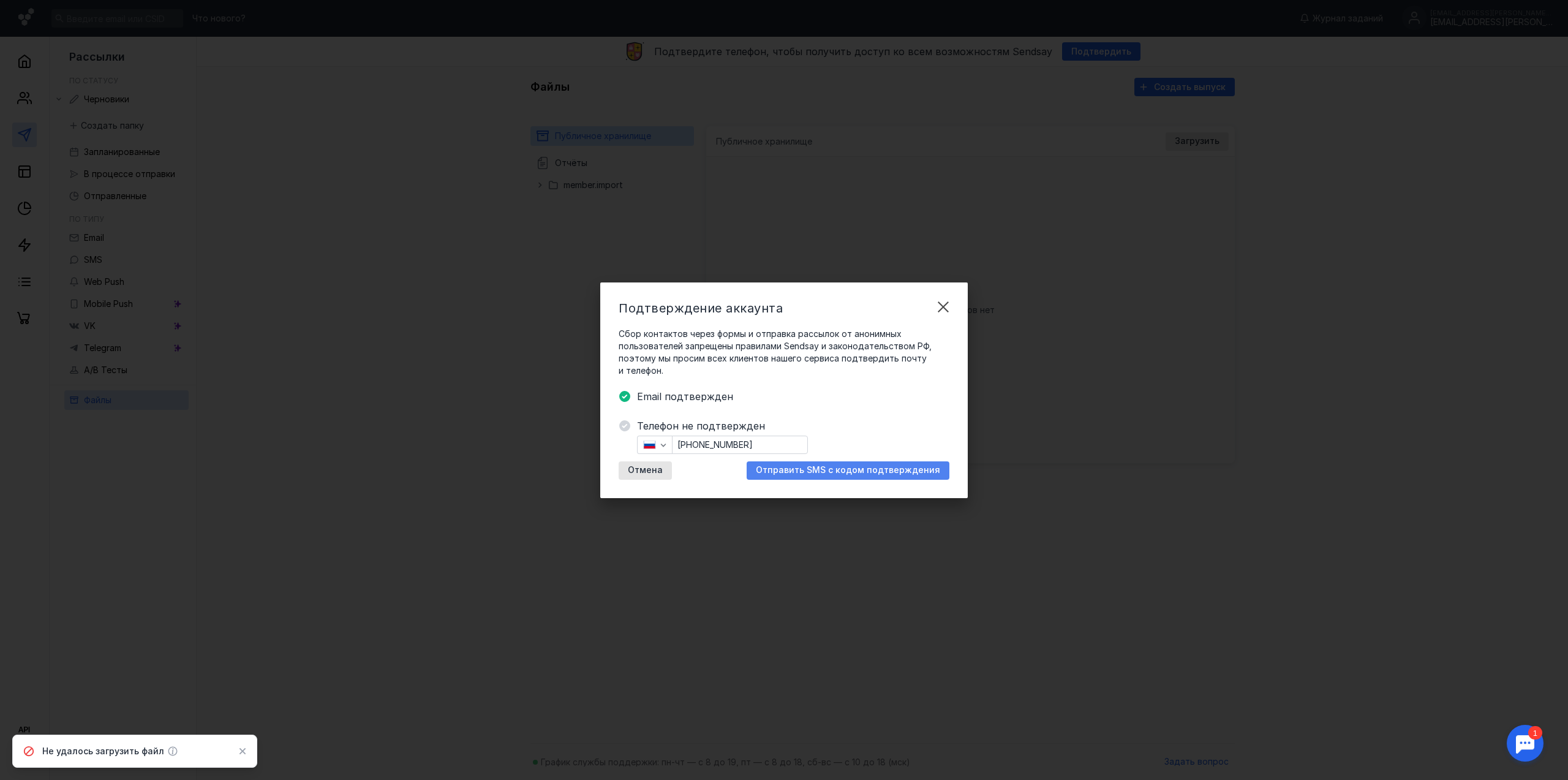
click at [861, 477] on div "Отправить SMS с кодом подтверждения" at bounding box center [848, 470] width 202 height 18
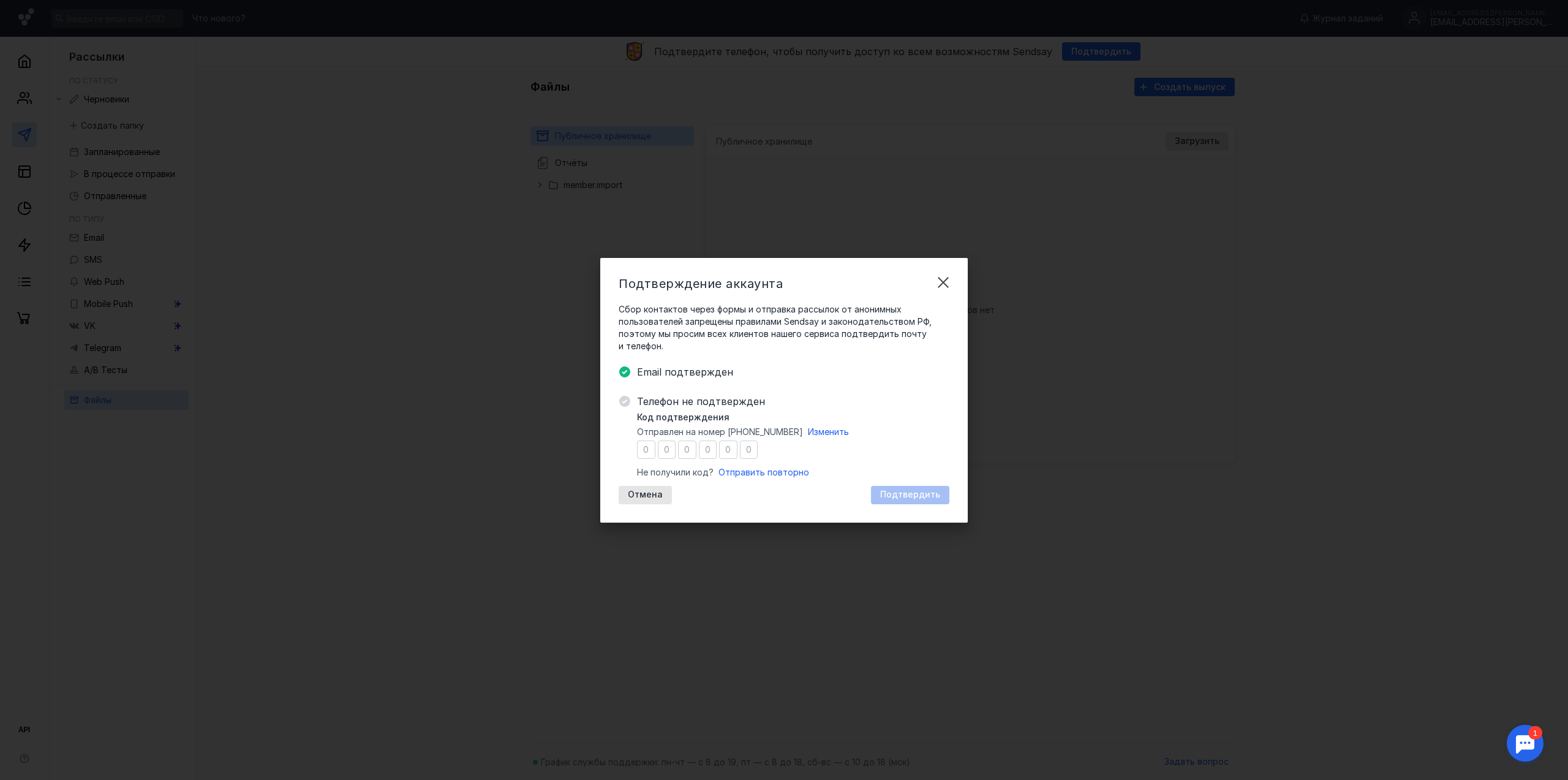
type input "3"
type input "5"
type input "6"
type input "8"
type input "7"
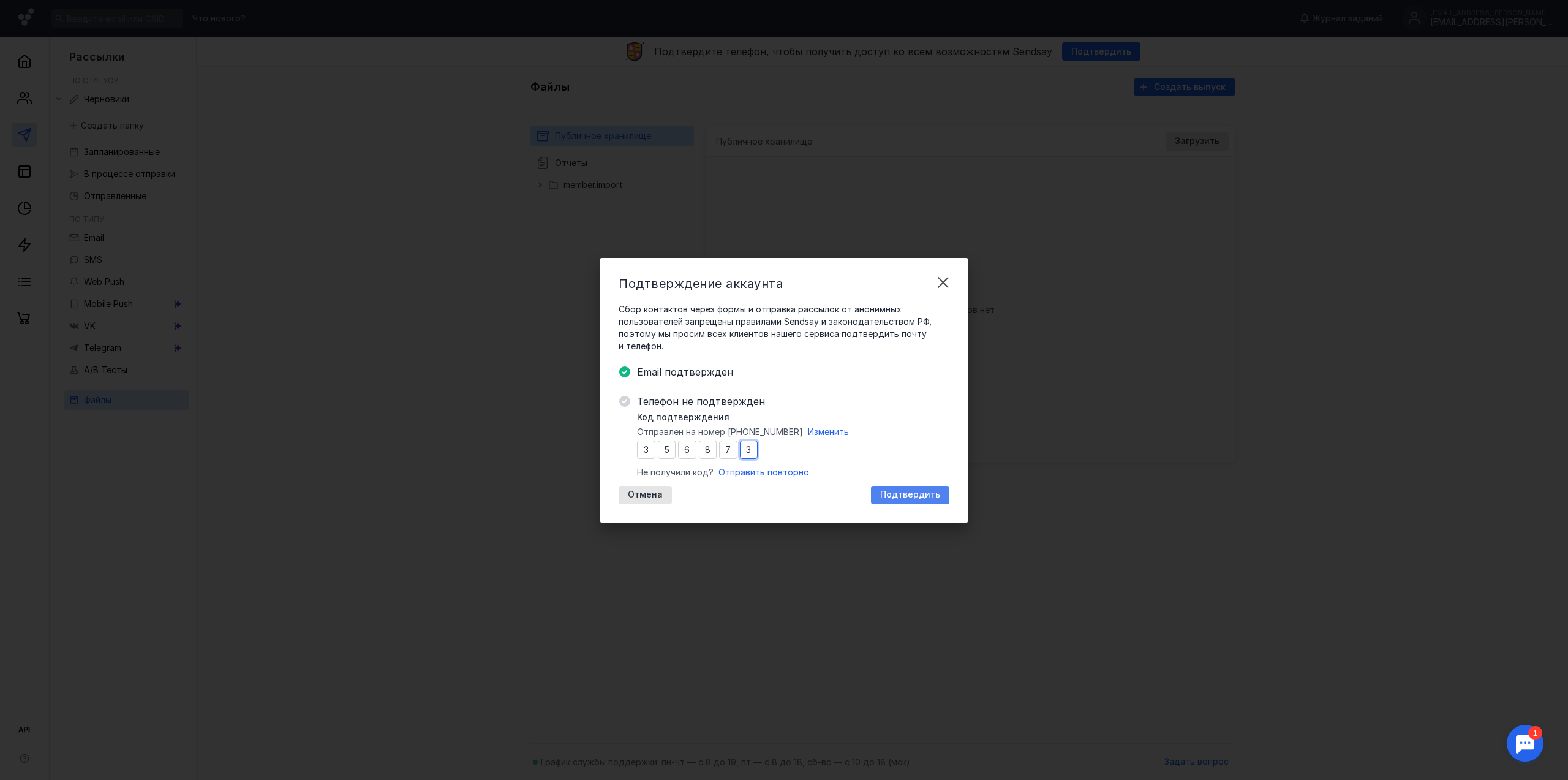
type input "3"
click at [925, 493] on span "Подтвердить" at bounding box center [910, 494] width 60 height 10
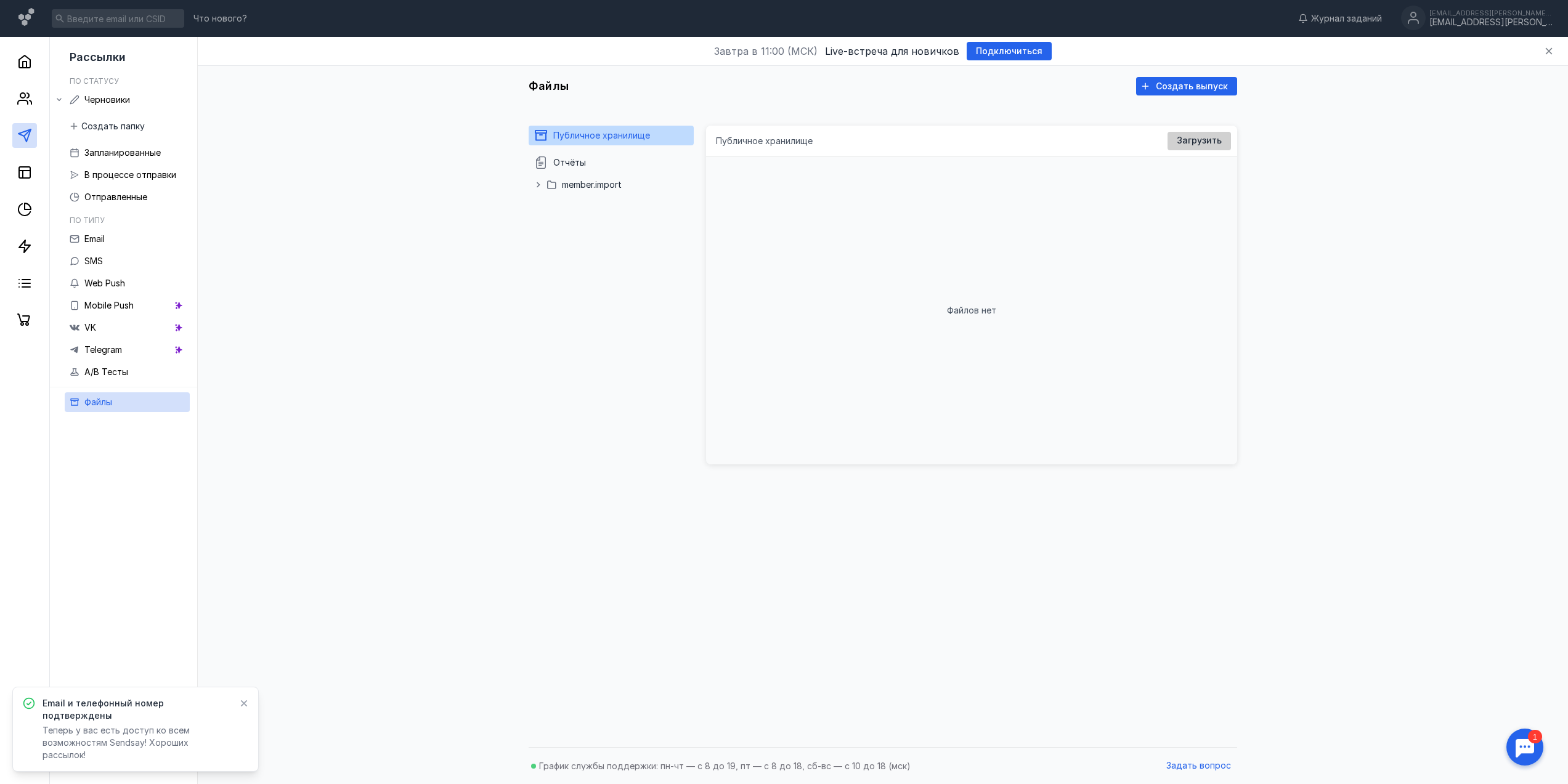
click at [1198, 144] on span "Загрузить" at bounding box center [1199, 141] width 45 height 10
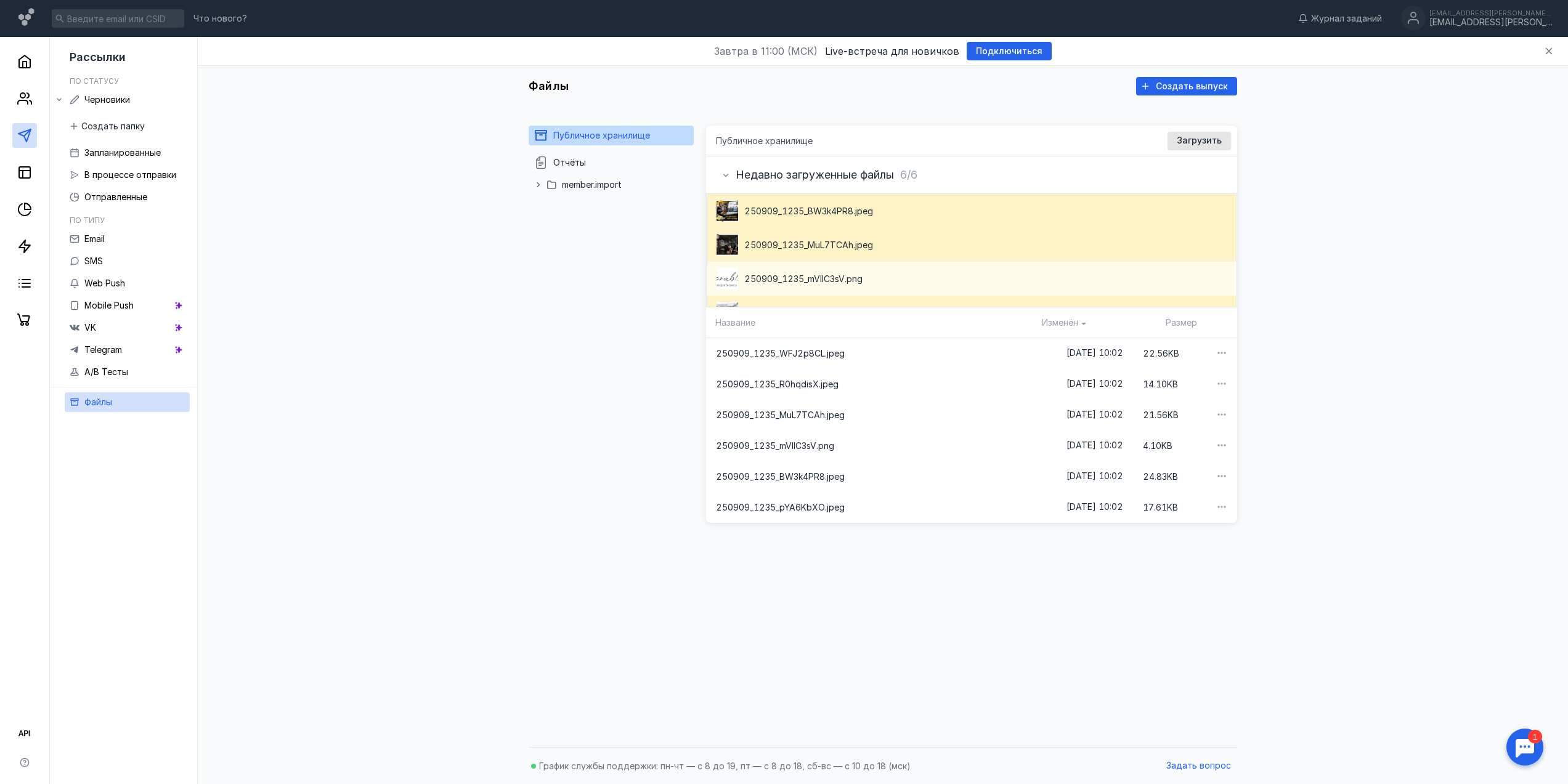
scroll to position [90, 0]
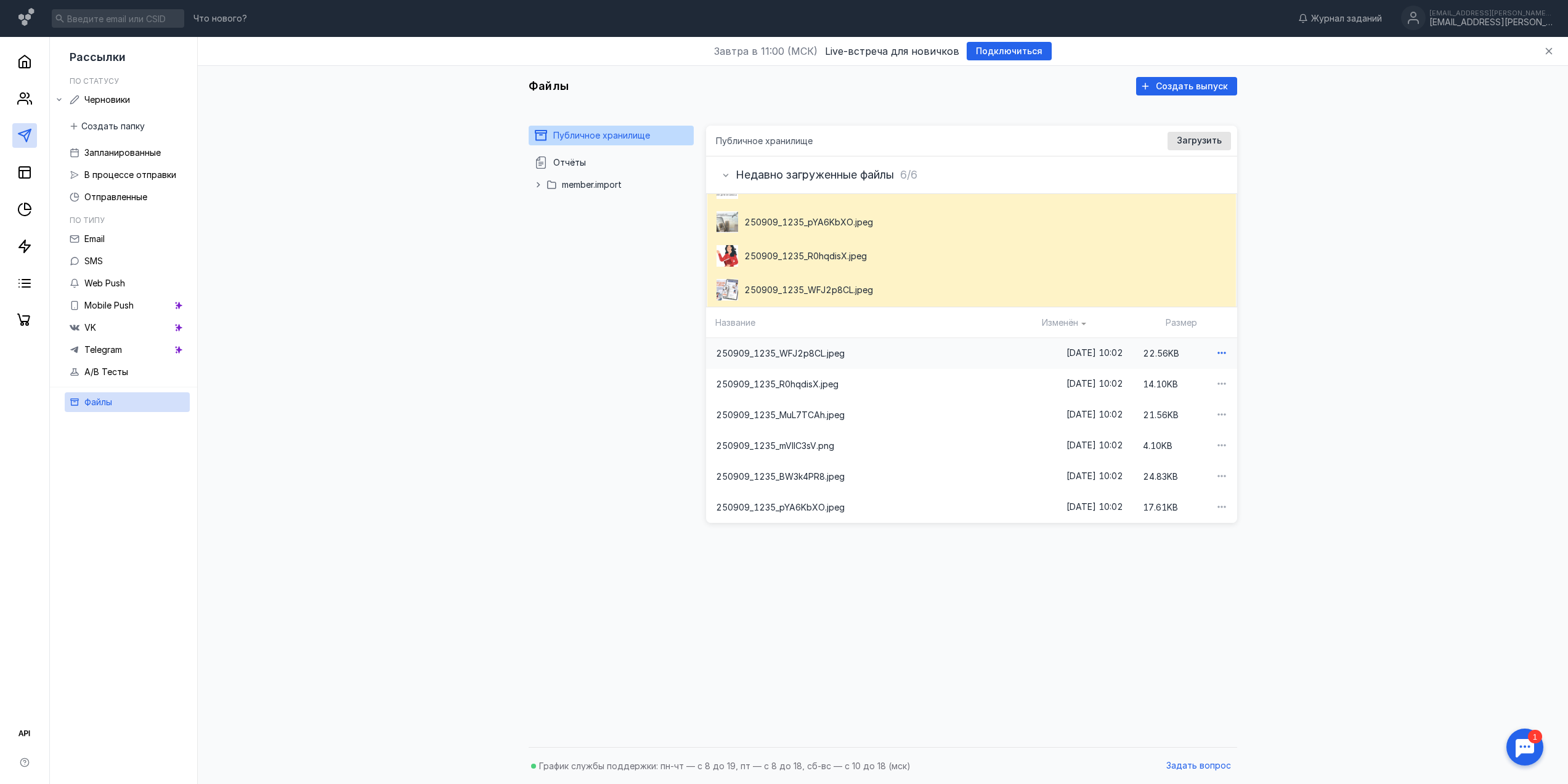
click at [1215, 355] on icon "button" at bounding box center [1220, 353] width 12 height 12
click at [842, 359] on span "250909_1235_WFJ2p8CL.jpeg" at bounding box center [780, 353] width 129 height 12
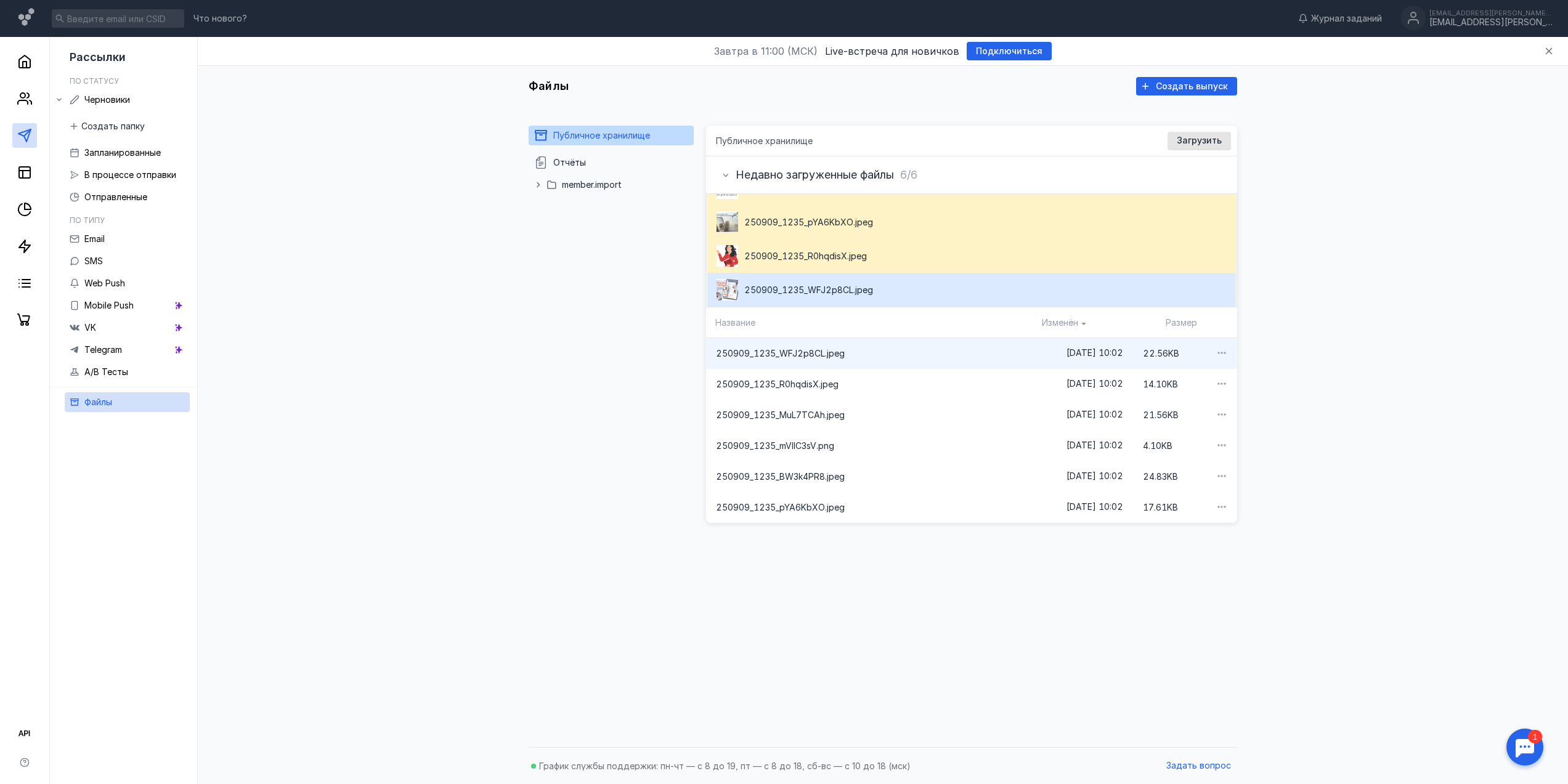
click at [816, 356] on span "250909_1235_WFJ2p8CL.jpeg" at bounding box center [780, 353] width 129 height 12
click at [908, 354] on span "250909_1235_WFJ2p8CL.jpeg" at bounding box center [873, 353] width 315 height 12
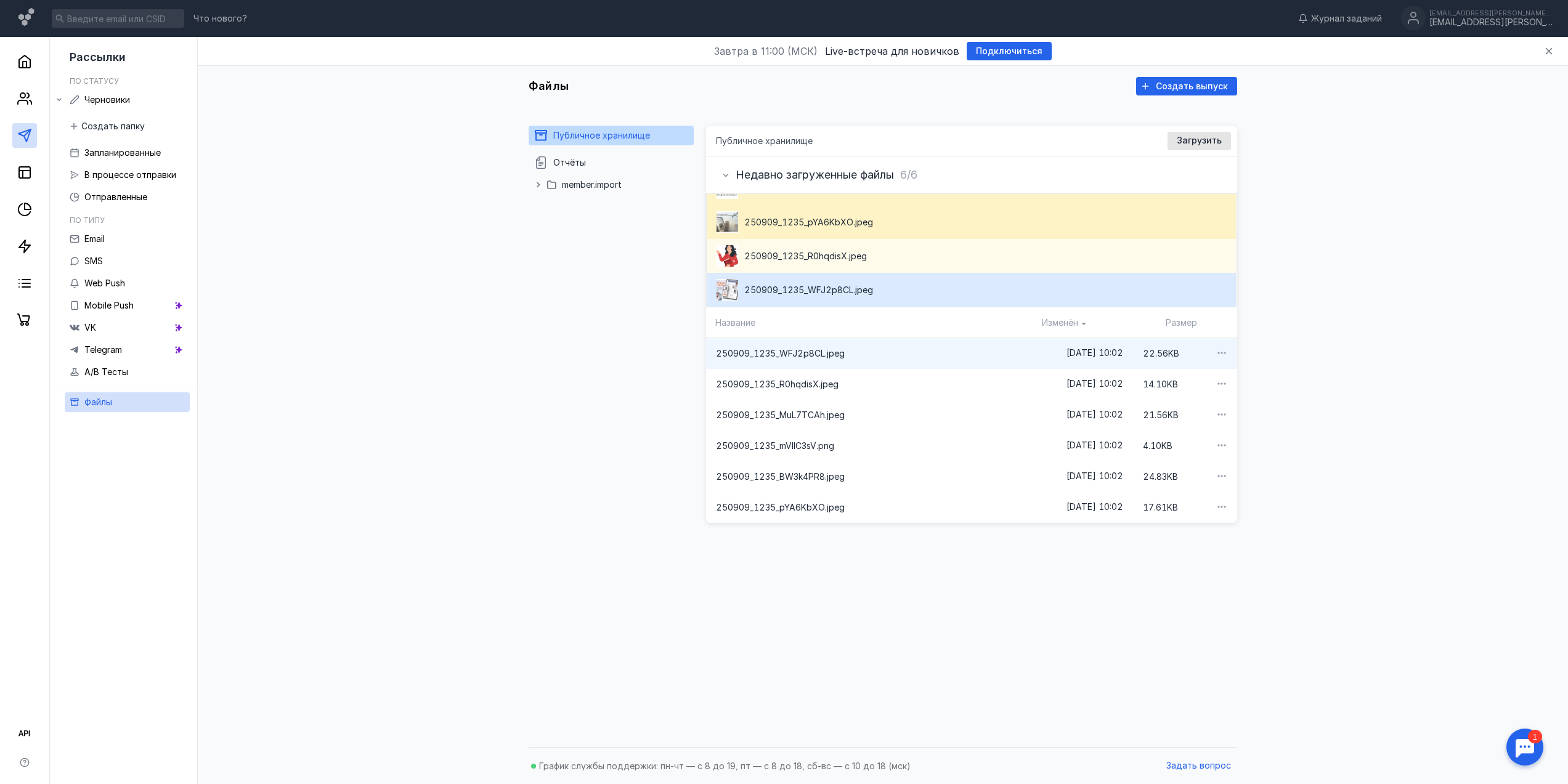
scroll to position [0, 0]
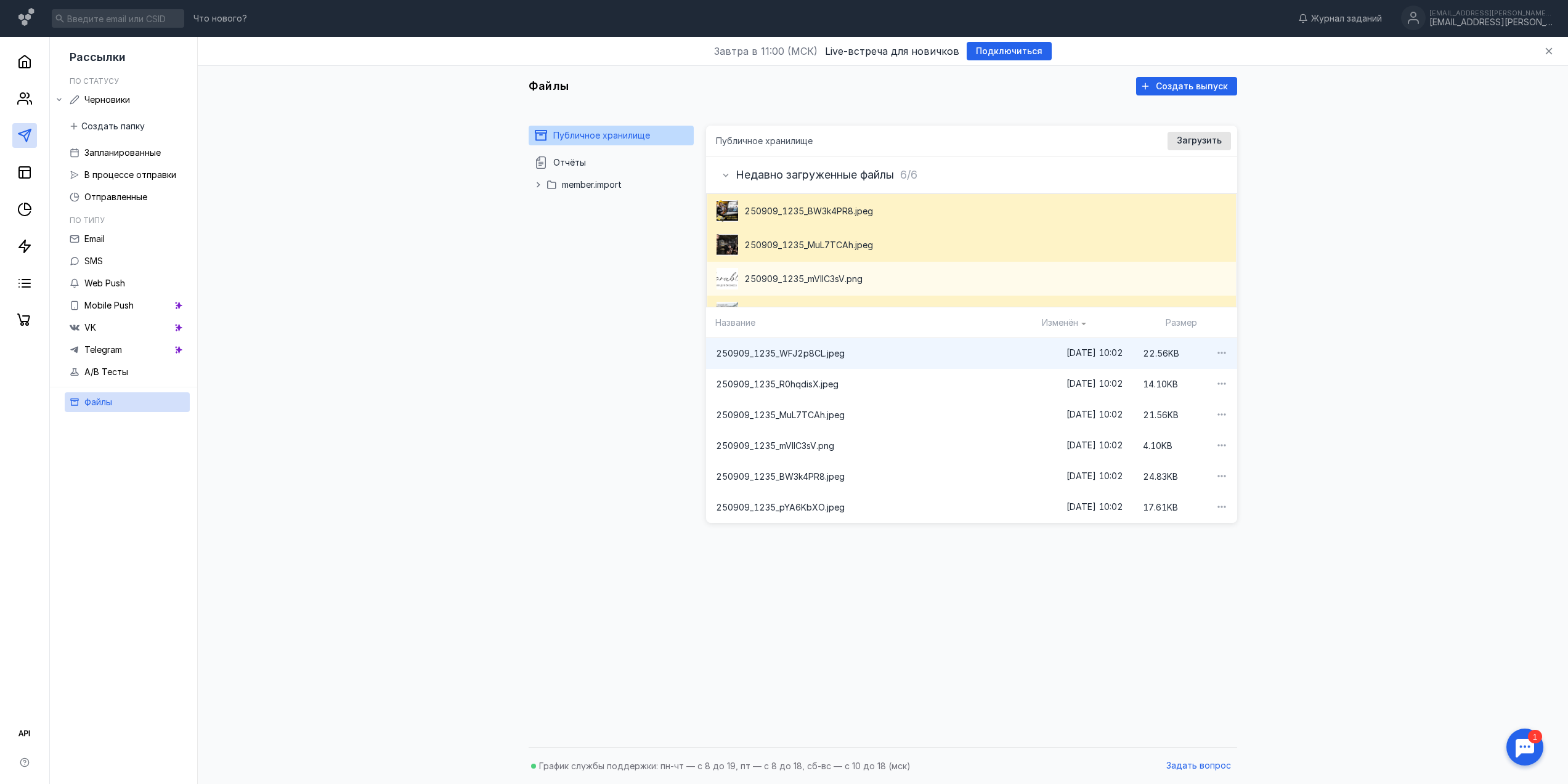
click at [844, 278] on span "250909_1235_mVIIC3sV.png" at bounding box center [803, 279] width 118 height 12
click at [894, 284] on span "250909_1235_mVIIC3sV.png" at bounding box center [819, 279] width 150 height 12
click at [774, 288] on div "250909_1235_mVIIC3sV.png" at bounding box center [971, 278] width 529 height 34
click at [851, 451] on span "250909_1235_mVIIC3sV.png" at bounding box center [873, 445] width 315 height 12
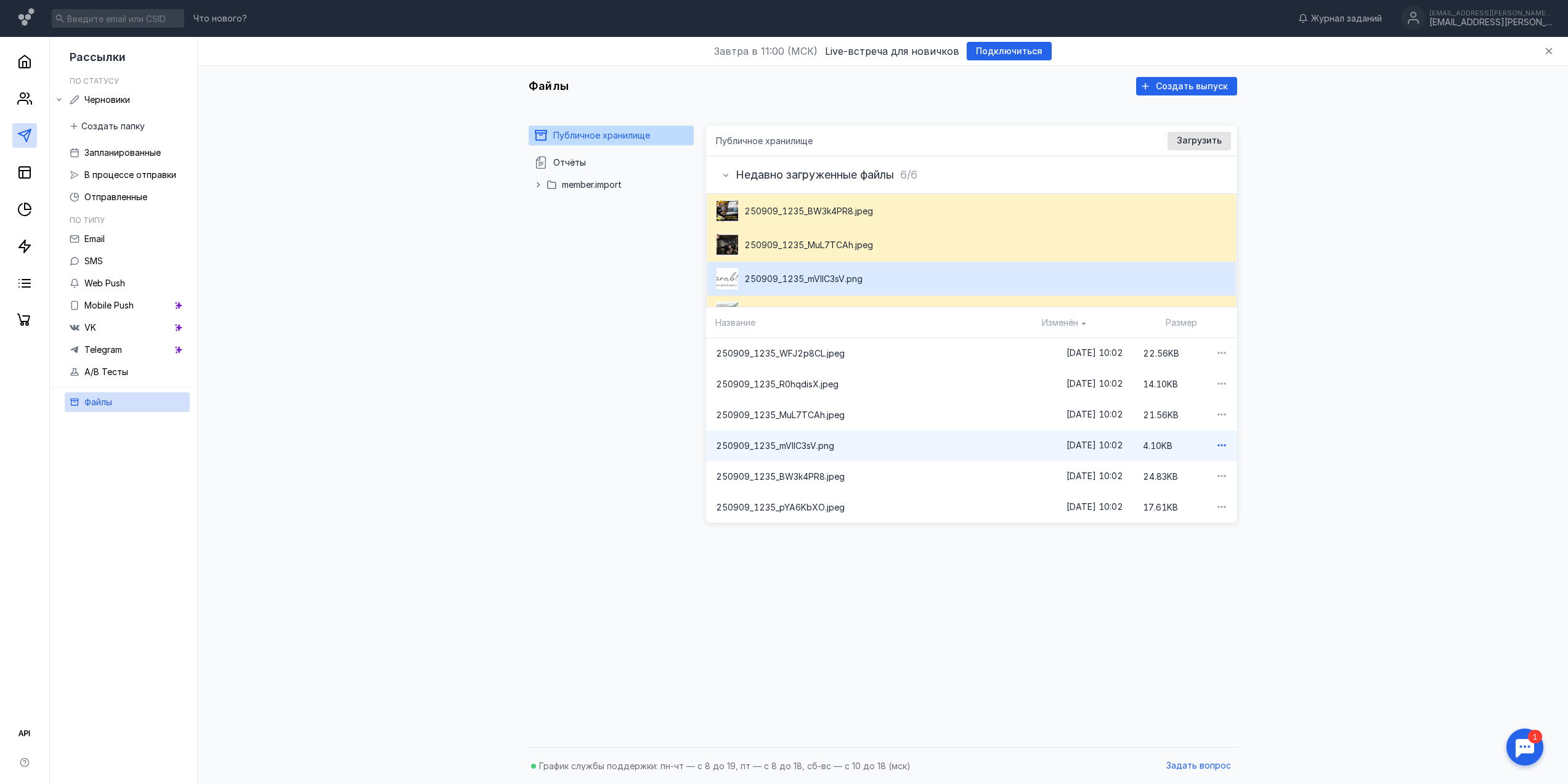
click at [1215, 443] on icon "button" at bounding box center [1220, 445] width 12 height 12
click at [1199, 467] on span "ссылку на файл" at bounding box center [1173, 465] width 66 height 12
click at [125, 106] on div "Черновики" at bounding box center [108, 99] width 46 height 15
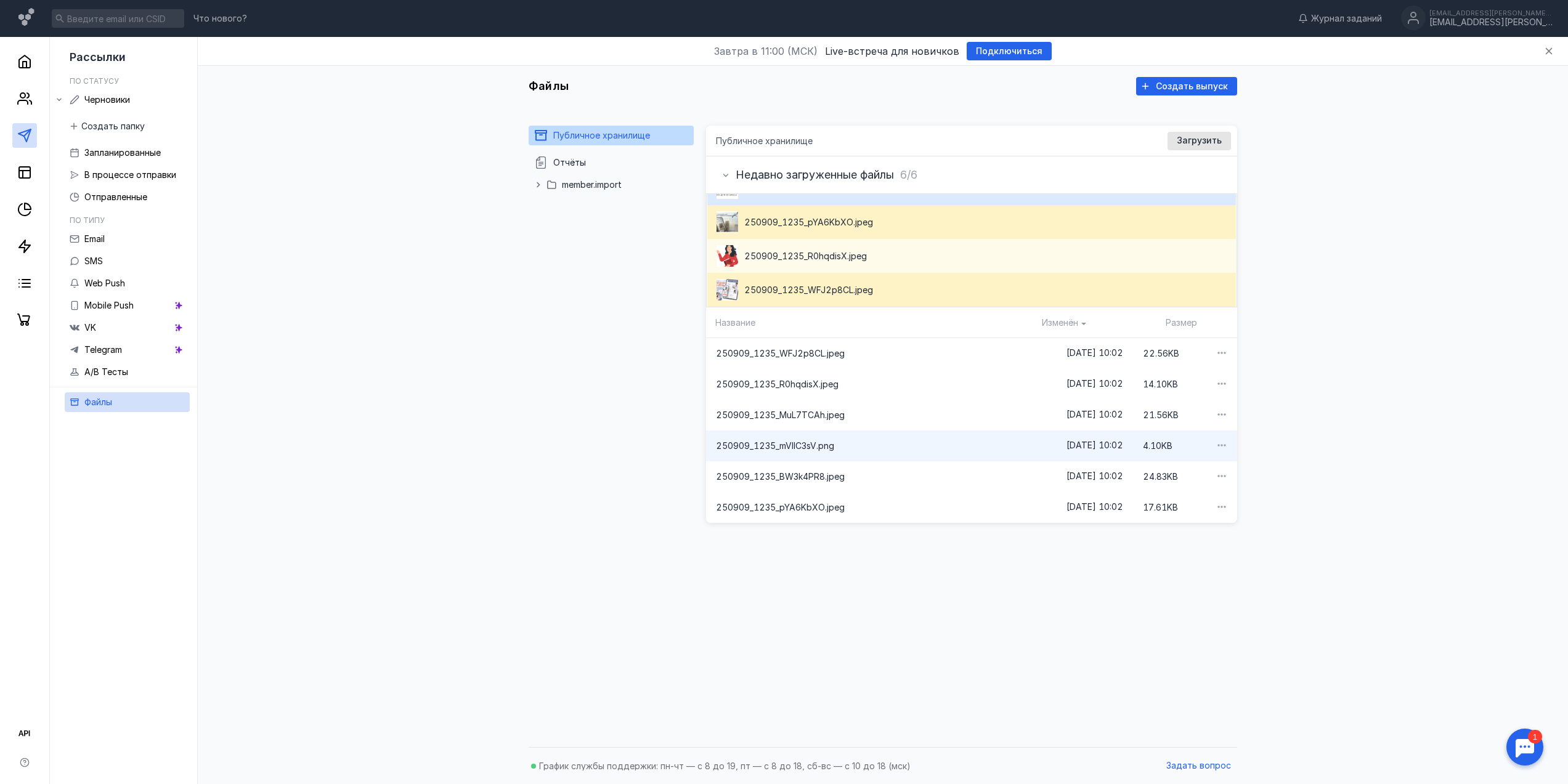
click at [832, 260] on span "250909_1235_R0hqdisX.jpeg" at bounding box center [805, 256] width 123 height 12
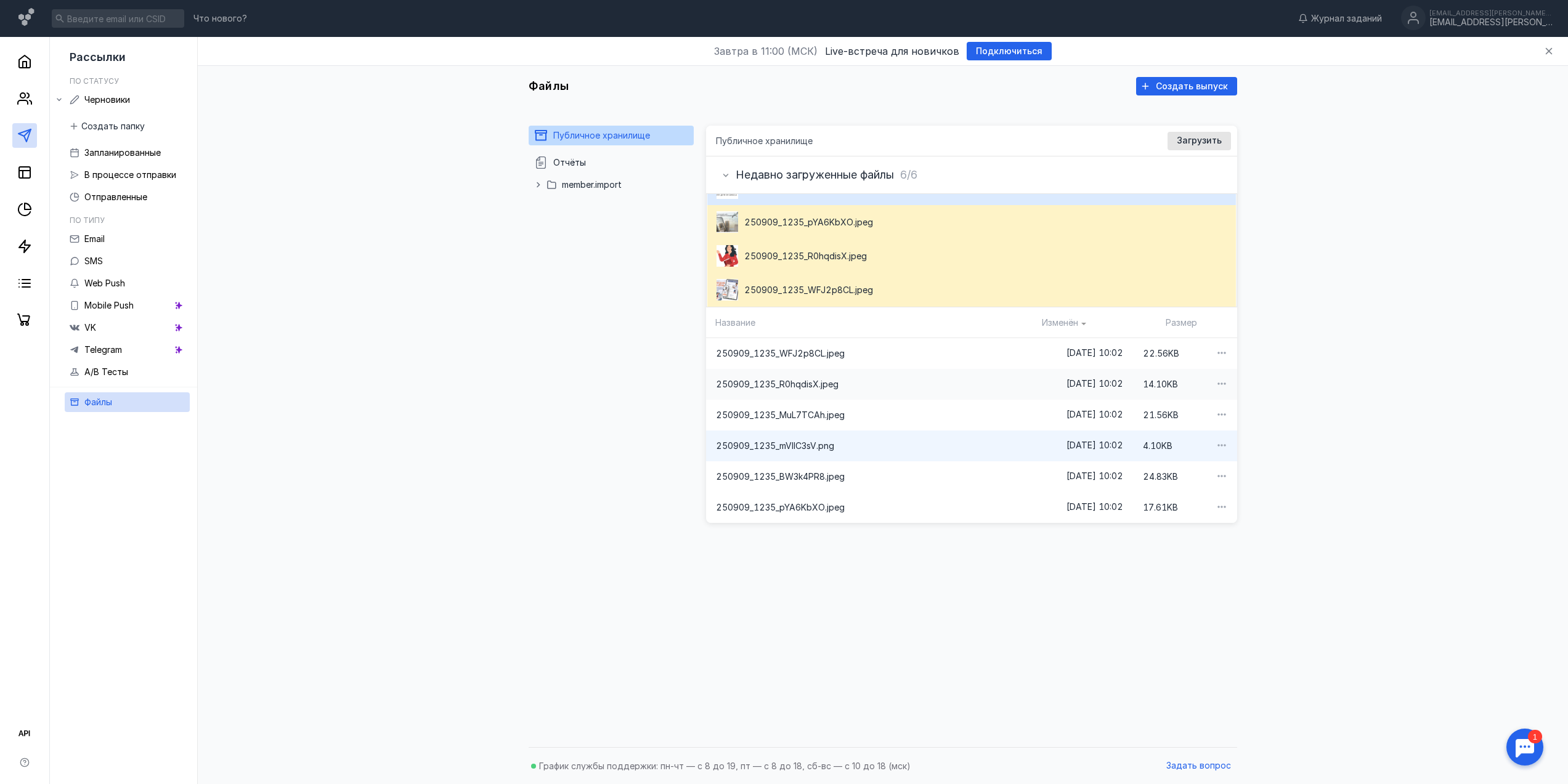
click at [877, 386] on span "250909_1235_R0hqdisX.jpeg" at bounding box center [873, 384] width 315 height 12
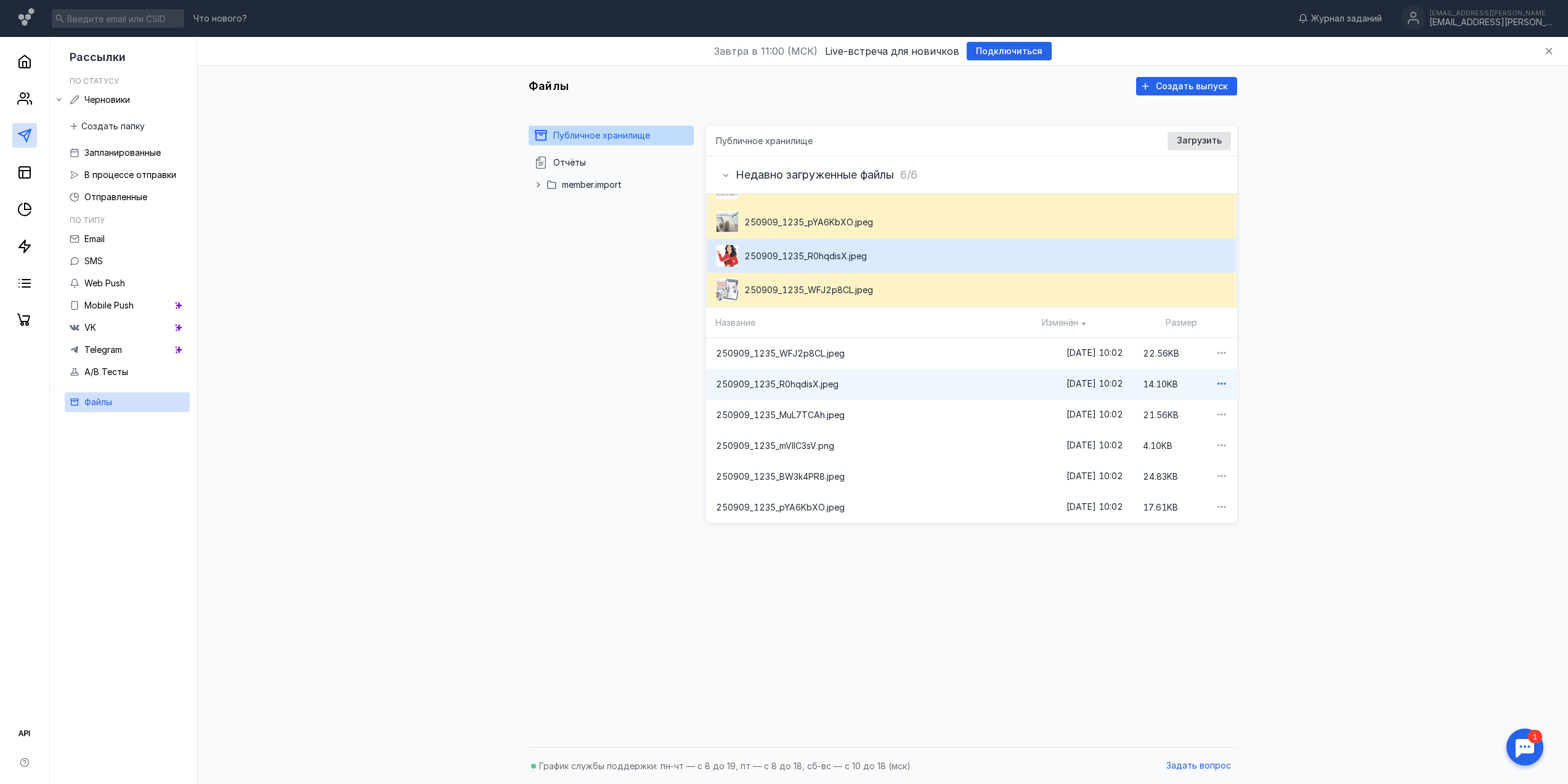
click at [1217, 383] on icon "button" at bounding box center [1220, 383] width 8 height 2
click at [1187, 406] on span "ссылку на файл" at bounding box center [1173, 403] width 66 height 12
click at [832, 412] on span "250909_1235_MuL7TCAh.jpeg" at bounding box center [780, 415] width 129 height 12
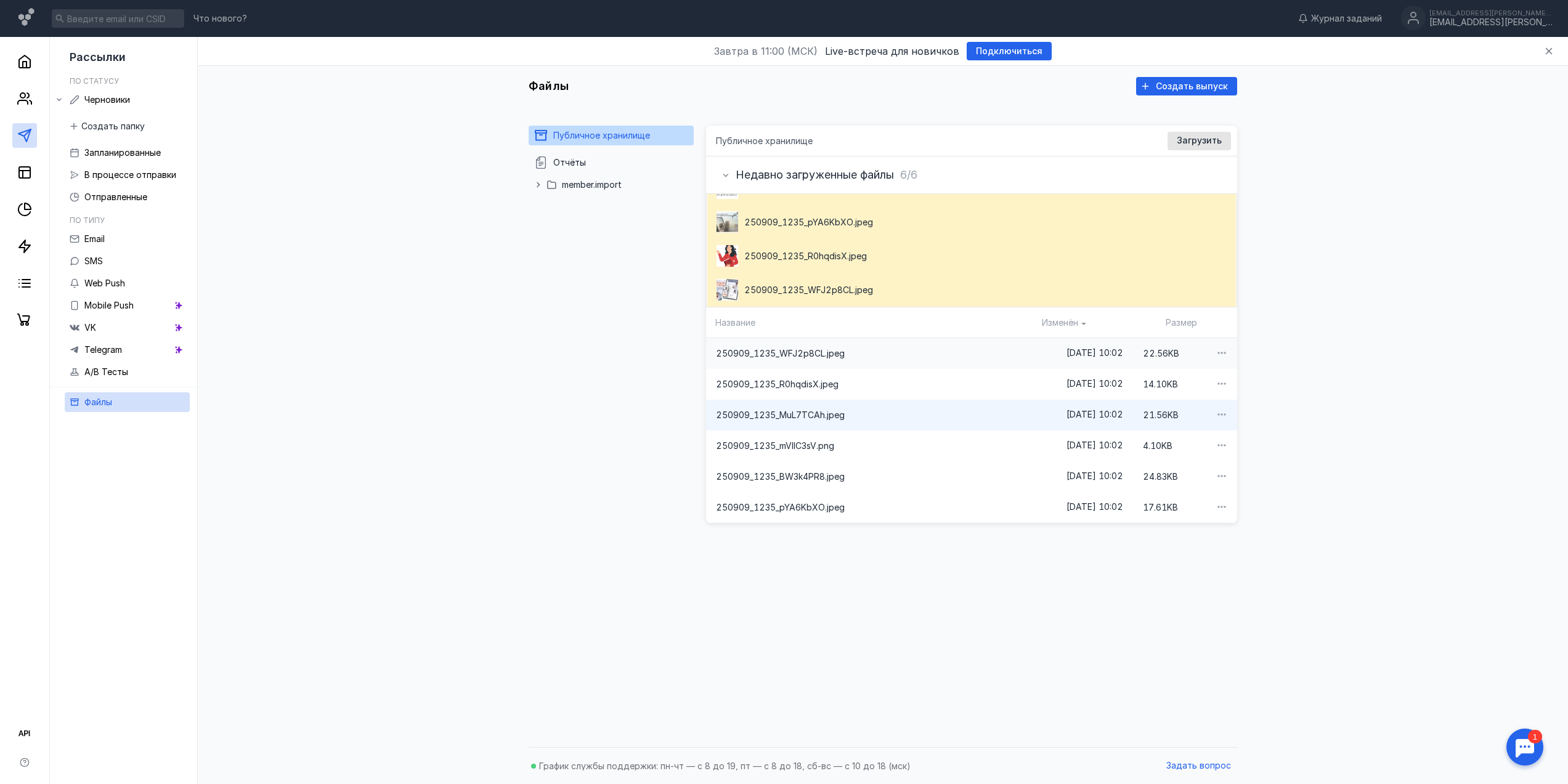
click at [873, 363] on div "250909_1235_WFJ2p8CL.jpeg" at bounding box center [873, 353] width 335 height 32
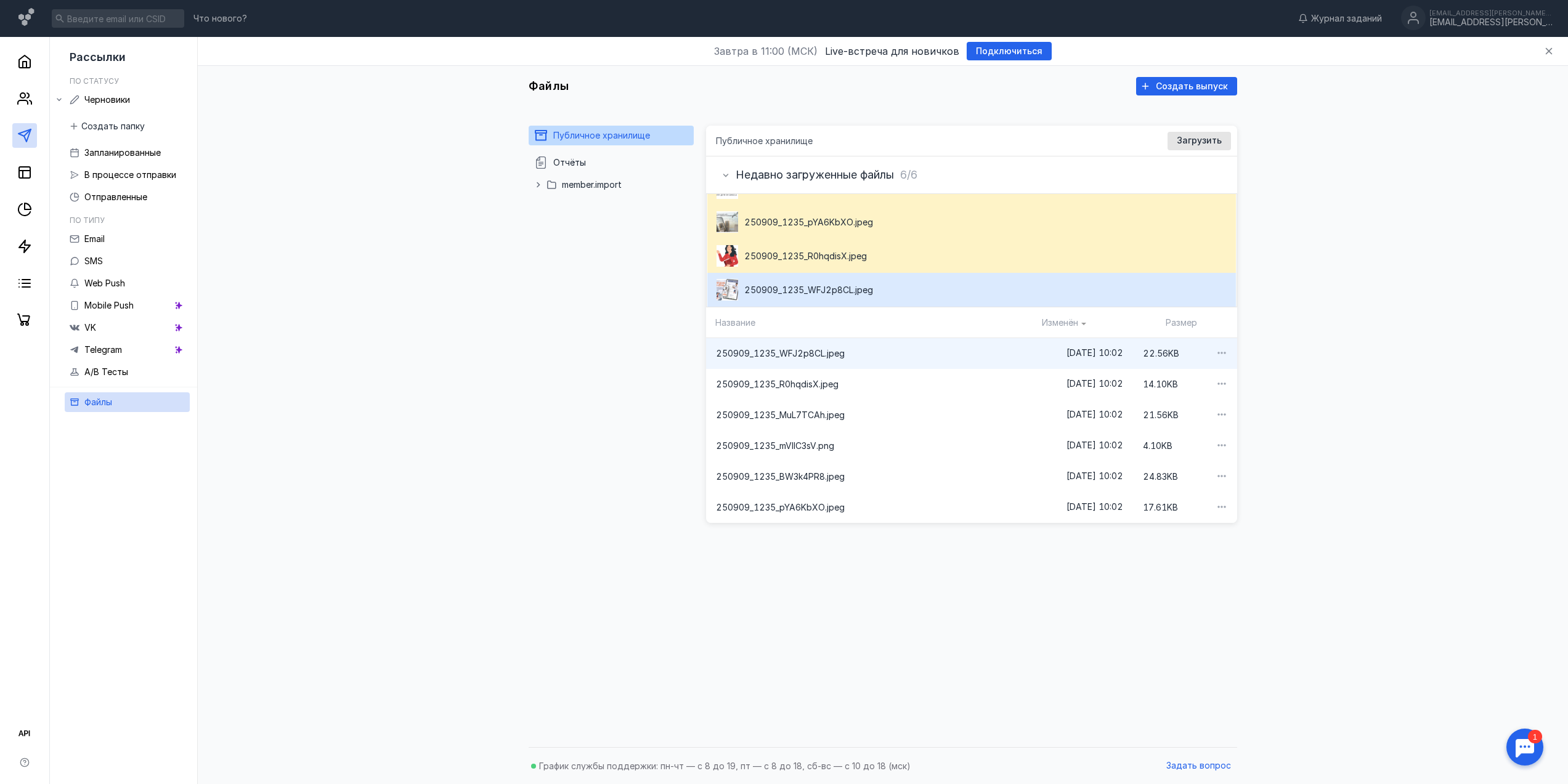
click at [1220, 357] on div at bounding box center [1221, 353] width 32 height 33
click at [1215, 355] on icon "button" at bounding box center [1220, 353] width 12 height 12
click at [1199, 372] on span "ссылку на файл" at bounding box center [1173, 373] width 66 height 12
click at [1555, 0] on div "Что нового? Журнал заданий [EMAIL_ADDRESS][PERSON_NAME][DOMAIN_NAME] [EMAIL_ADD…" at bounding box center [784, 18] width 1568 height 37
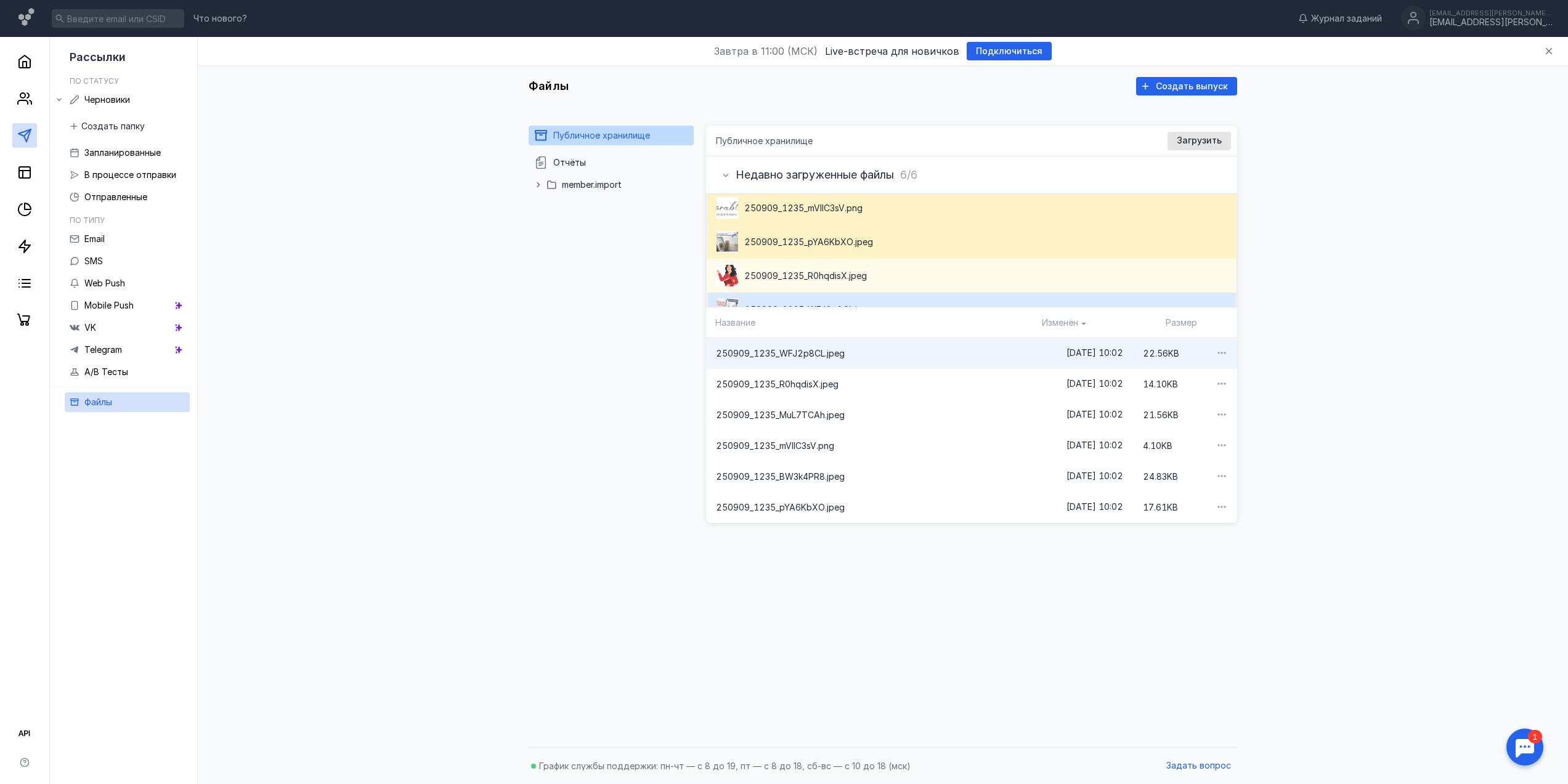
scroll to position [0, 0]
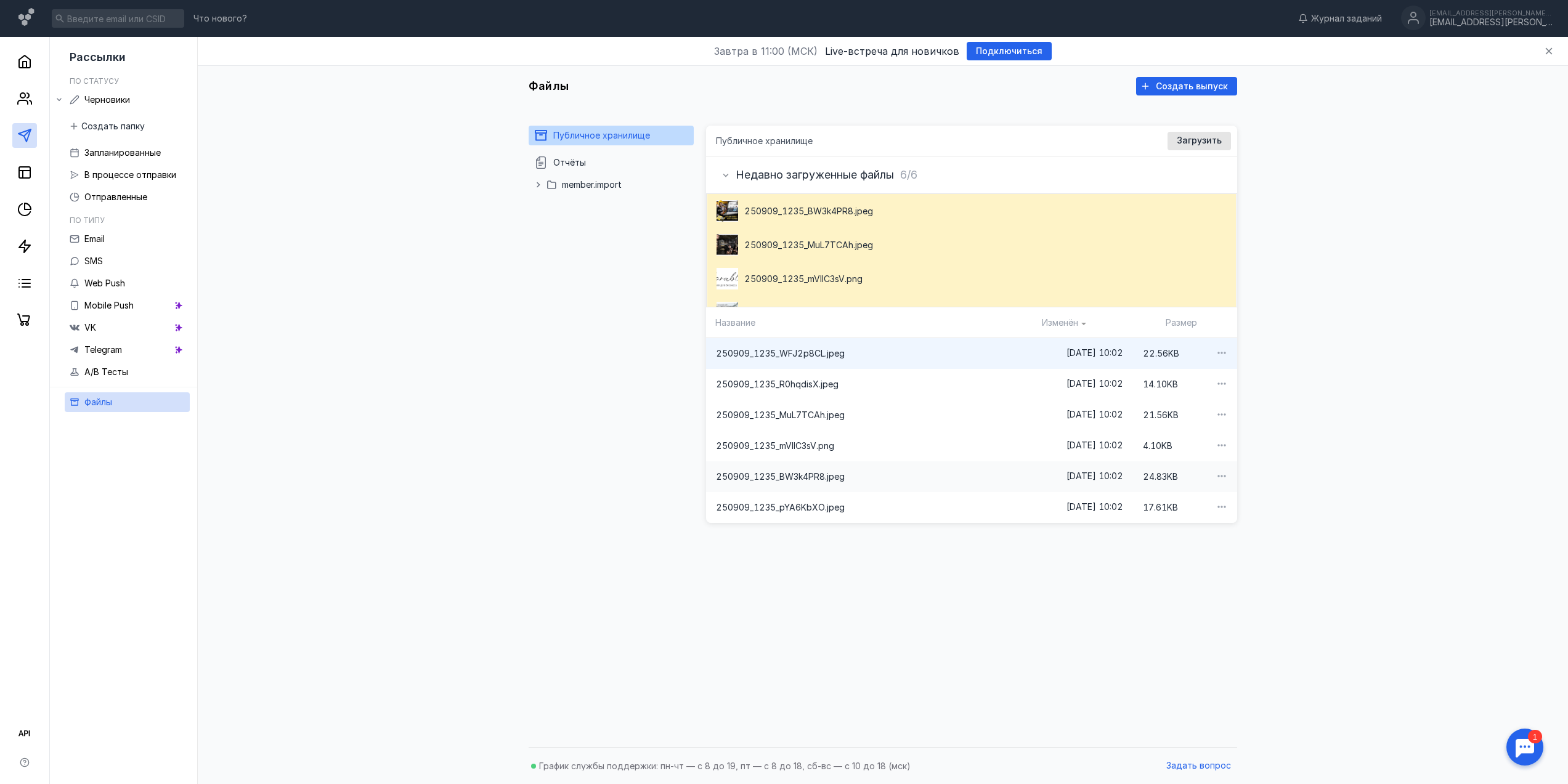
click at [858, 477] on span "250909_1235_BW3k4PR8.jpeg" at bounding box center [873, 476] width 315 height 12
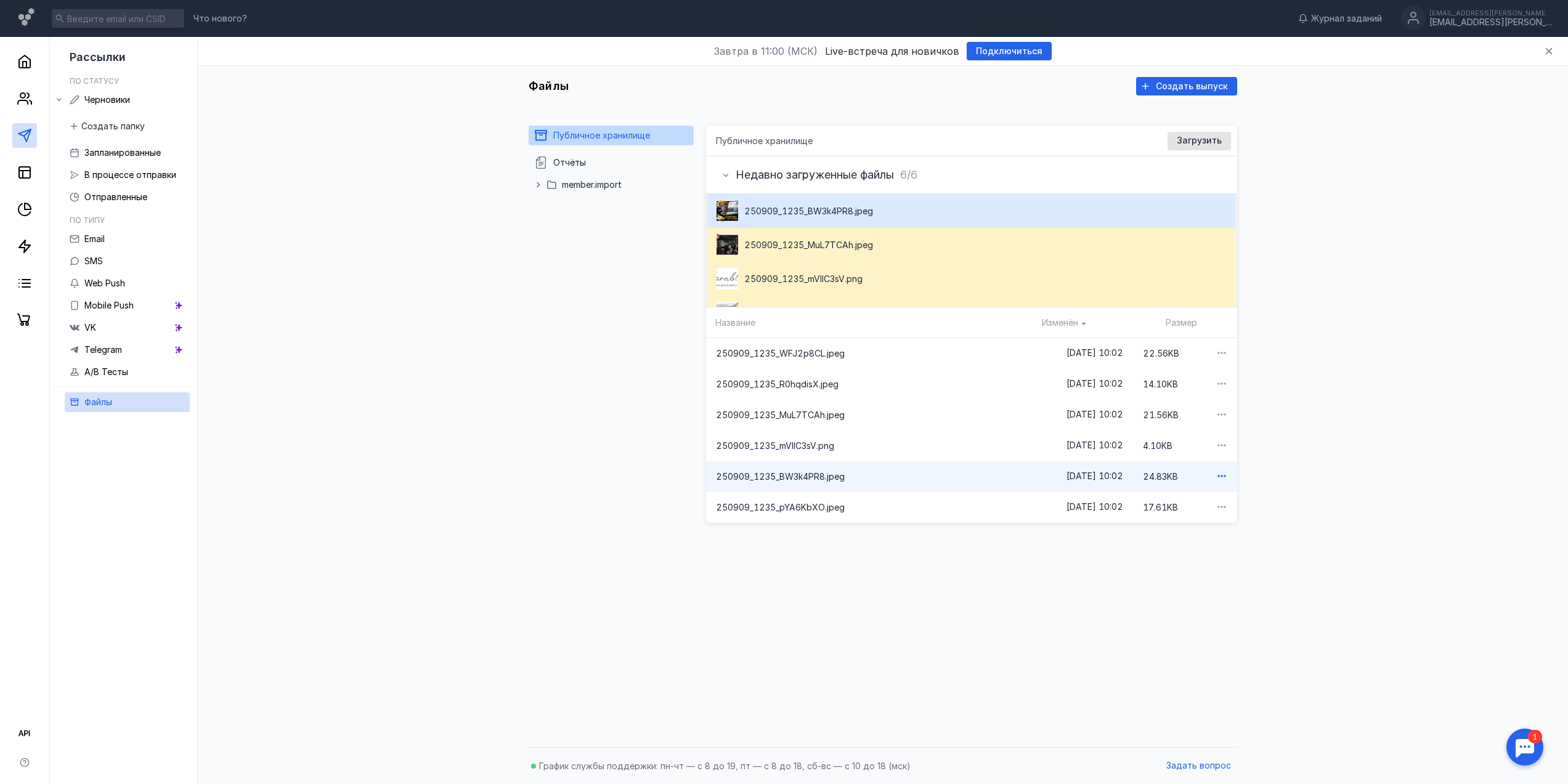
click at [1215, 477] on icon "button" at bounding box center [1220, 475] width 12 height 12
click at [1187, 490] on span "ссылку на файл" at bounding box center [1173, 496] width 66 height 12
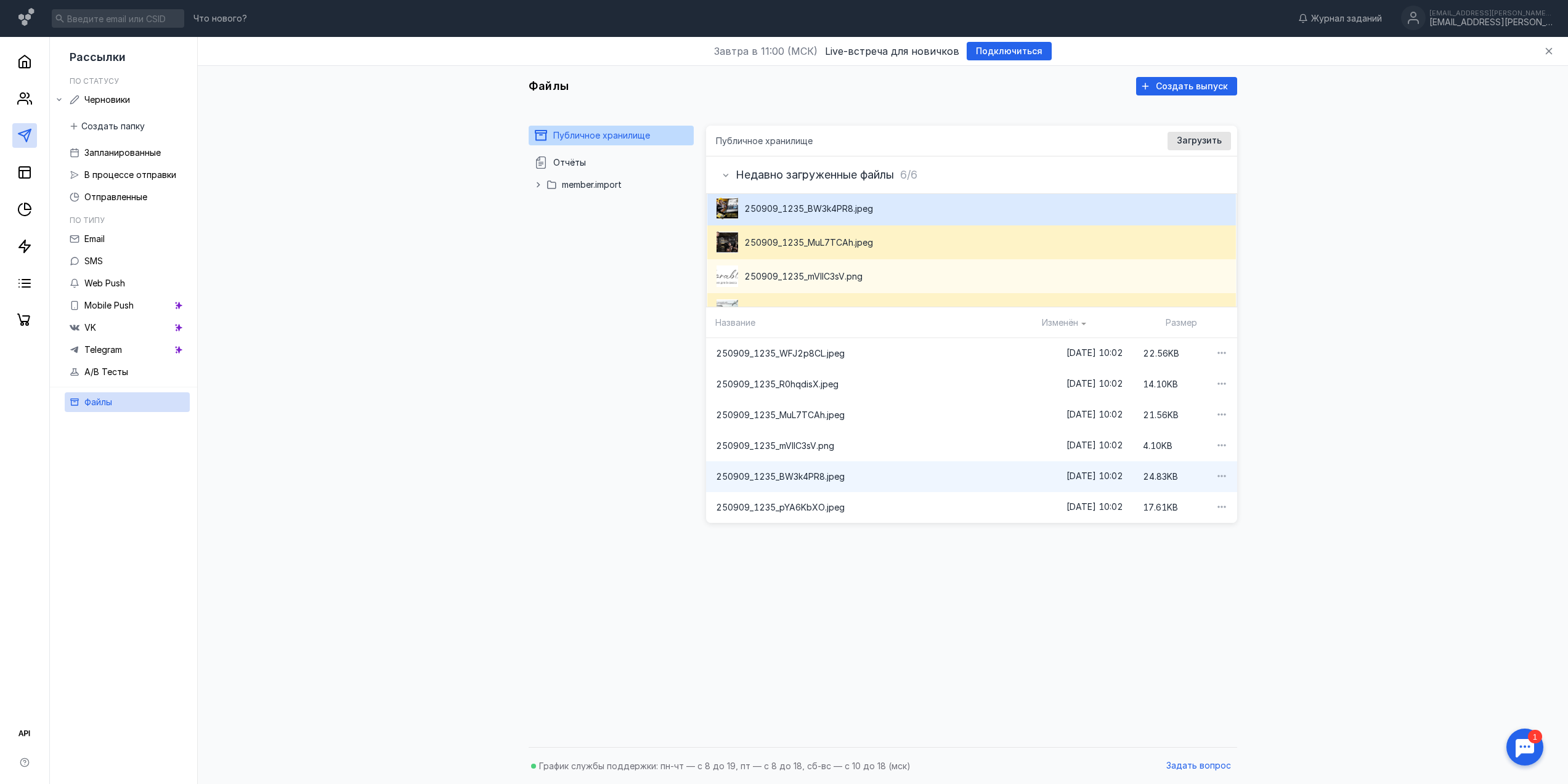
scroll to position [22, 0]
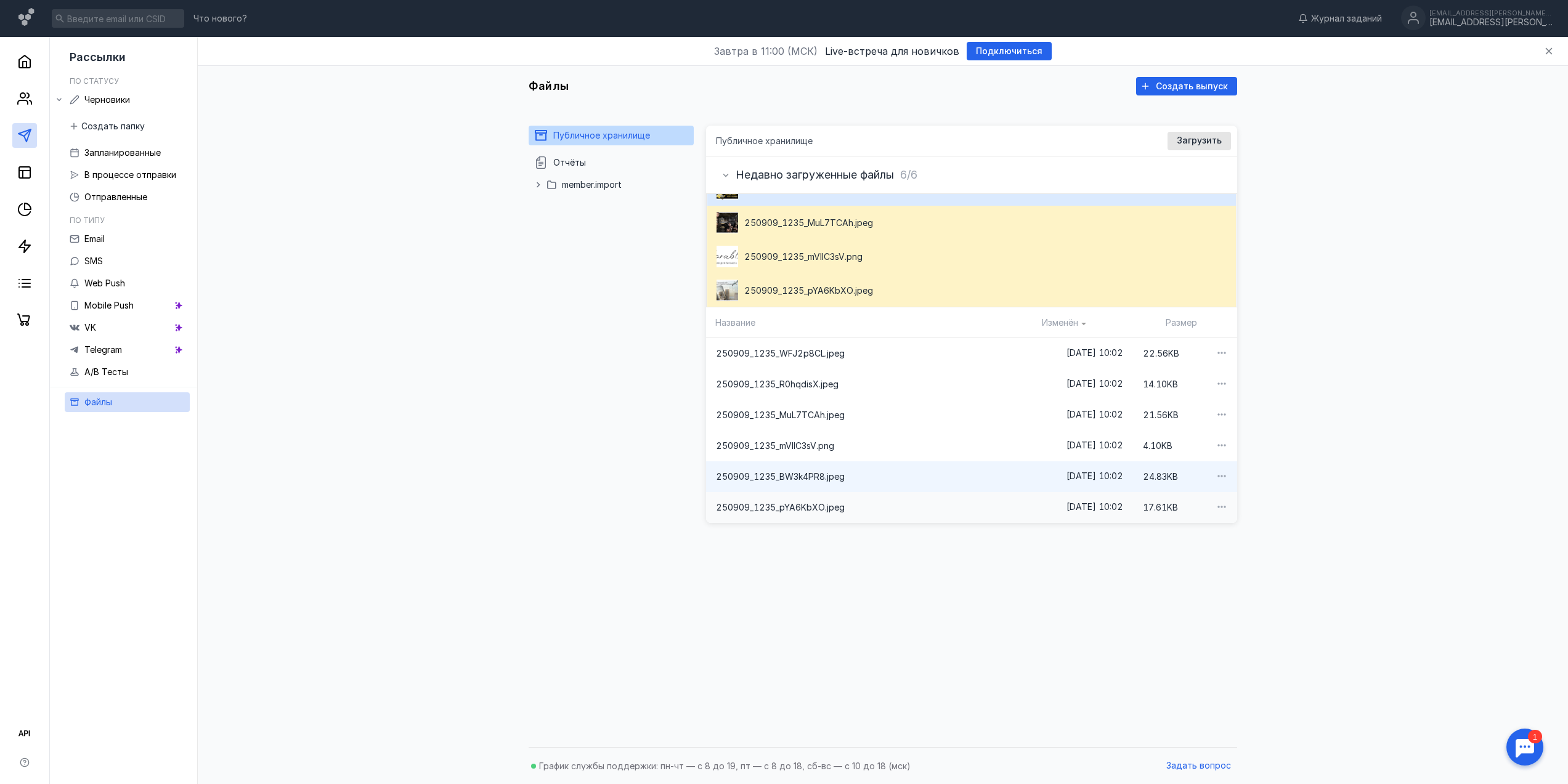
click at [850, 505] on span "250909_1235_pYA6KbXO.jpeg" at bounding box center [873, 507] width 315 height 12
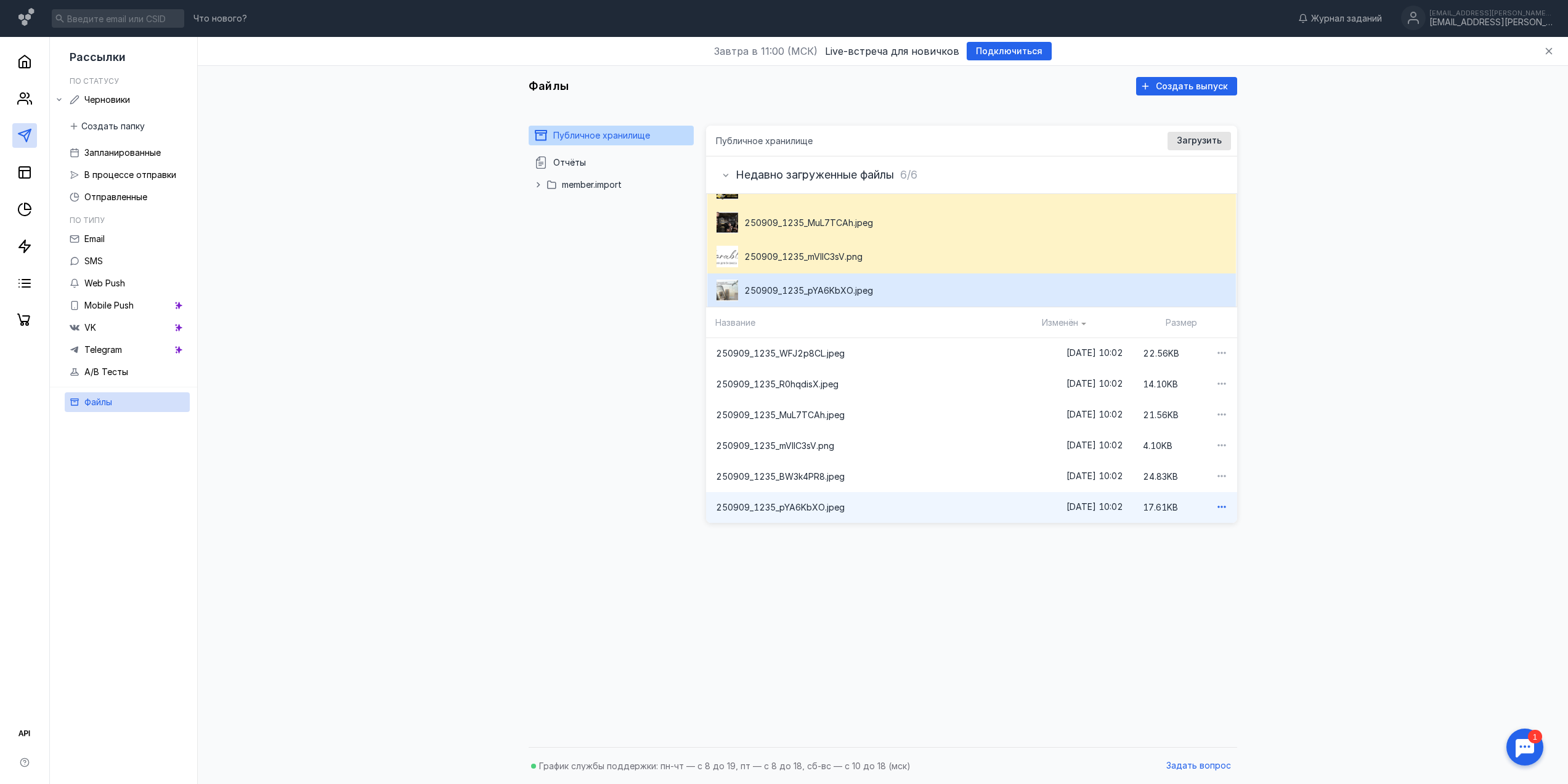
click at [1215, 507] on icon "button" at bounding box center [1220, 507] width 12 height 12
click at [1189, 526] on span "ссылку на файл" at bounding box center [1173, 527] width 66 height 12
click at [817, 469] on div "250909_1235_BW3k4PR8.jpeg" at bounding box center [873, 477] width 335 height 32
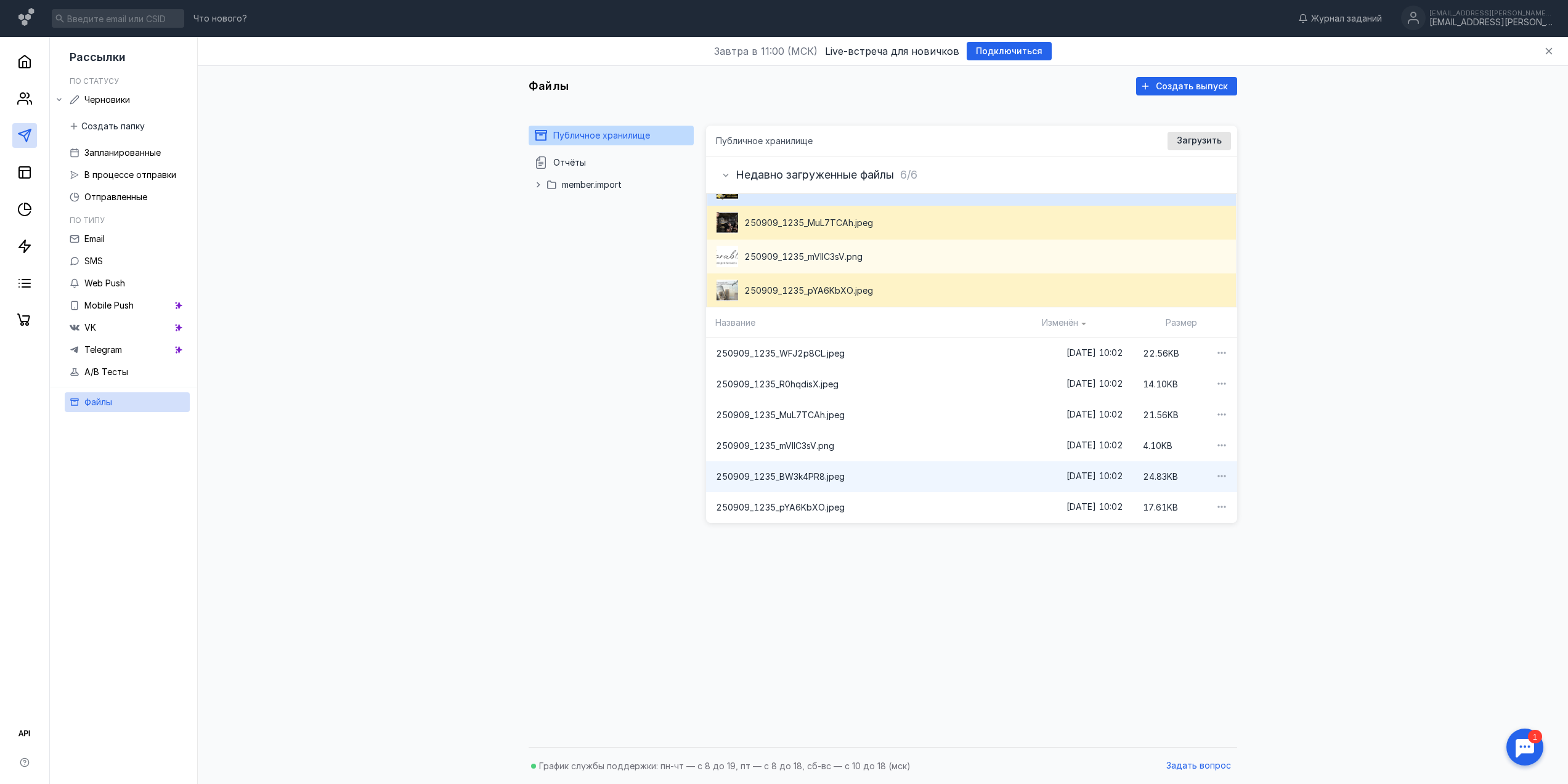
scroll to position [3, 0]
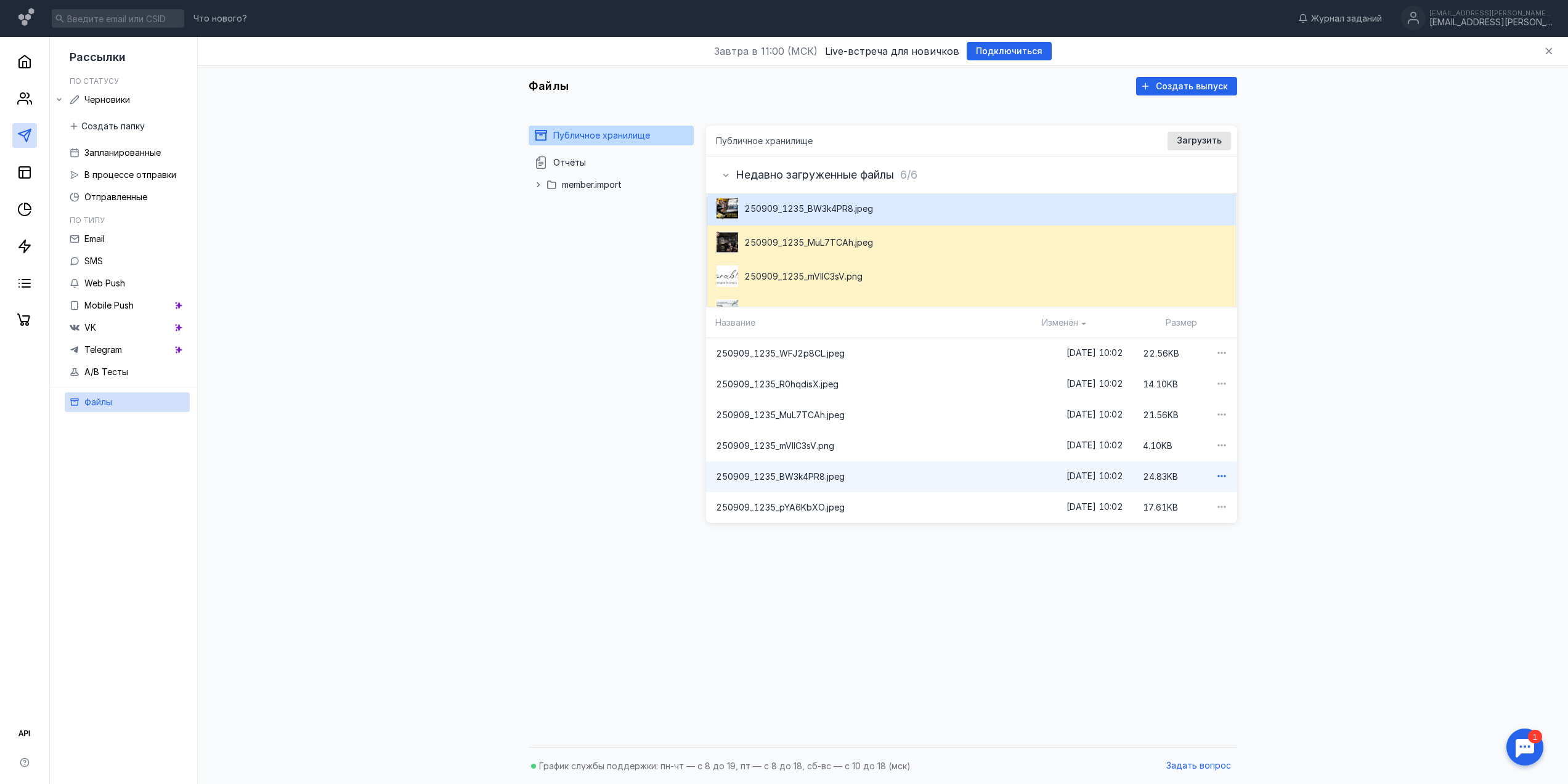
click at [1215, 472] on icon "button" at bounding box center [1220, 475] width 12 height 12
click at [1188, 500] on span "ссылку на файл" at bounding box center [1173, 496] width 66 height 12
